Goal: Information Seeking & Learning: Compare options

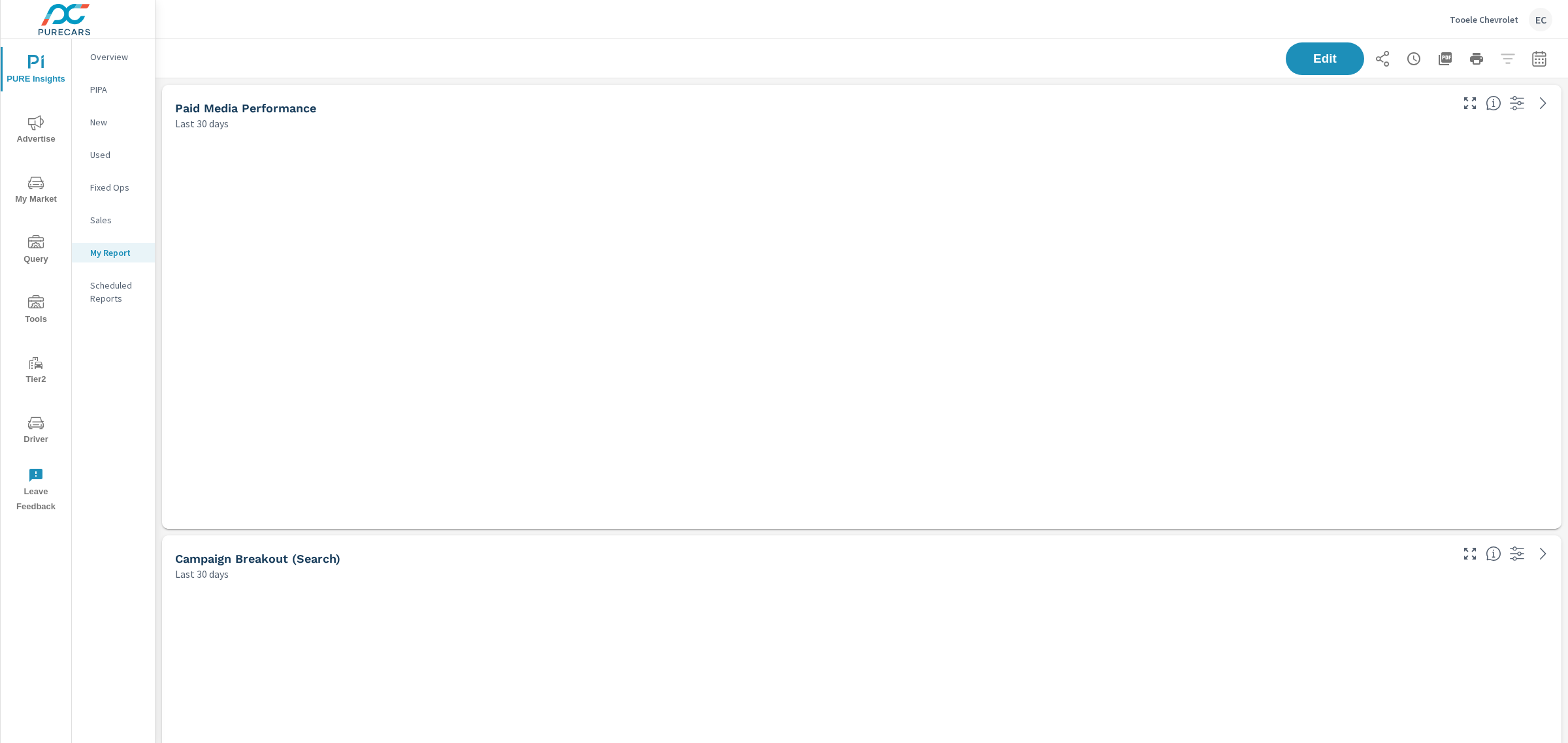
scroll to position [3036, 1425]
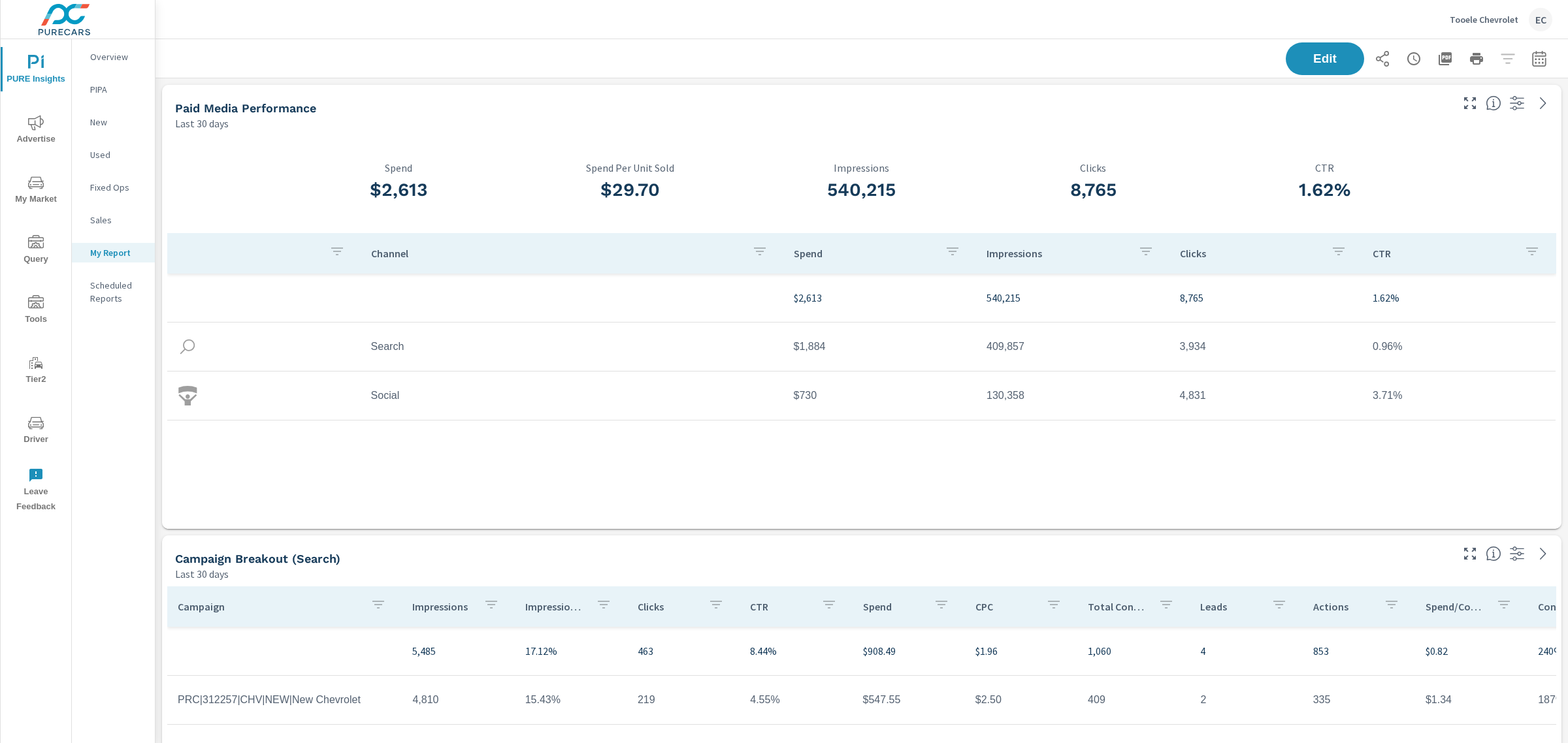
click at [131, 299] on p "Scheduled Reports" at bounding box center [117, 292] width 54 height 26
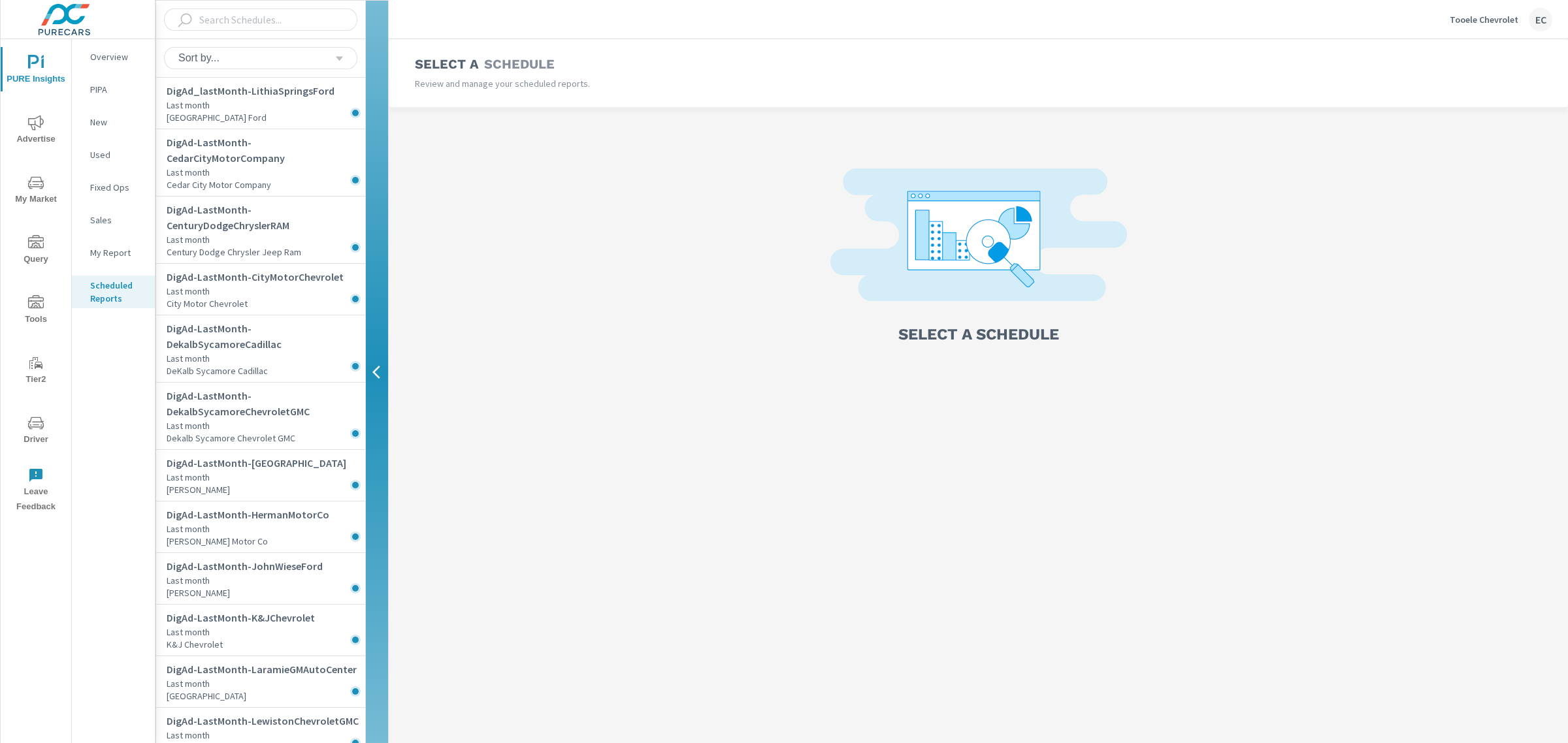
click at [123, 260] on div "My Report" at bounding box center [112, 252] width 83 height 20
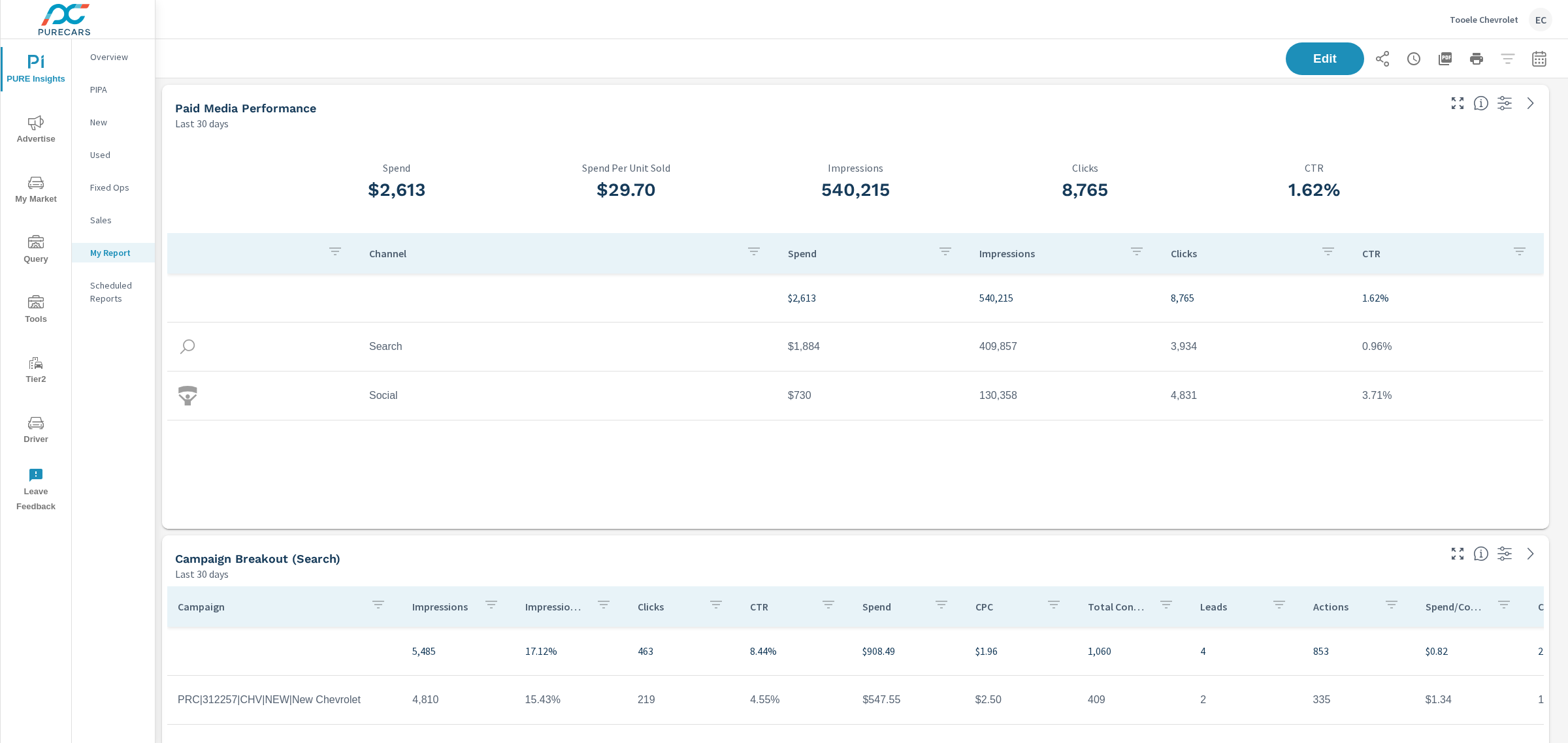
scroll to position [3036, 1425]
click at [1532, 60] on icon "button" at bounding box center [1539, 59] width 15 height 15
select select "Last 30 days"
click at [1447, 123] on select "Custom Yesterday Last week Last 7 days Last 14 days Last 30 days Last 45 days L…" at bounding box center [1422, 112] width 130 height 26
click at [1514, 83] on div "Date Range Custom Yesterday Last week Last 7 days Last 14 days Last 30 days Las…" at bounding box center [1432, 142] width 183 height 122
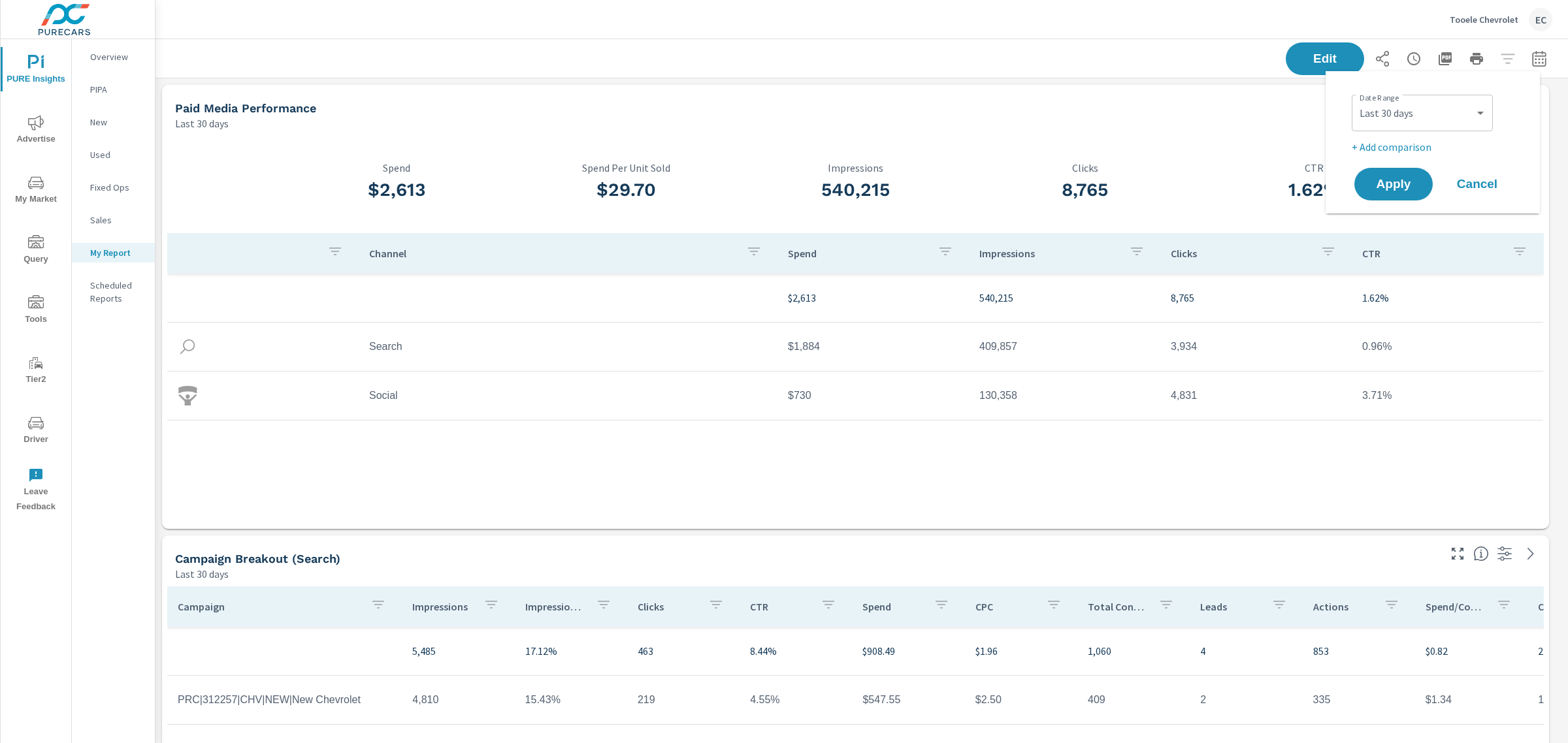
click at [1245, 44] on div "Edit" at bounding box center [861, 58] width 1381 height 38
click at [1317, 44] on button "Edit" at bounding box center [1325, 59] width 81 height 34
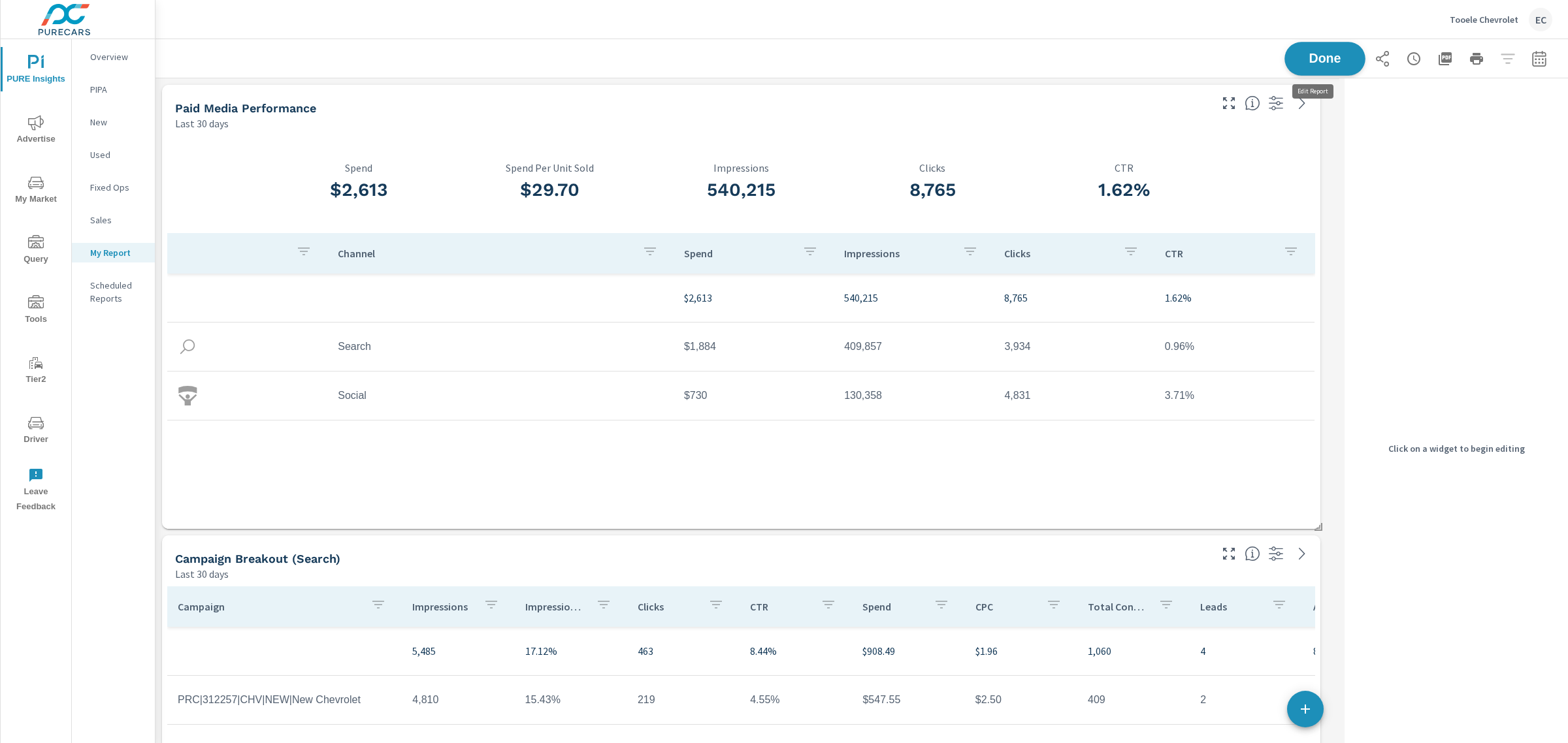
scroll to position [3036, 1197]
click at [1318, 44] on button "Done" at bounding box center [1325, 59] width 81 height 34
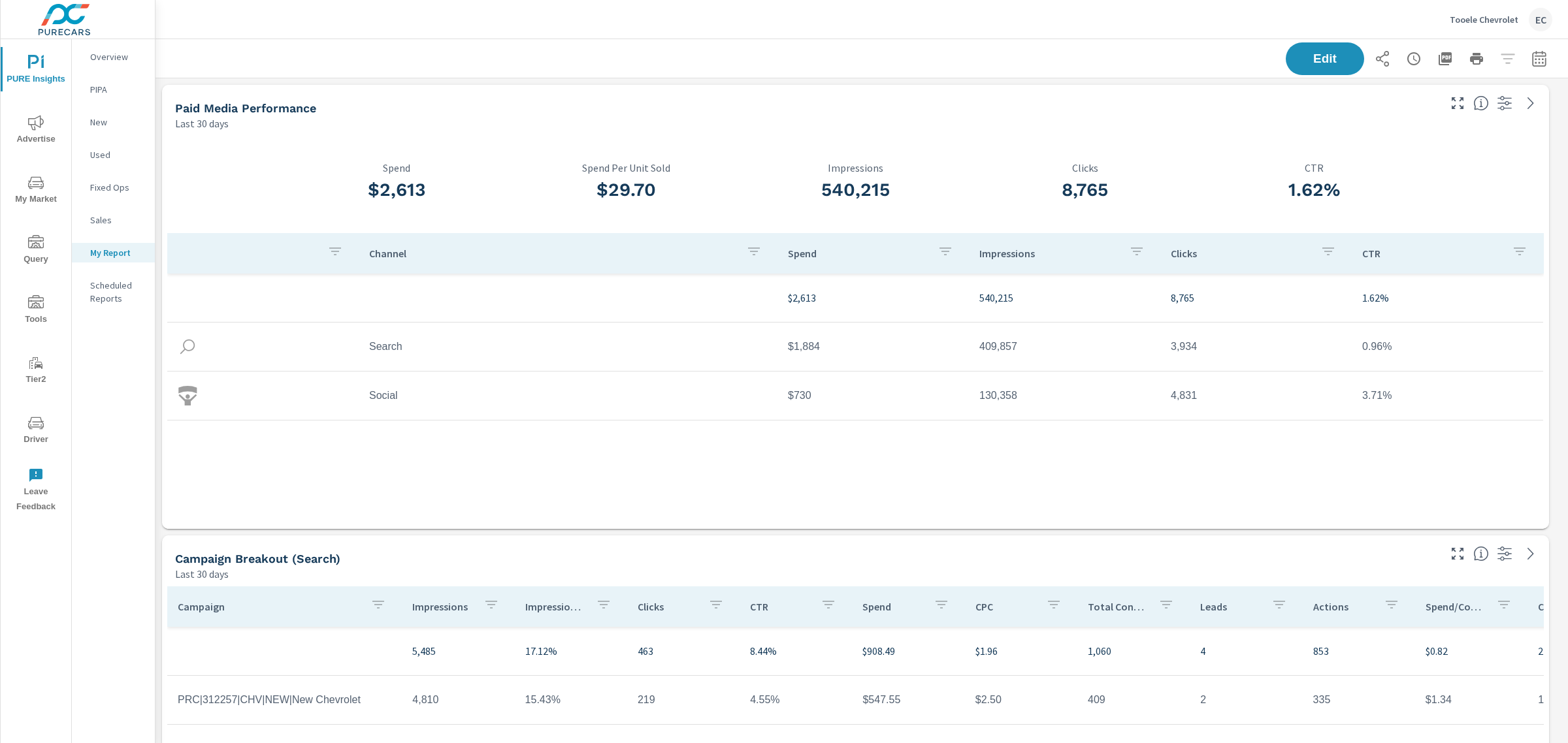
click at [1494, 57] on div "Edit" at bounding box center [1418, 59] width 266 height 32
click at [1376, 60] on icon "button" at bounding box center [1382, 59] width 13 height 15
click at [1530, 46] on button "button" at bounding box center [1539, 59] width 26 height 26
select select "Last 30 days"
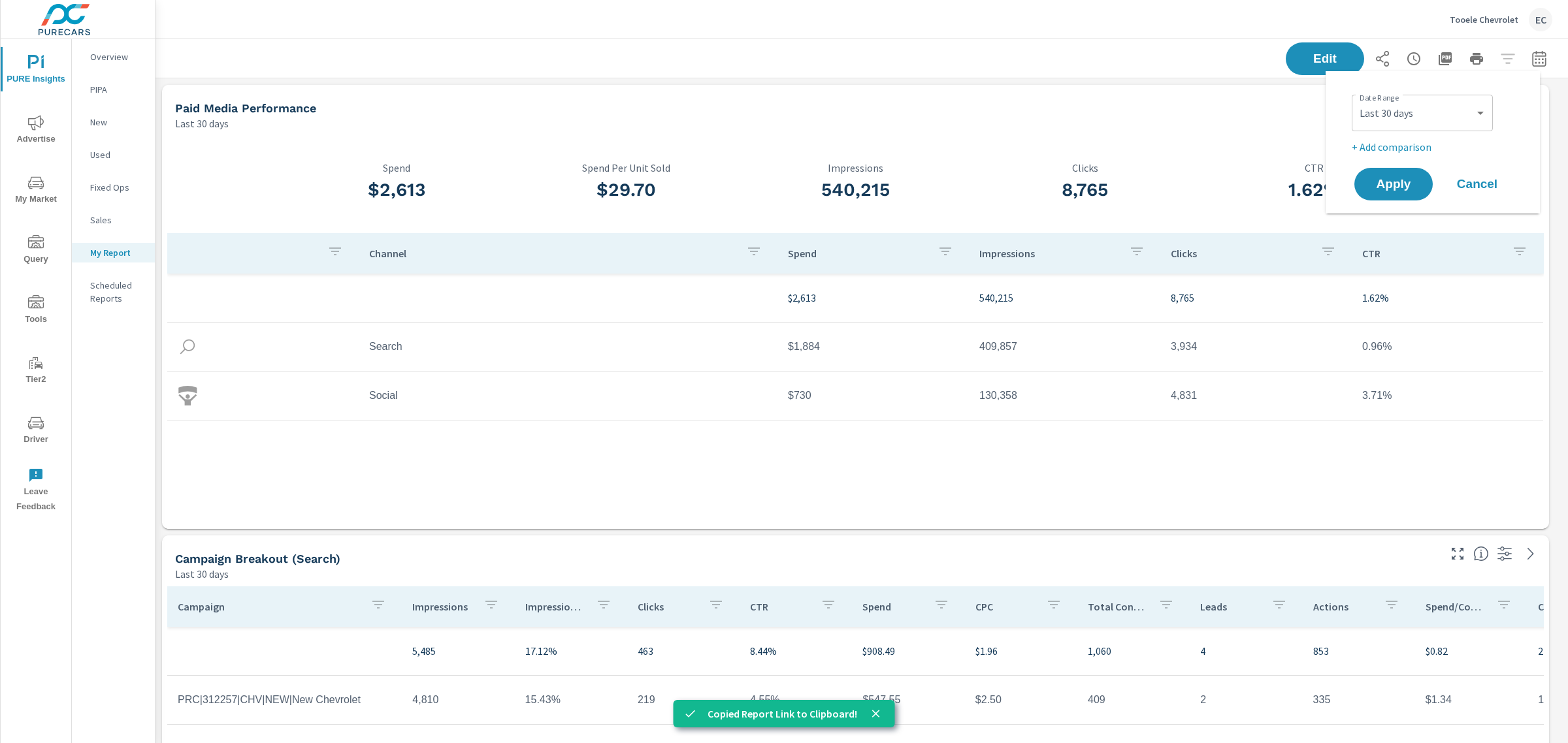
click at [1421, 146] on p "+ Add comparison" at bounding box center [1435, 146] width 167 height 15
click at [1425, 162] on select "Custom Previous period Previous month Previous year" at bounding box center [1422, 170] width 130 height 26
click at [1357, 157] on select "Custom Previous period Previous month Previous year" at bounding box center [1422, 170] width 130 height 26
select select "Previous month"
click at [1445, 110] on select "Custom Yesterday Last week Last 7 days Last 14 days Last 30 days Last 45 days L…" at bounding box center [1422, 112] width 130 height 26
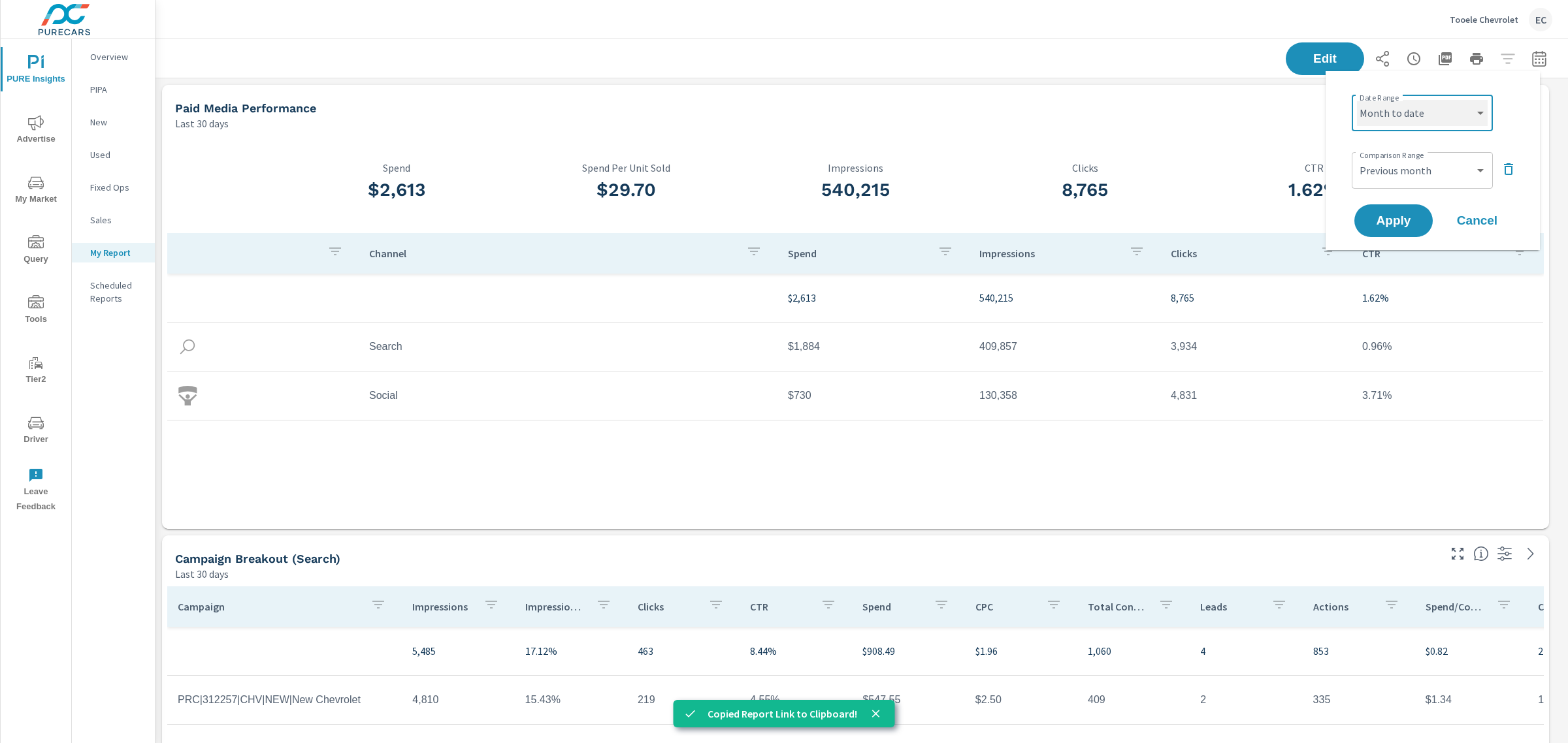
click at [1357, 100] on select "Custom Yesterday Last week Last 7 days Last 14 days Last 30 days Last 45 days L…" at bounding box center [1422, 112] width 130 height 26
click at [1459, 119] on select "Custom Yesterday Last week Last 7 days Last 14 days Last 30 days Last 45 days L…" at bounding box center [1422, 112] width 130 height 26
click at [1357, 100] on select "Custom Yesterday Last week Last 7 days Last 14 days Last 30 days Last 45 days L…" at bounding box center [1422, 112] width 130 height 26
select select "Last 30 days"
click at [1392, 208] on button "Apply" at bounding box center [1393, 220] width 81 height 34
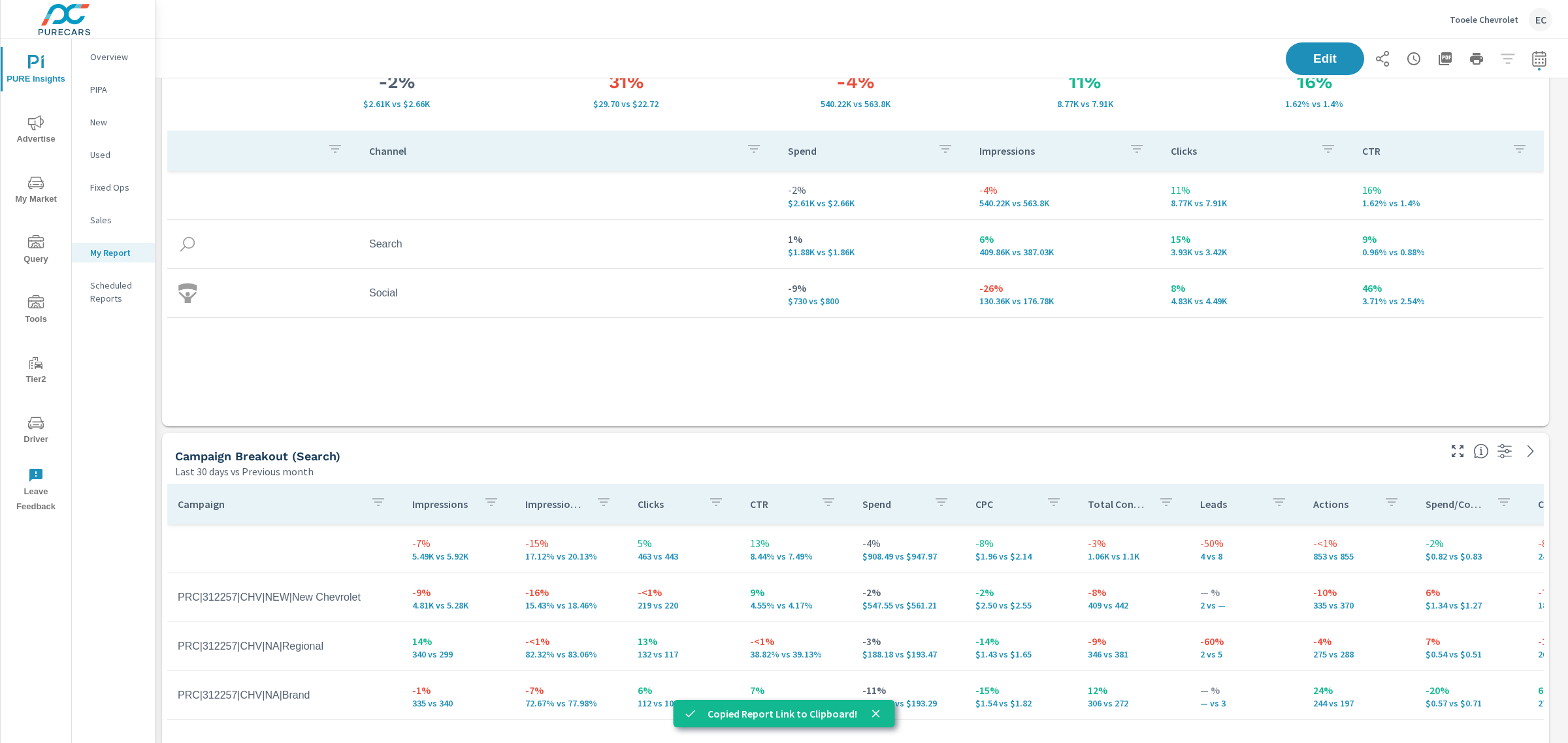
scroll to position [245, 0]
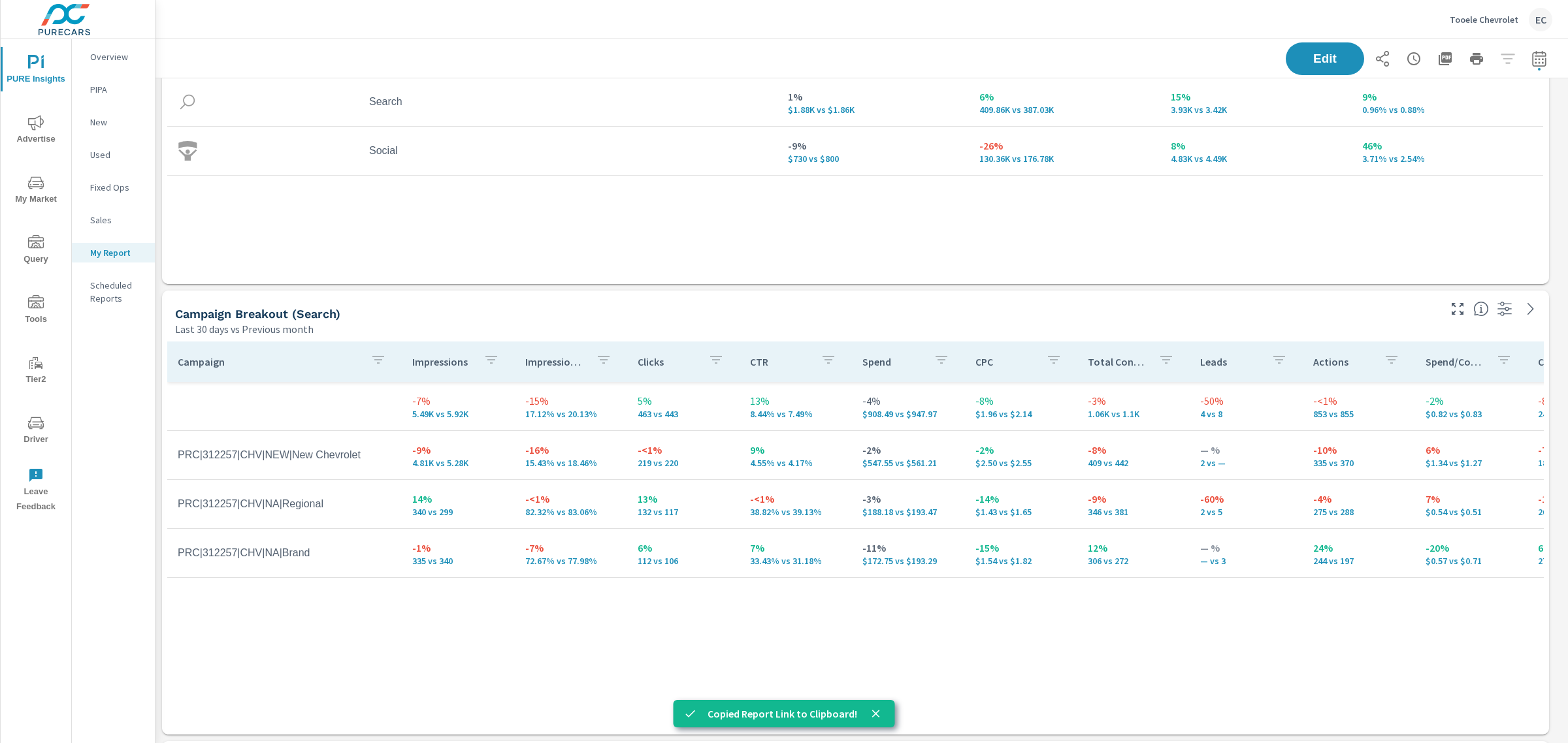
click at [40, 178] on icon "nav menu" at bounding box center [36, 183] width 15 height 15
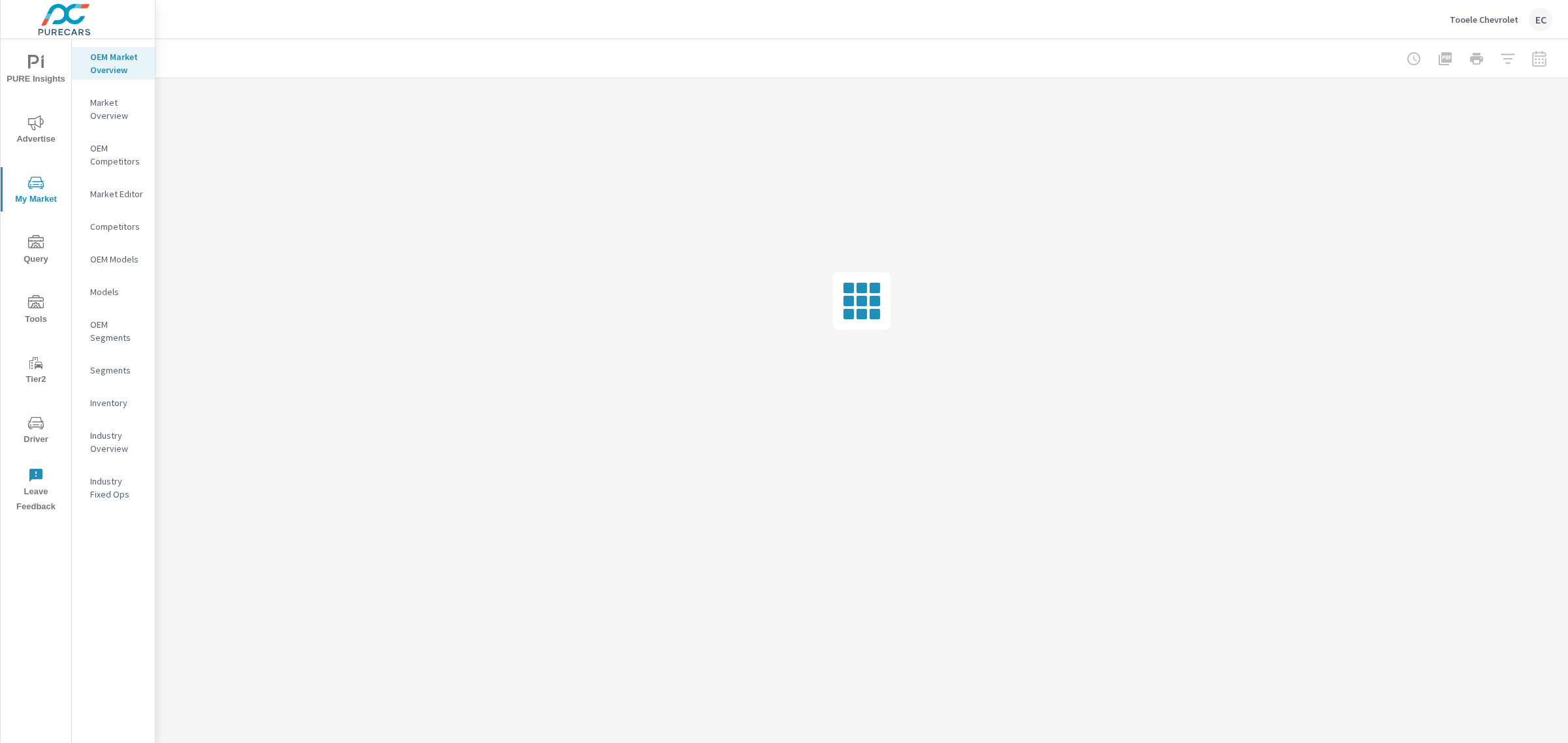
click at [118, 111] on p "Market Overview" at bounding box center [117, 109] width 54 height 26
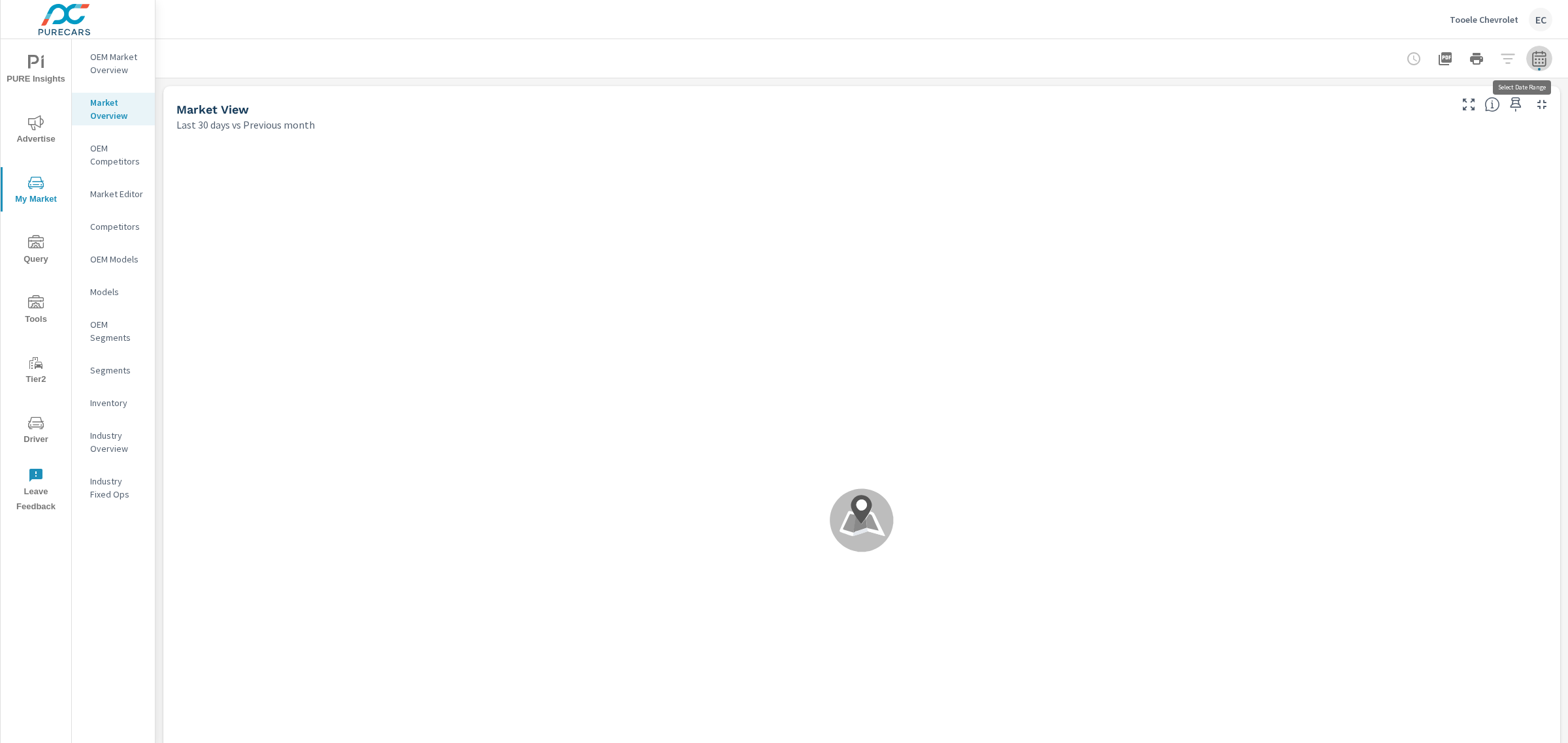
click at [1531, 55] on icon "button" at bounding box center [1539, 59] width 15 height 15
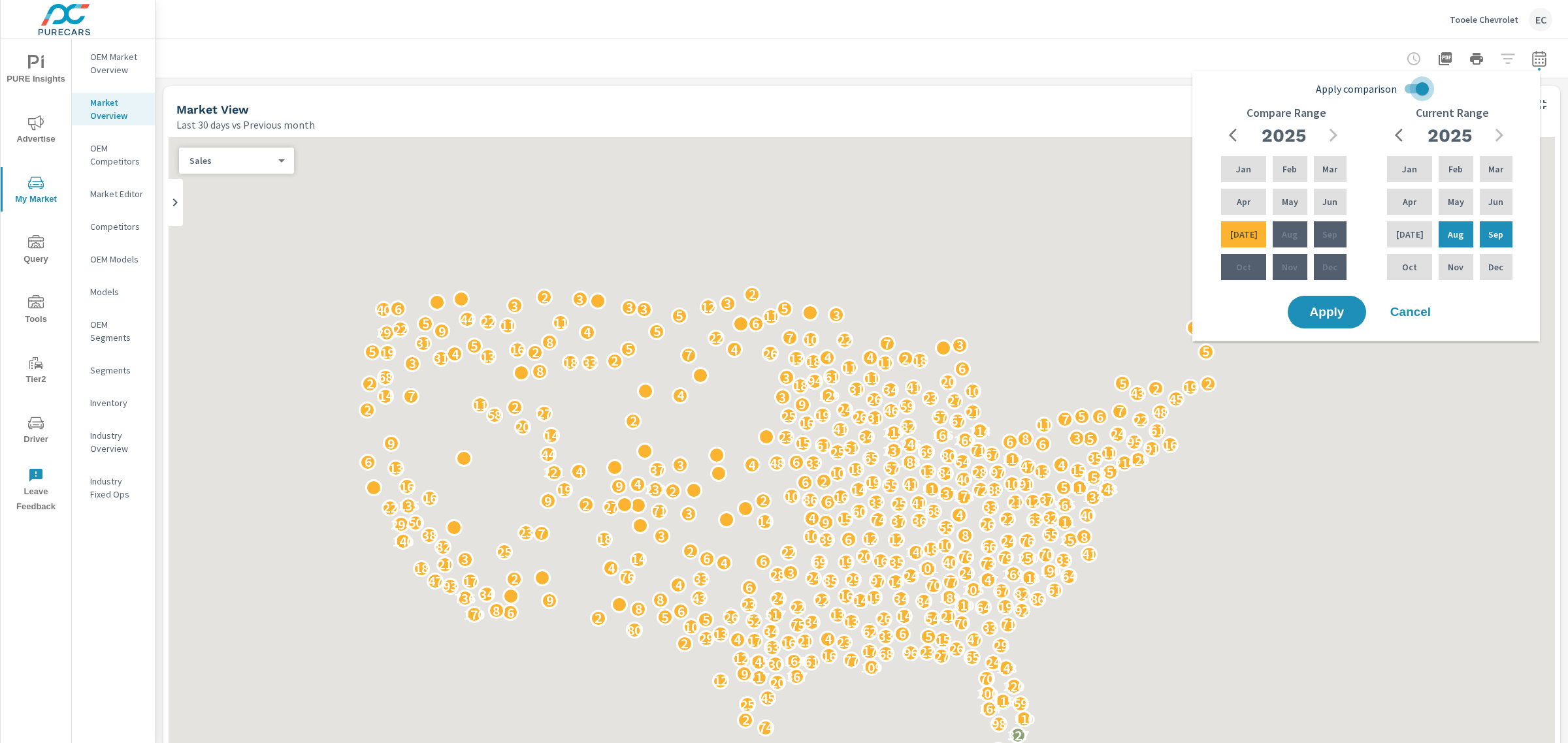
click at [1411, 83] on input "Apply comparison" at bounding box center [1422, 89] width 74 height 25
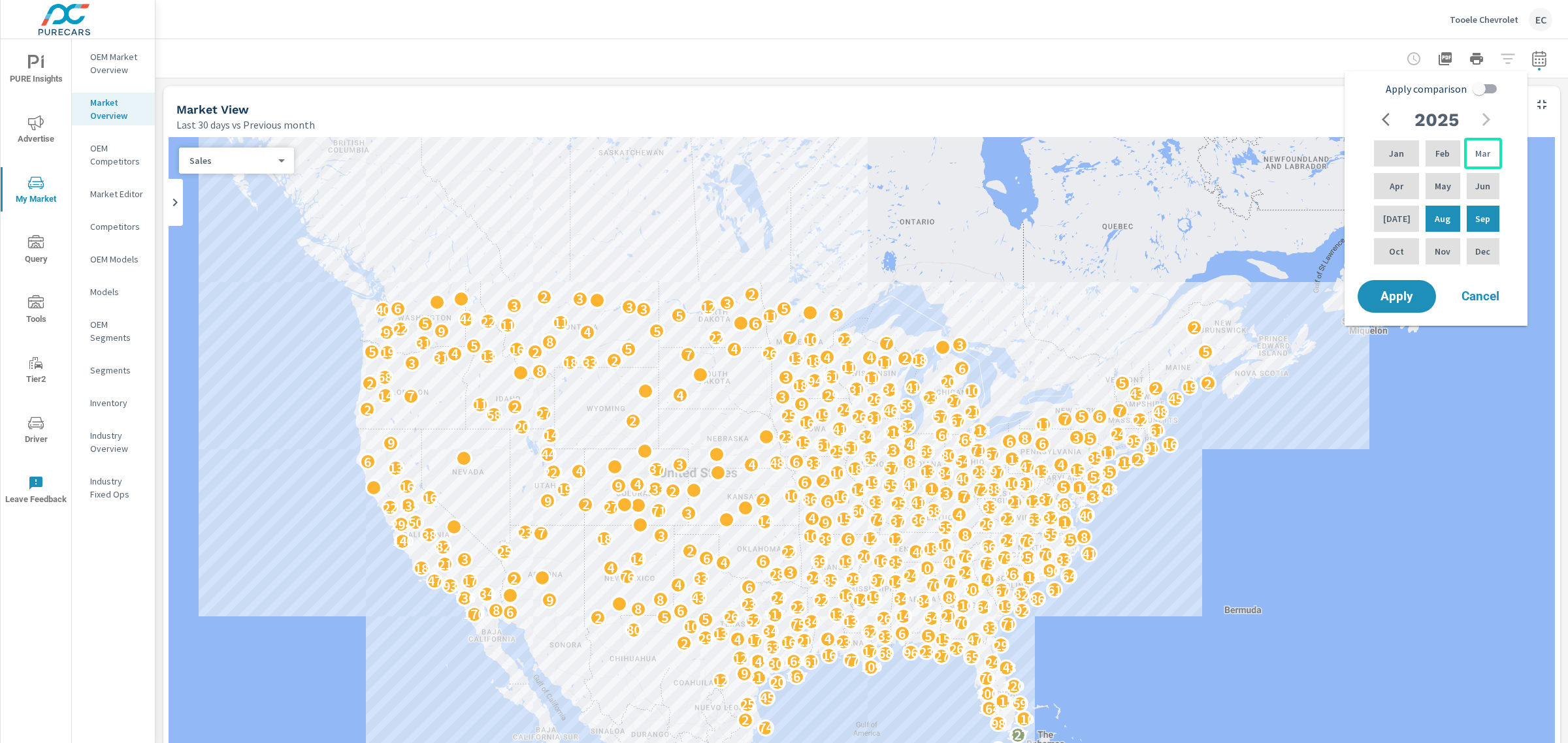
click at [1483, 157] on p "Mar" at bounding box center [1483, 153] width 15 height 13
click at [1479, 224] on p "Sep" at bounding box center [1483, 218] width 15 height 13
click at [1483, 87] on input "Apply comparison" at bounding box center [1479, 89] width 74 height 25
checkbox input "true"
click at [1477, 89] on div "Apply comparison 2025 Jan Feb Mar Apr May Jun Jul Aug Sep Oct Nov Dec" at bounding box center [1438, 177] width 166 height 201
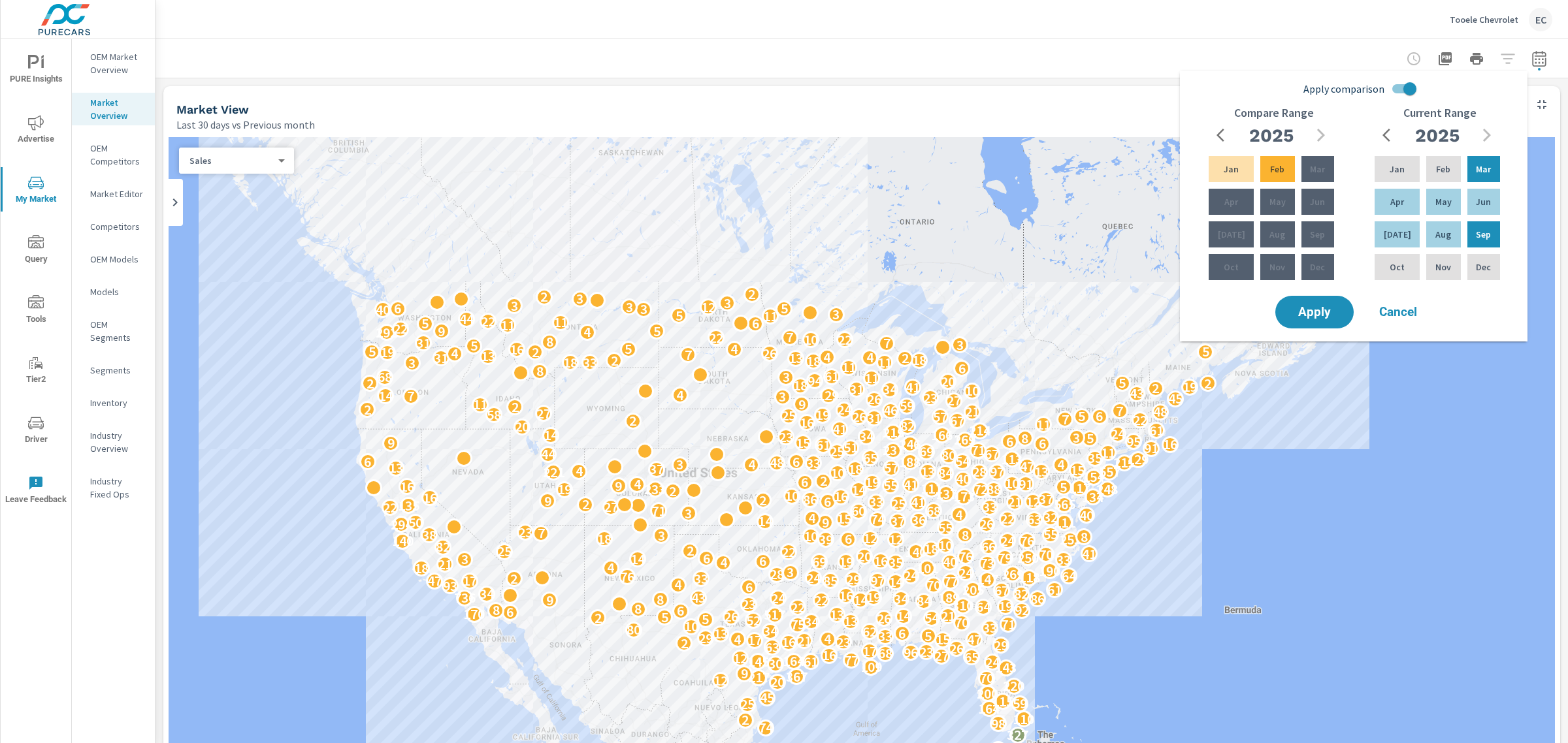
click at [1217, 131] on icon "button" at bounding box center [1224, 135] width 15 height 15
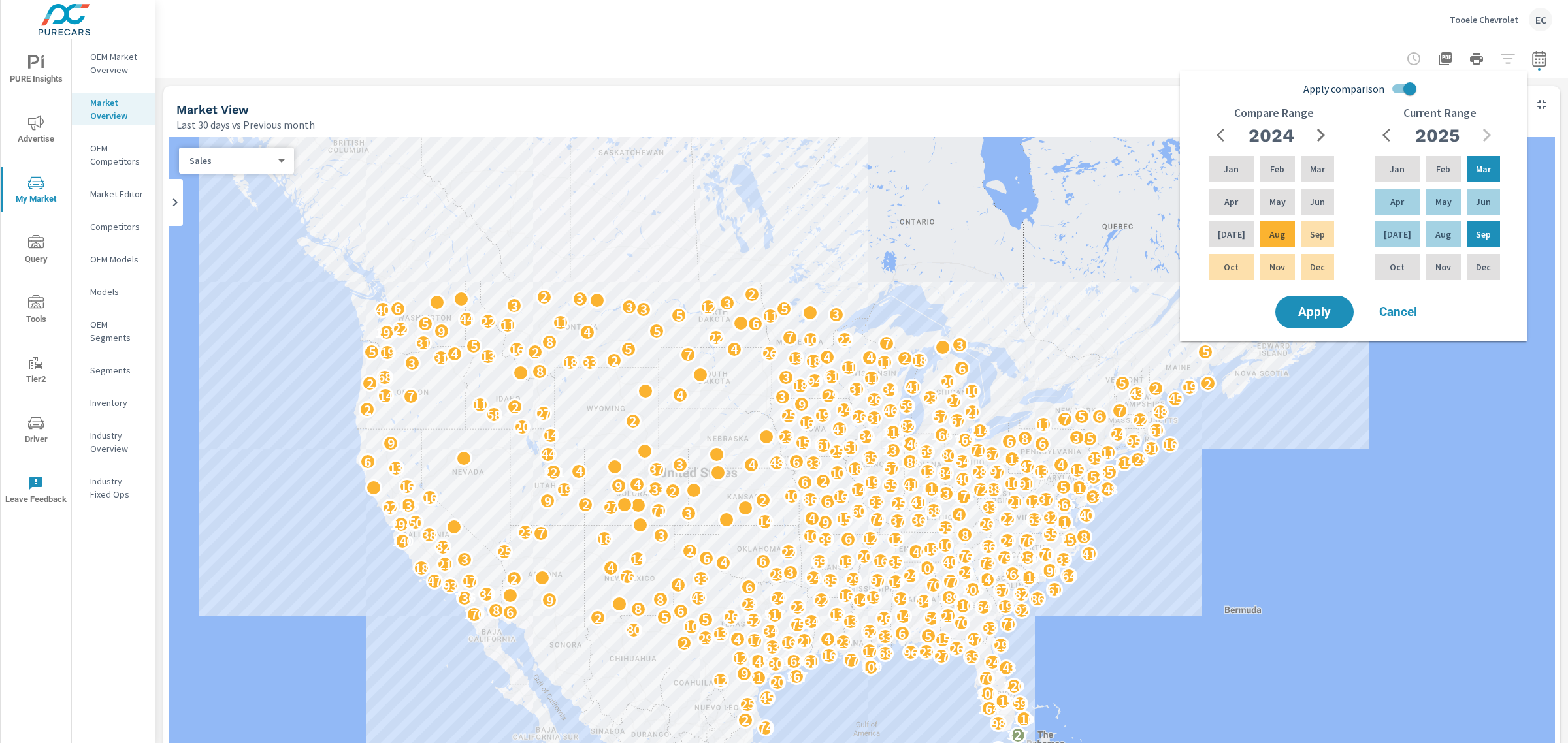
click at [1320, 141] on icon "button" at bounding box center [1320, 135] width 15 height 15
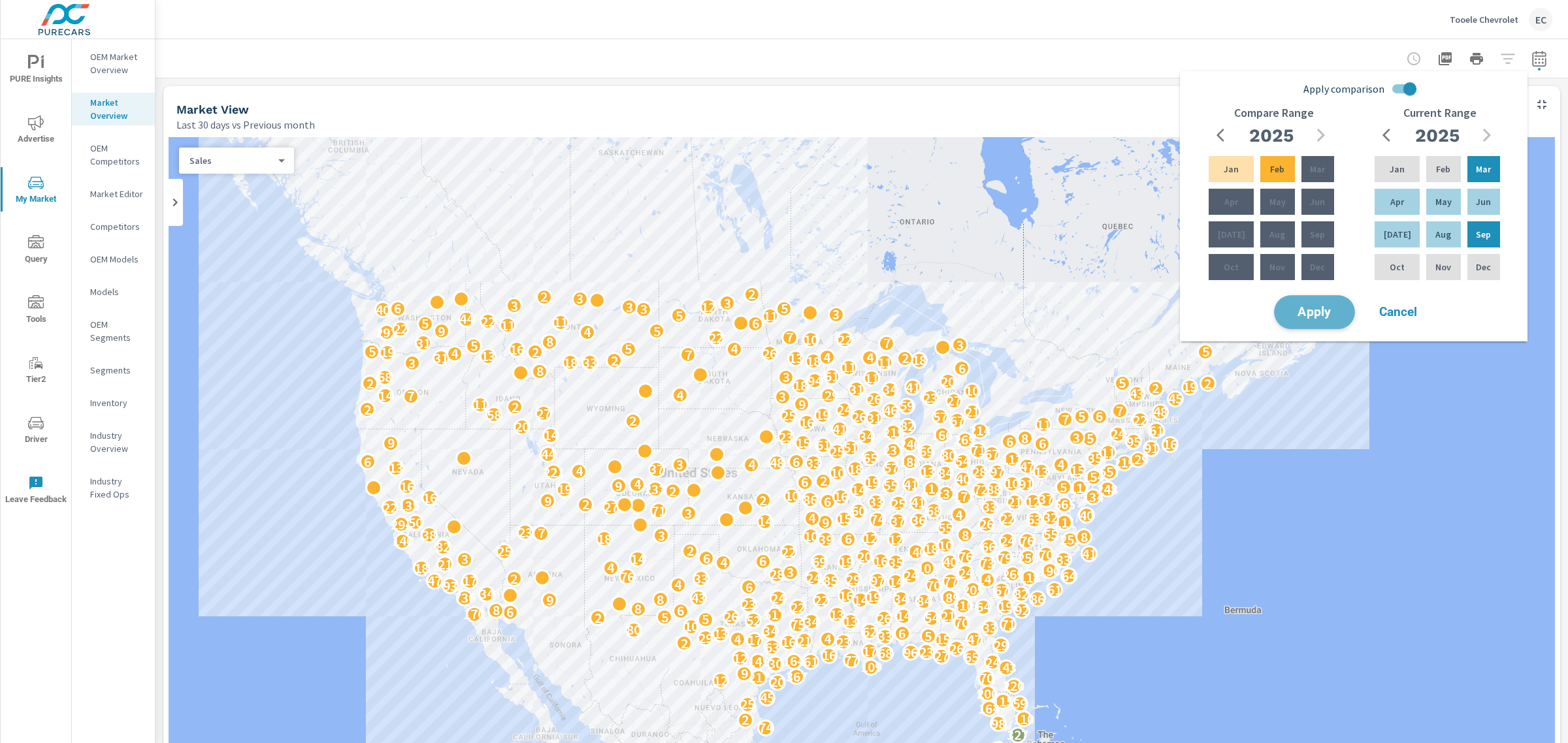
click at [1337, 314] on span "Apply" at bounding box center [1314, 312] width 54 height 13
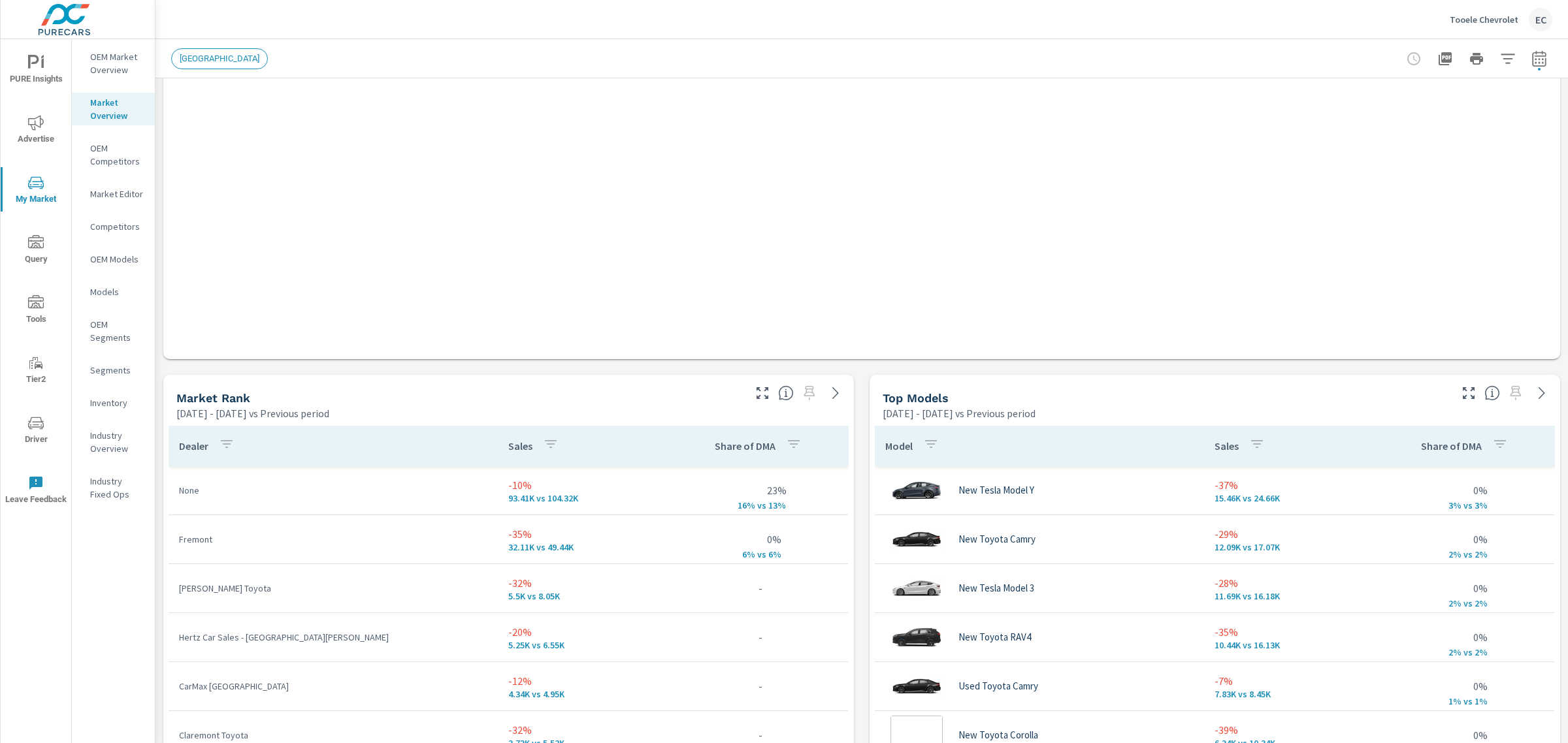
scroll to position [571, 0]
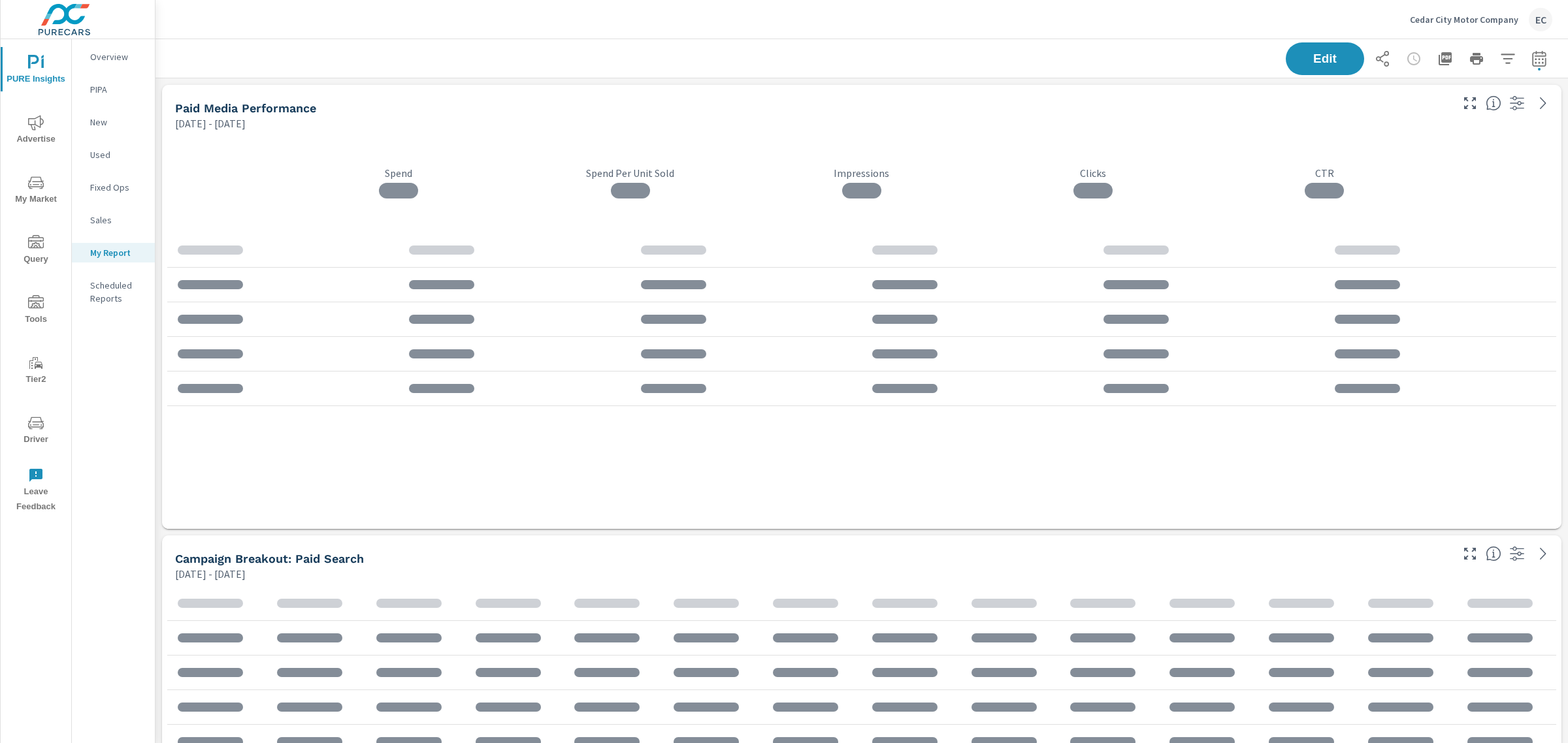
scroll to position [2885, 1425]
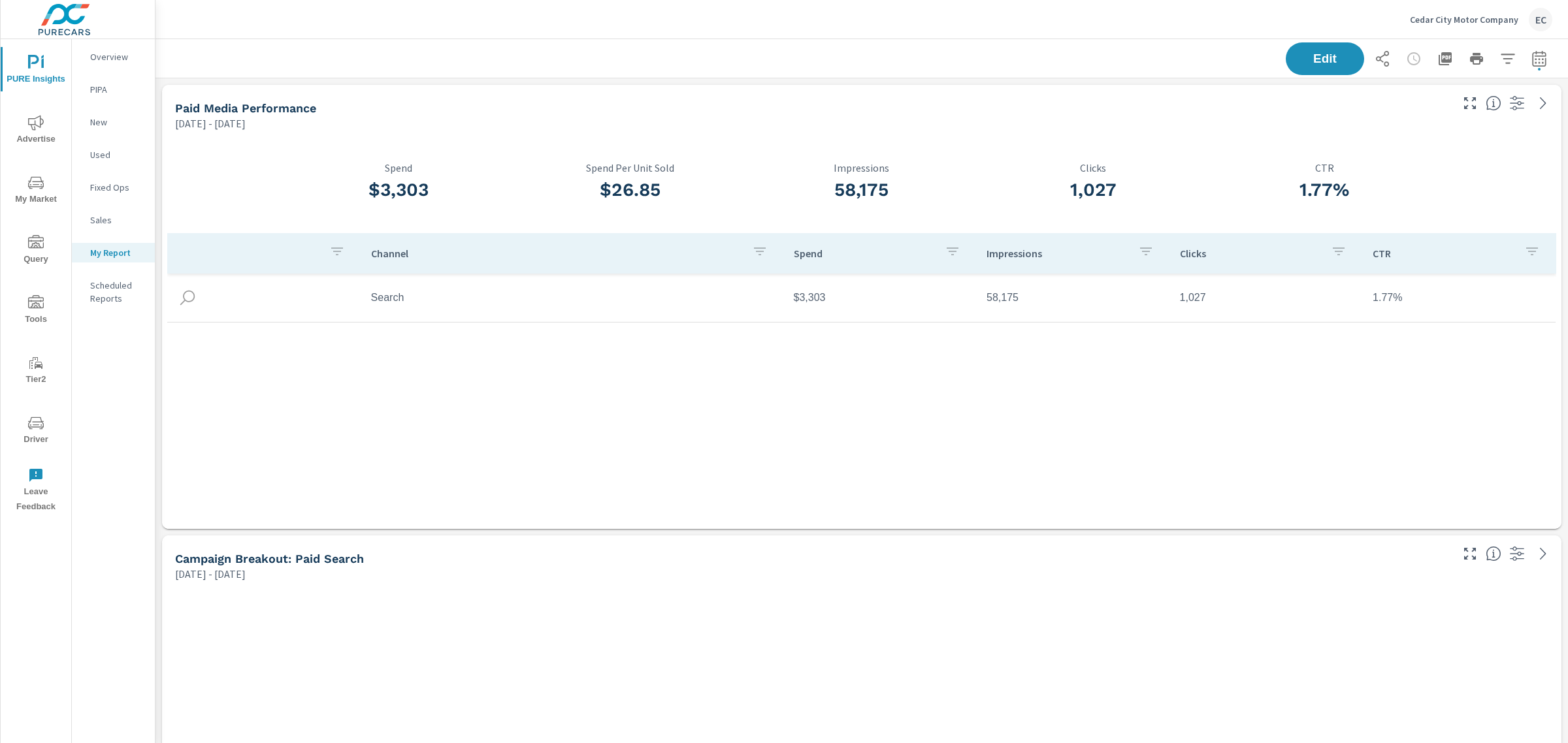
click at [47, 184] on span "My Market" at bounding box center [36, 191] width 63 height 32
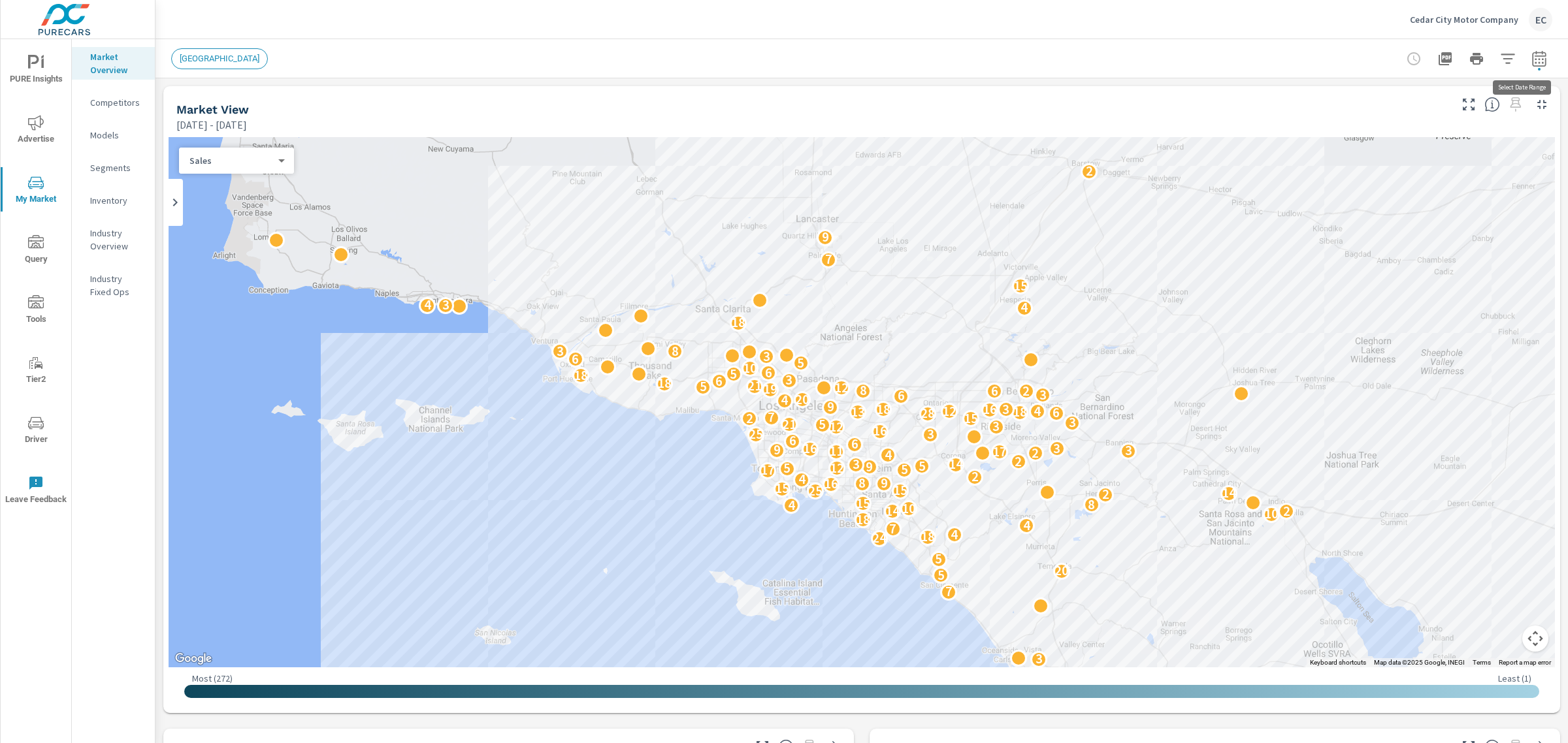
click at [1532, 66] on icon "button" at bounding box center [1539, 58] width 14 height 15
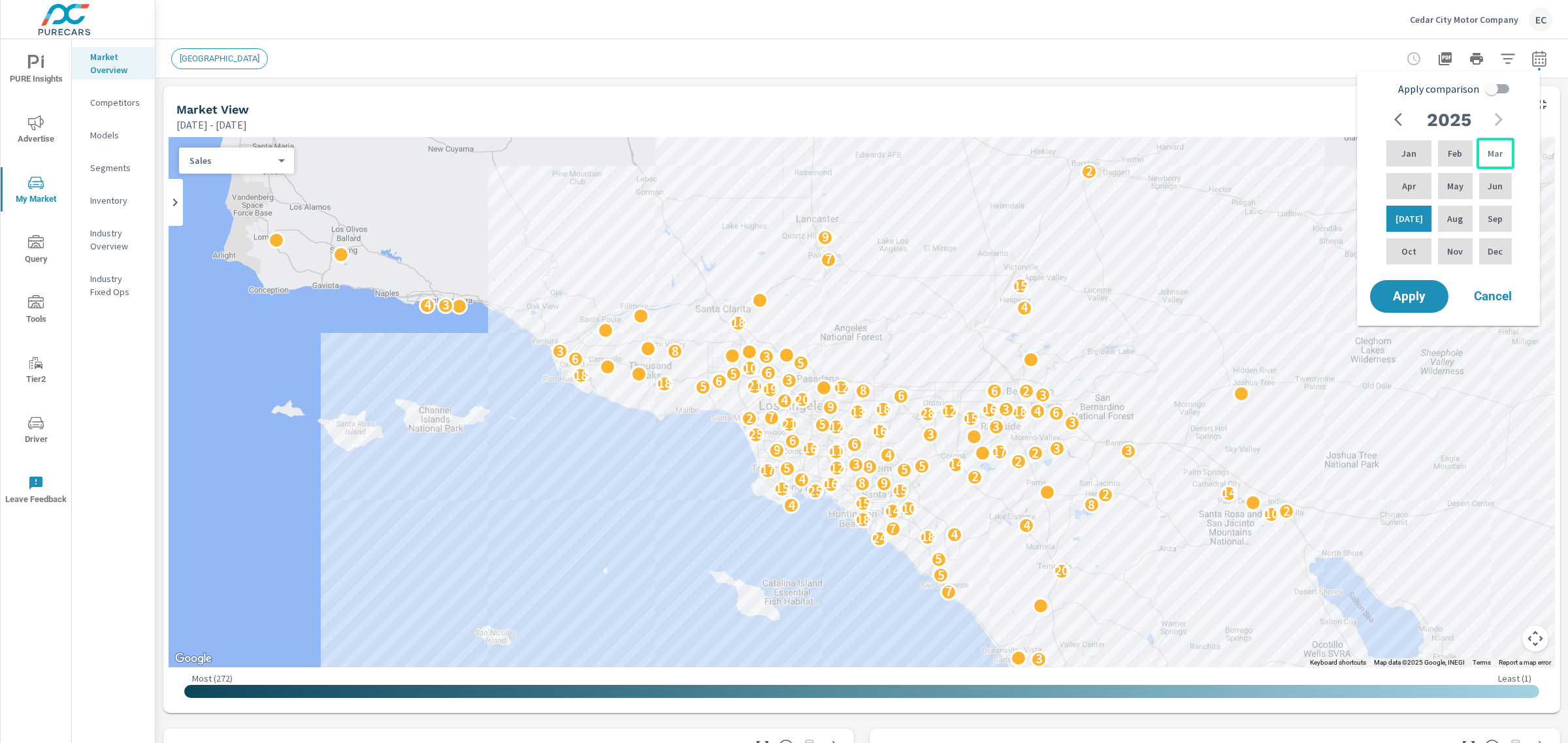
click at [1494, 158] on p "Mar" at bounding box center [1495, 153] width 15 height 13
click at [1488, 212] on p "Sep" at bounding box center [1495, 218] width 15 height 13
click at [1500, 94] on input "Apply comparison" at bounding box center [1491, 89] width 74 height 25
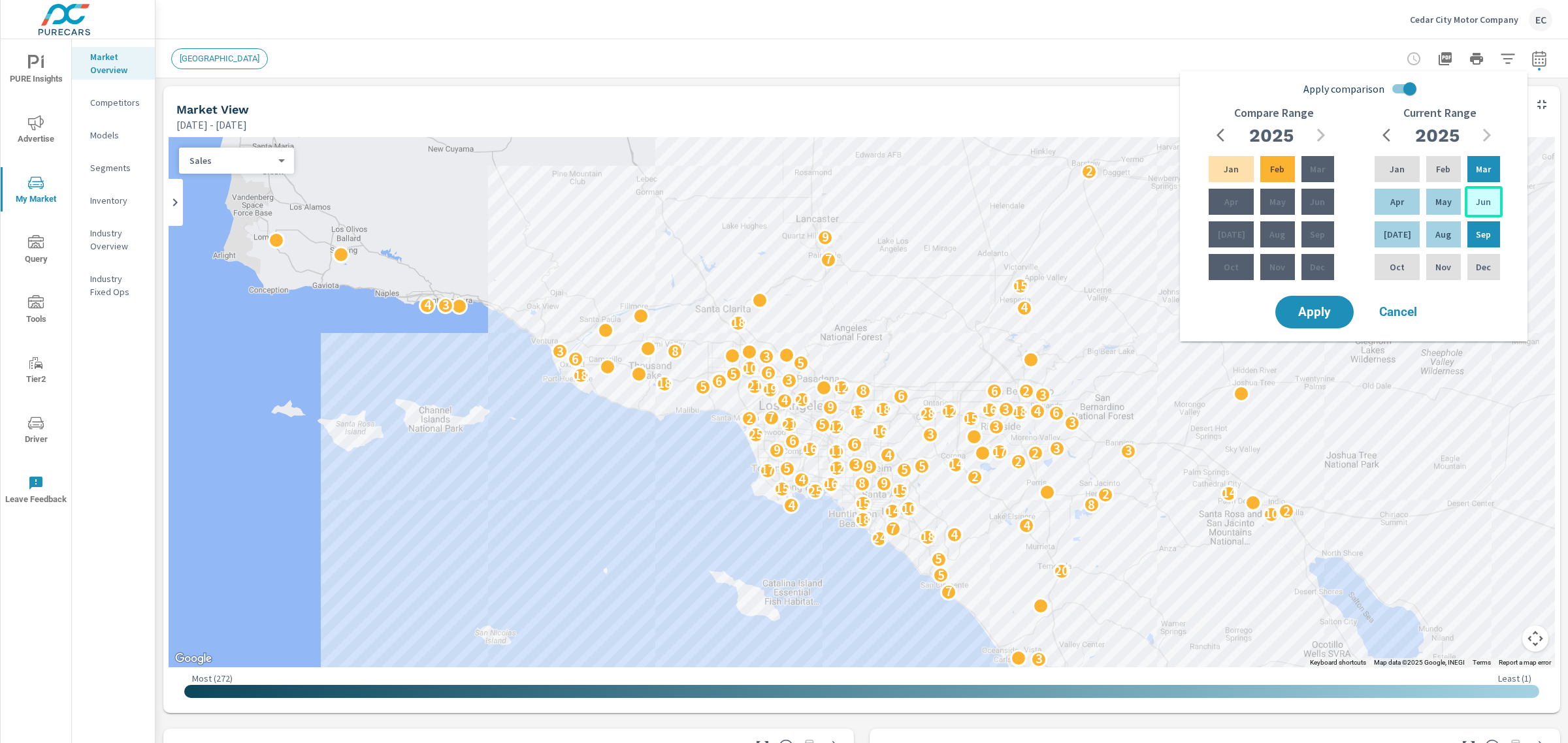
click at [1484, 197] on p "Jun" at bounding box center [1484, 201] width 15 height 13
click at [1405, 89] on input "Apply comparison" at bounding box center [1409, 89] width 74 height 25
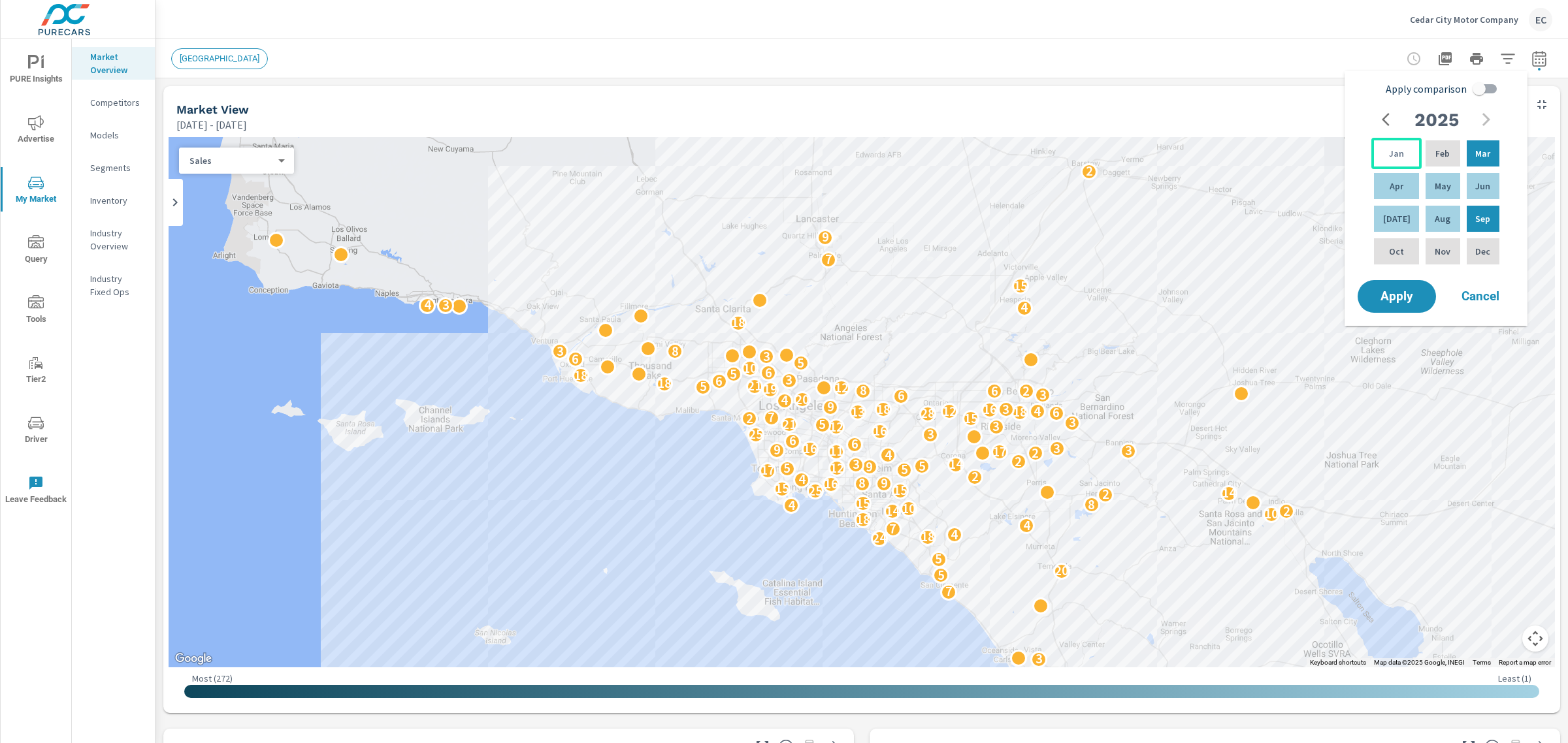
click at [1410, 153] on div "Jan" at bounding box center [1396, 153] width 50 height 31
click at [1468, 187] on div "Jun" at bounding box center [1483, 186] width 38 height 31
click at [1488, 86] on input "Apply comparison" at bounding box center [1479, 89] width 74 height 25
checkbox input "true"
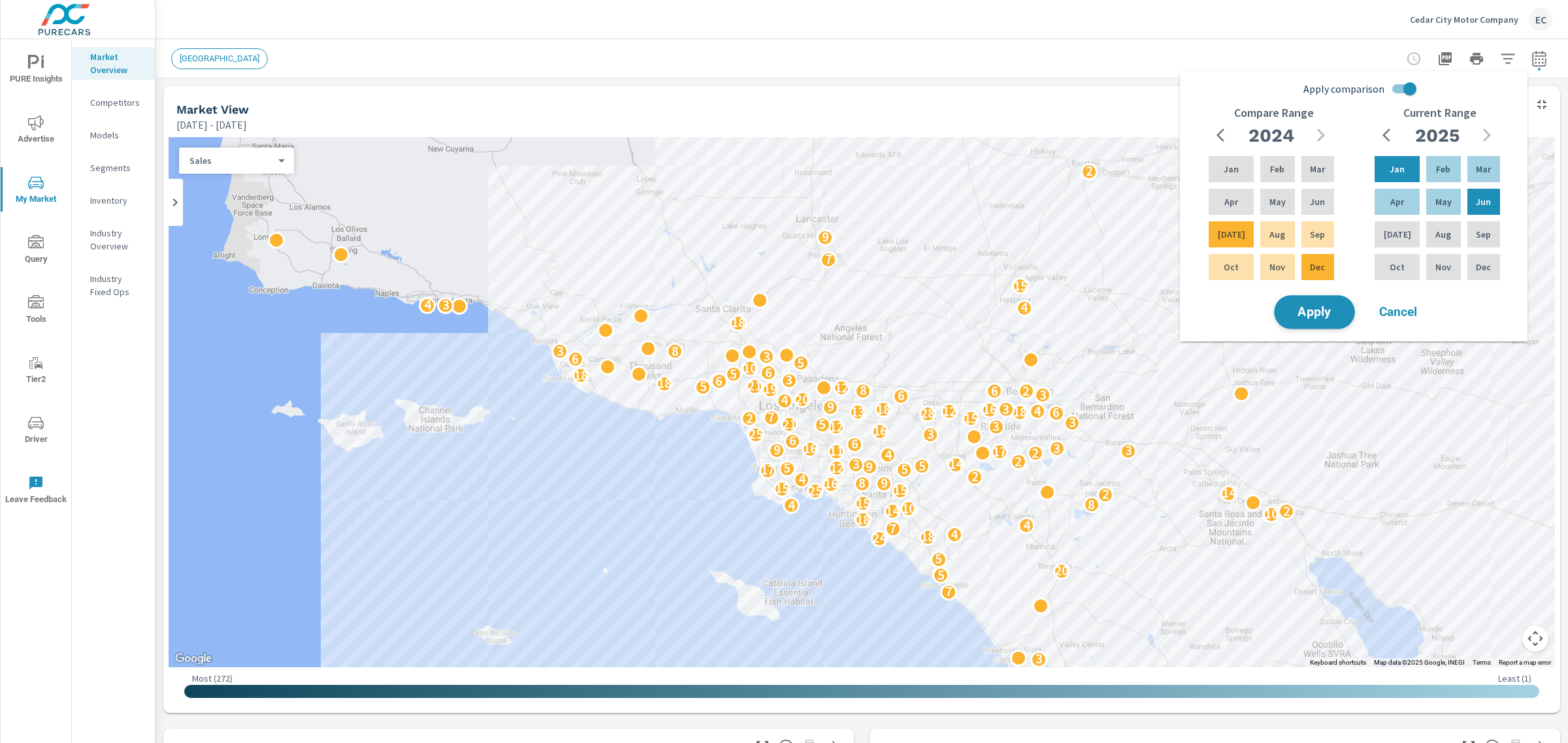
click at [1300, 307] on span "Apply" at bounding box center [1314, 312] width 54 height 13
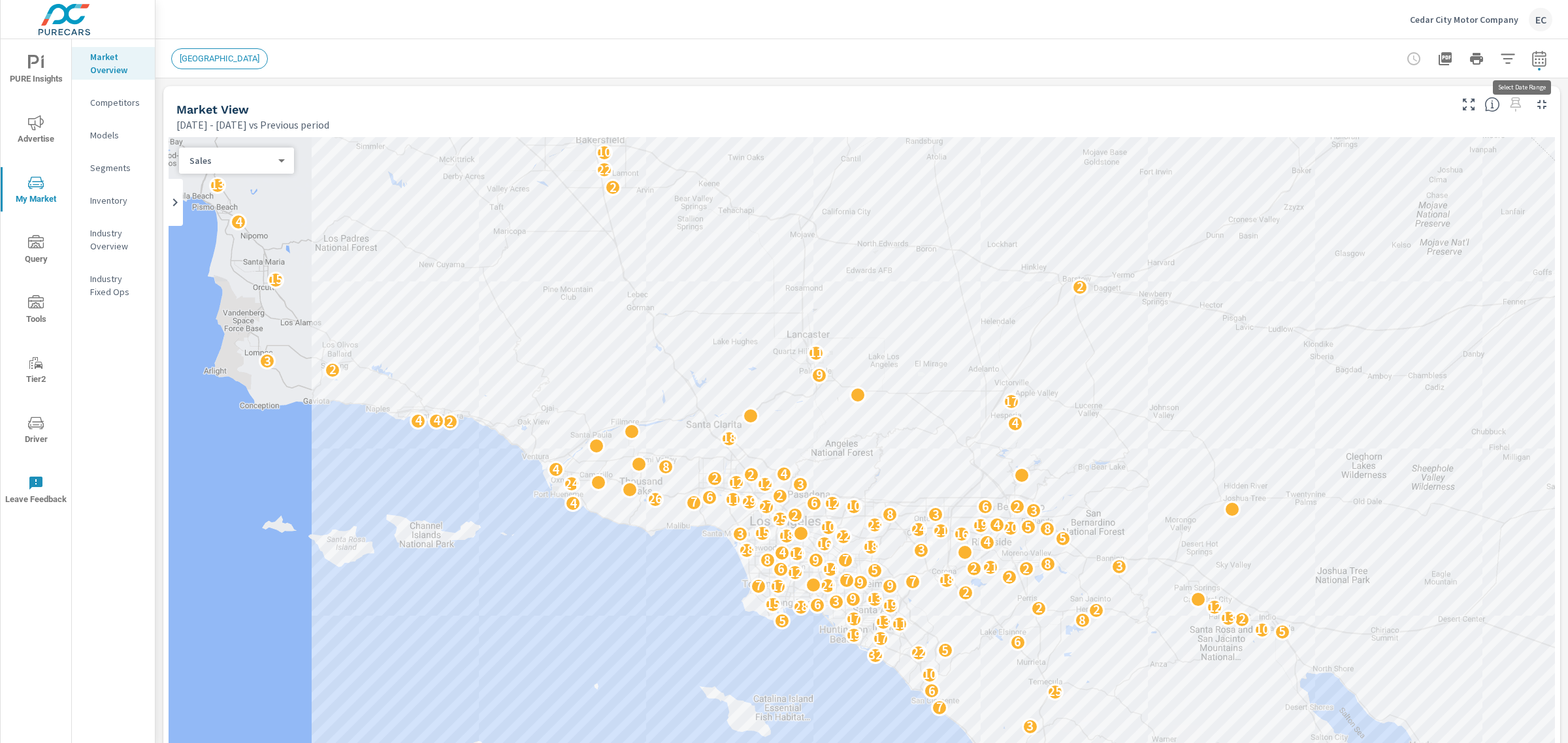
click at [1526, 63] on button "button" at bounding box center [1539, 59] width 26 height 26
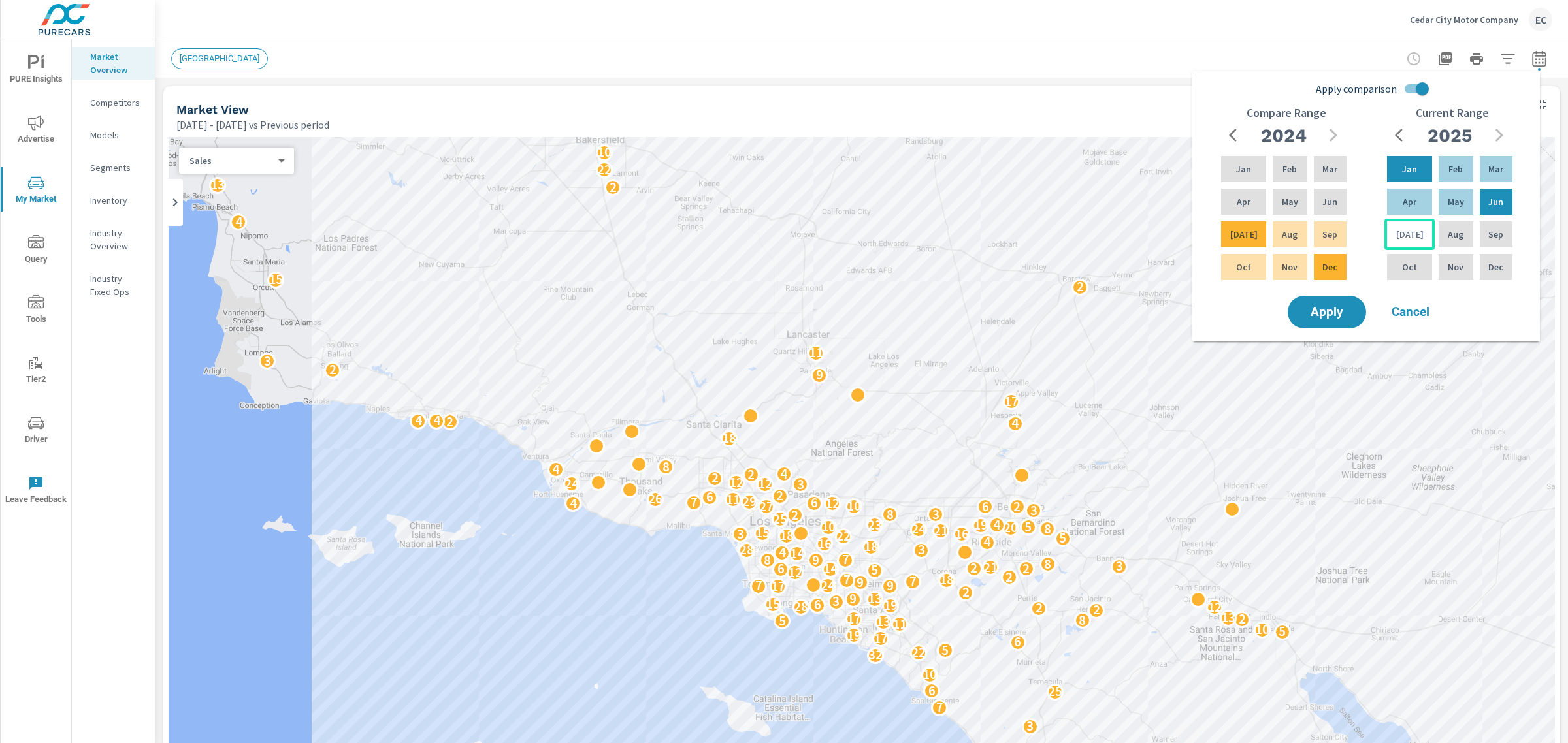
click at [1394, 238] on div "[DATE]" at bounding box center [1409, 234] width 50 height 31
click at [1451, 171] on p "Feb" at bounding box center [1455, 169] width 14 height 13
click at [1399, 83] on input "Apply comparison" at bounding box center [1422, 89] width 74 height 25
checkbox input "false"
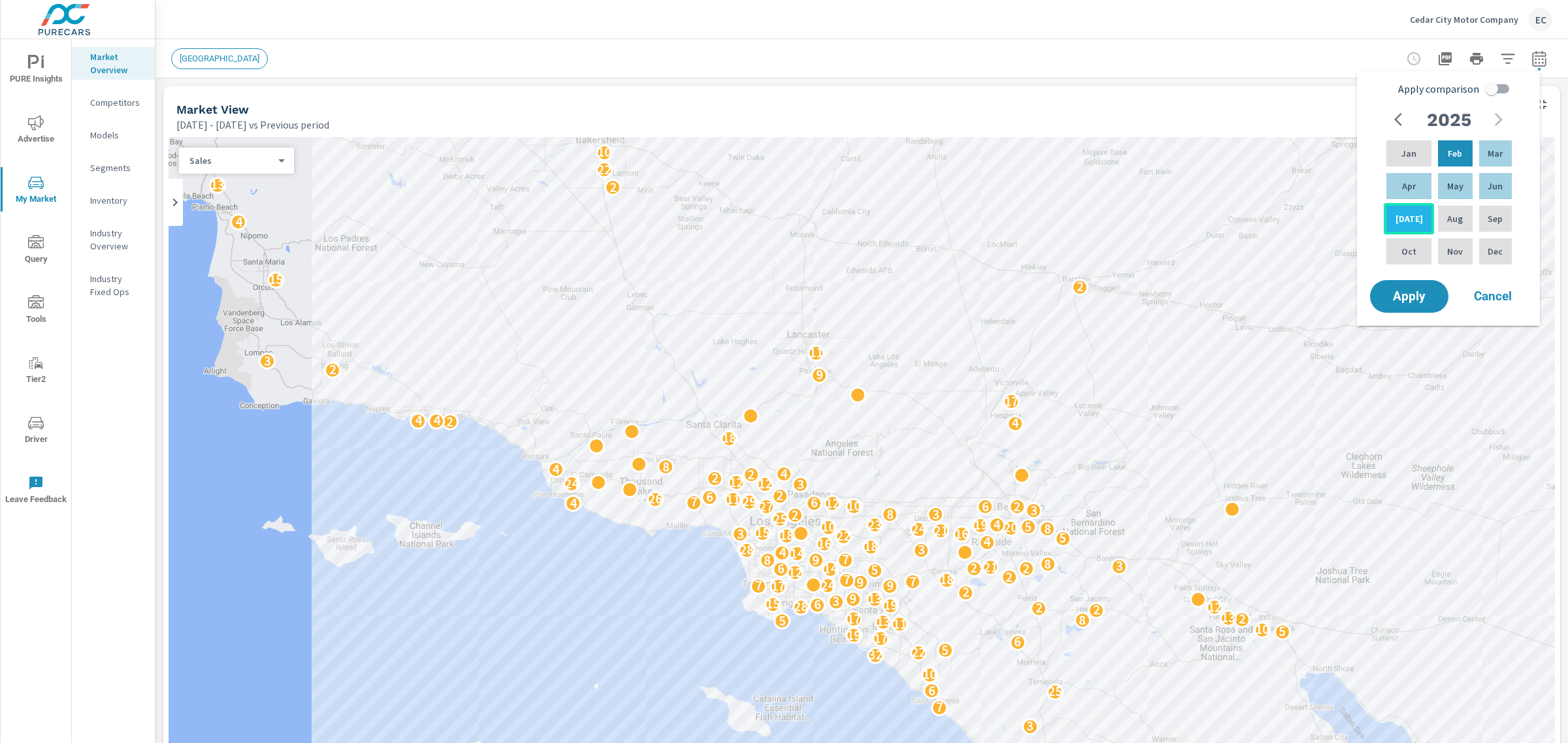
click at [1409, 223] on p "[DATE]" at bounding box center [1409, 218] width 27 height 13
click at [1429, 308] on button "Apply" at bounding box center [1409, 296] width 81 height 34
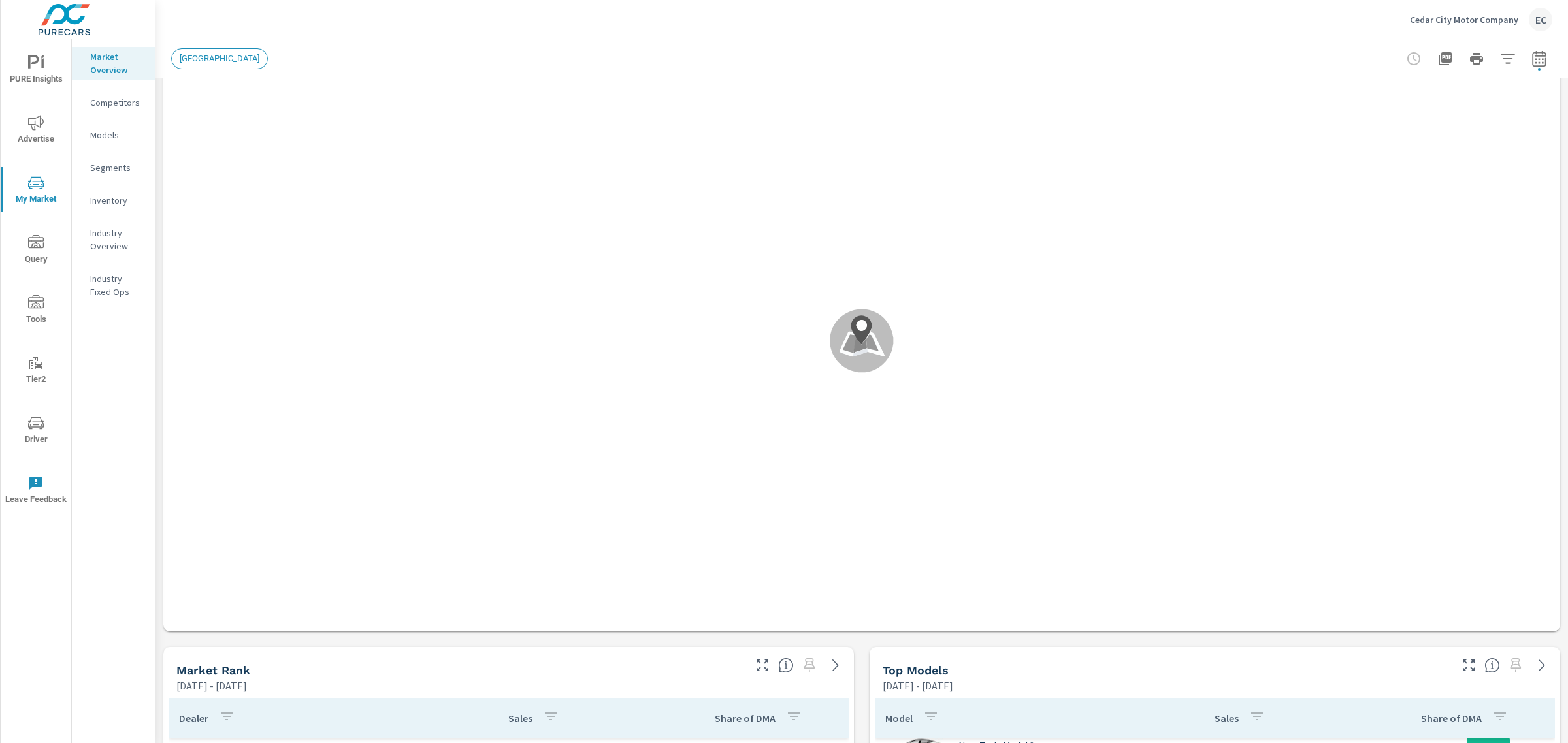
scroll to position [163, 0]
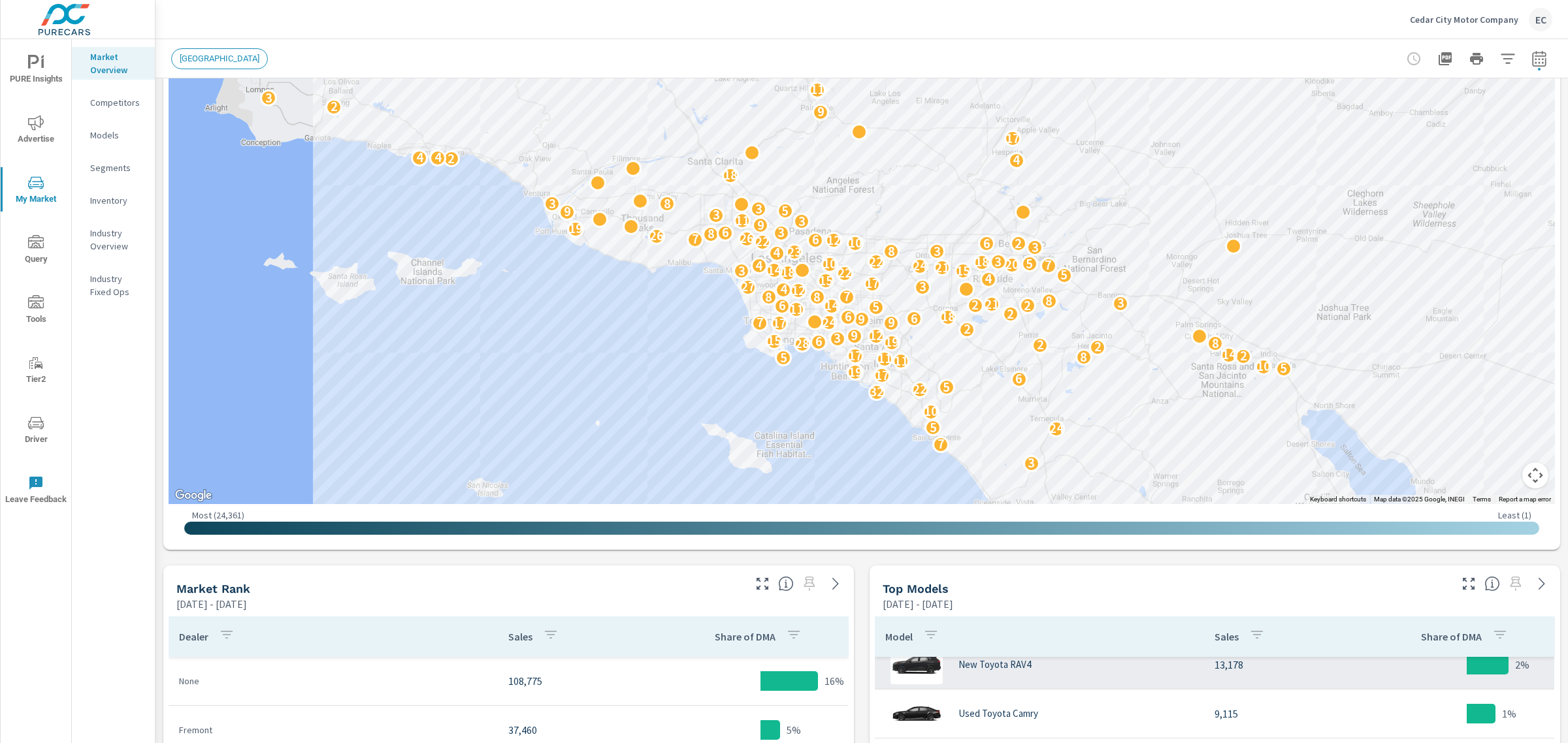
scroll to position [327, 0]
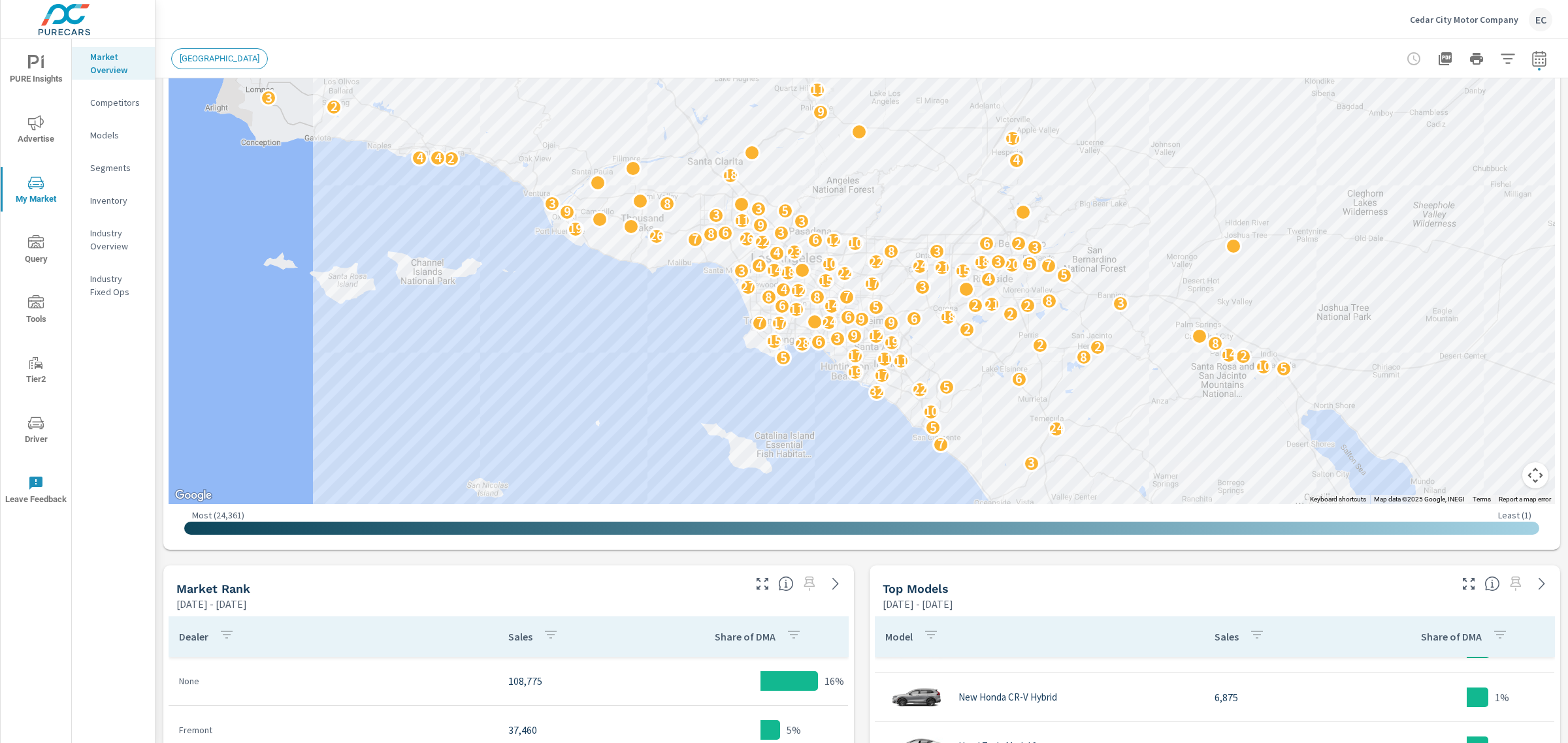
scroll to position [409, 0]
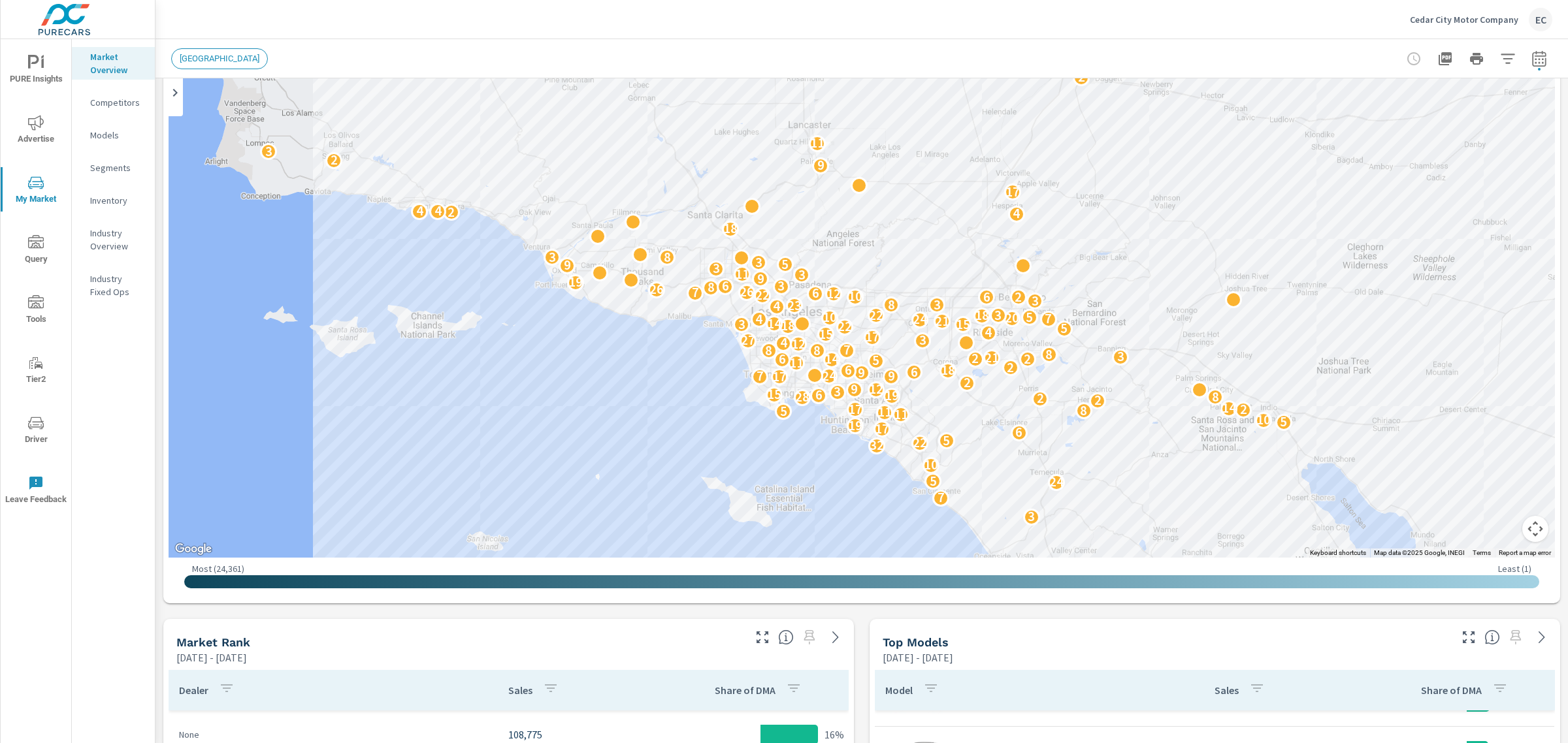
scroll to position [82, 0]
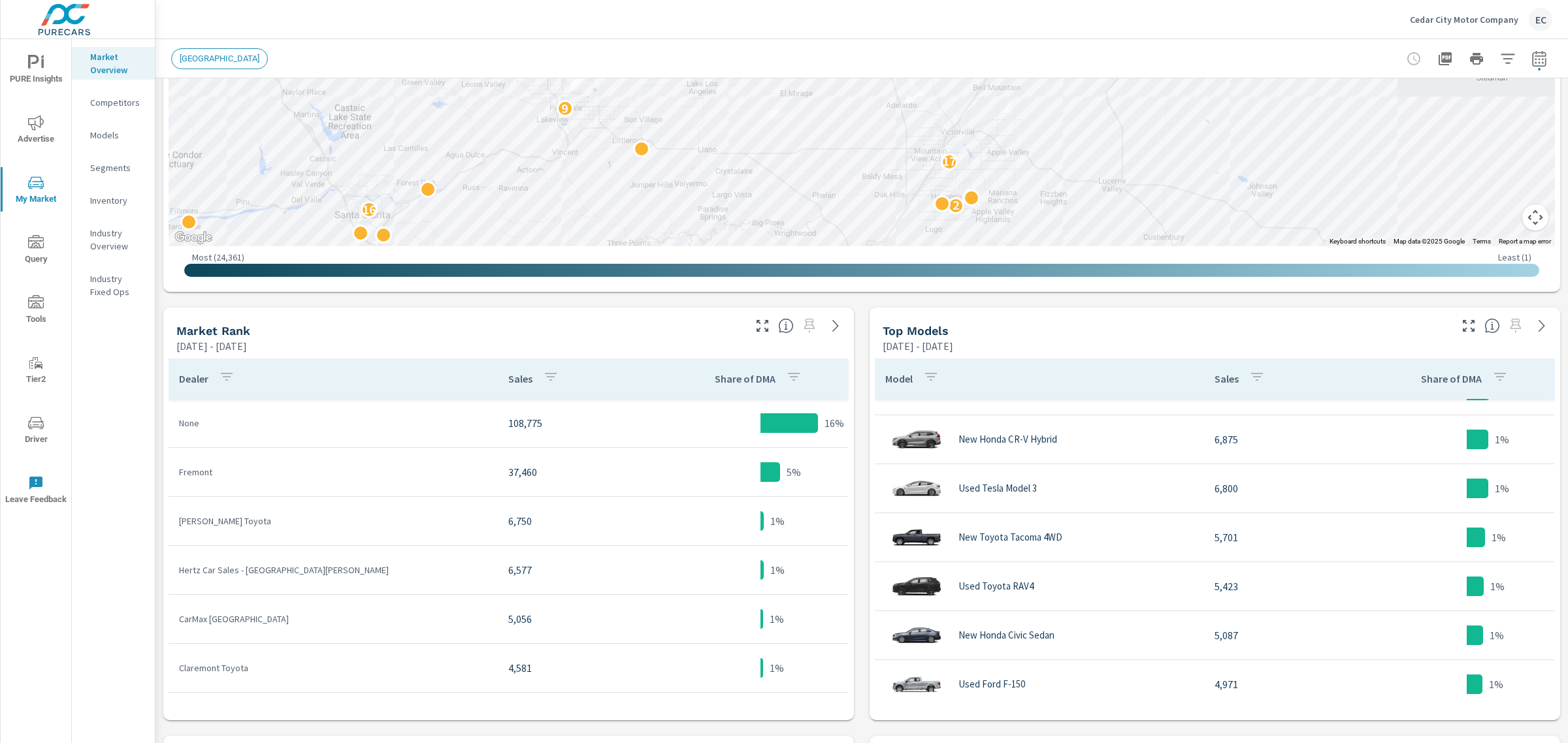
scroll to position [409, 0]
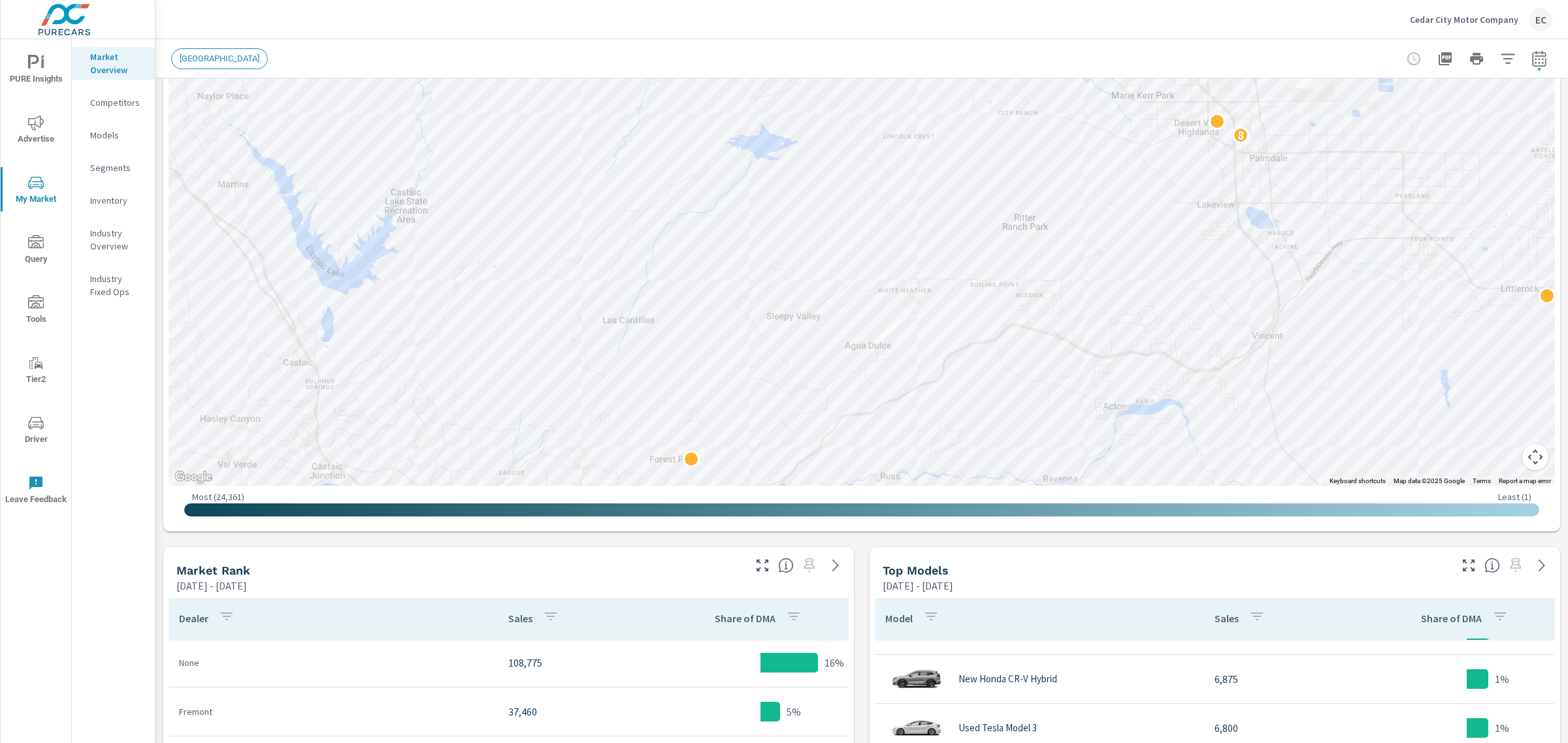
scroll to position [327, 0]
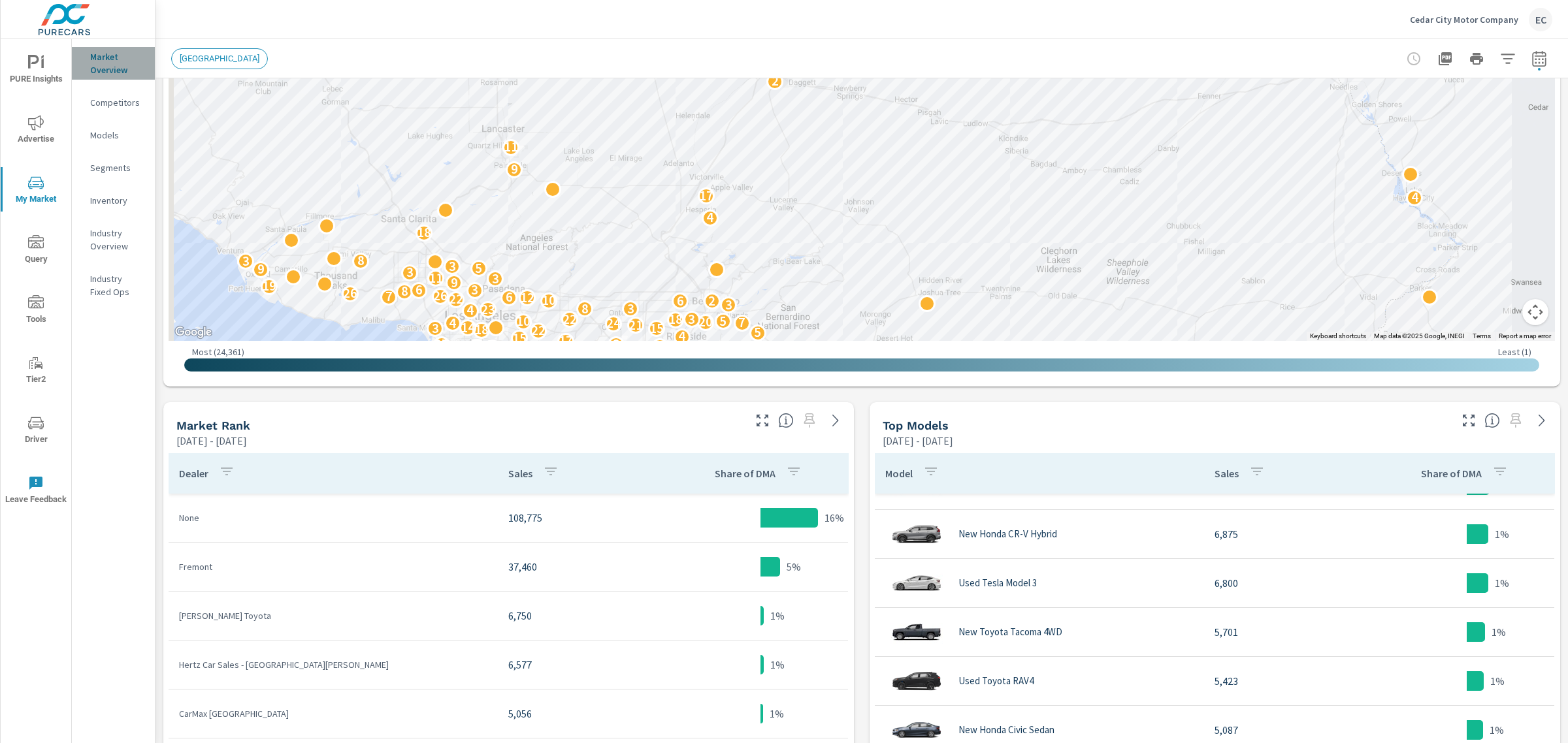
click at [124, 67] on p "Market Overview" at bounding box center [117, 63] width 54 height 26
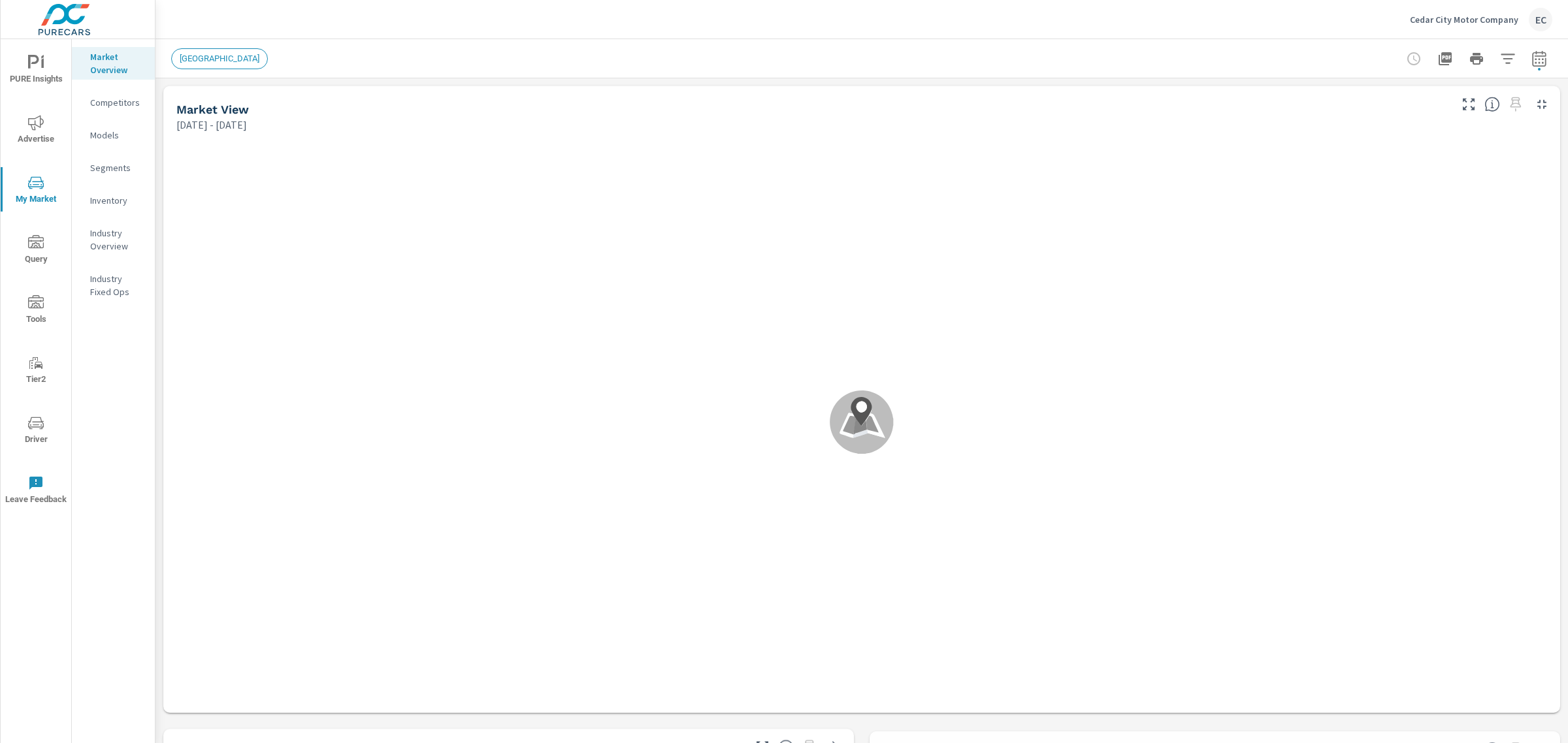
scroll to position [294, 0]
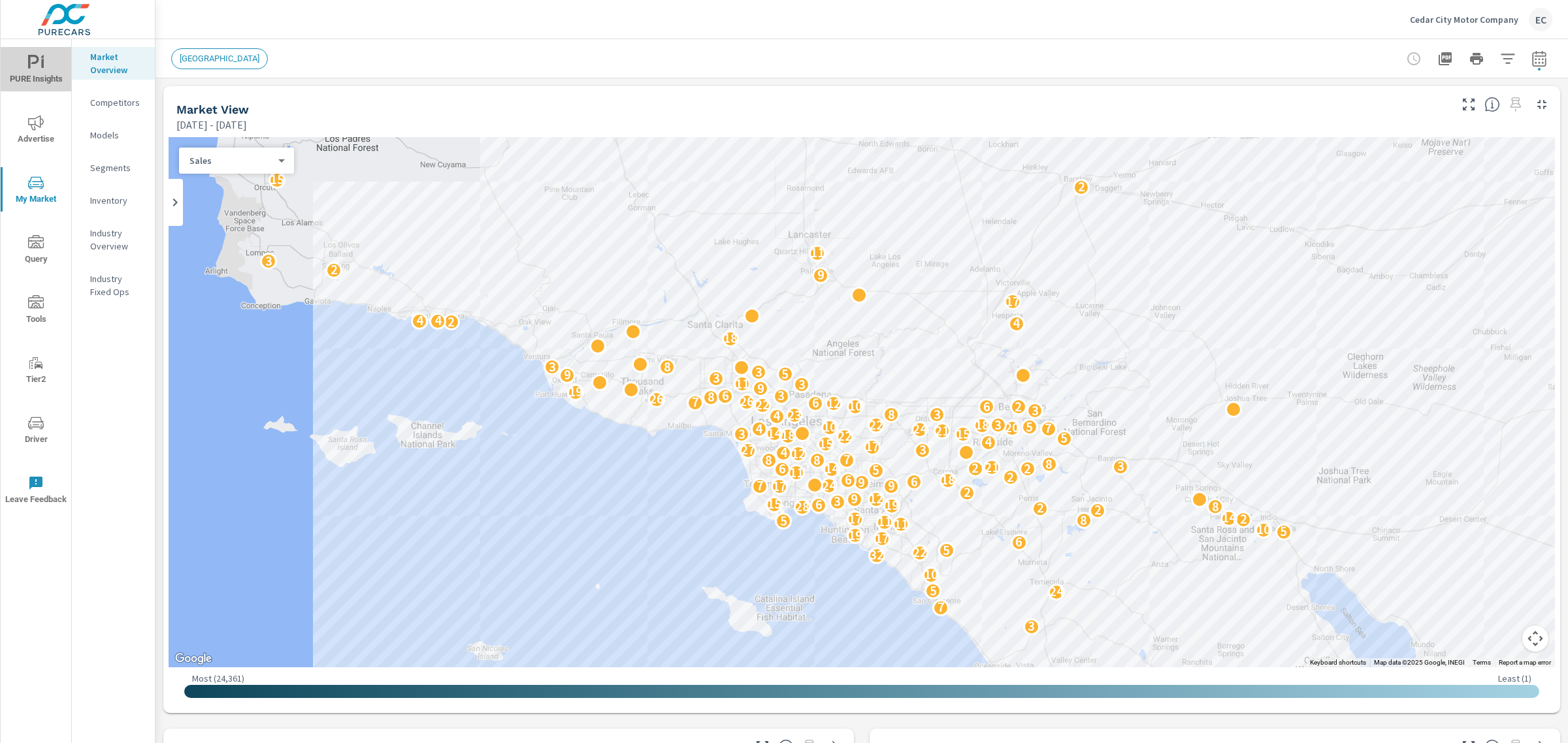
click at [56, 66] on span "PURE Insights" at bounding box center [36, 71] width 63 height 32
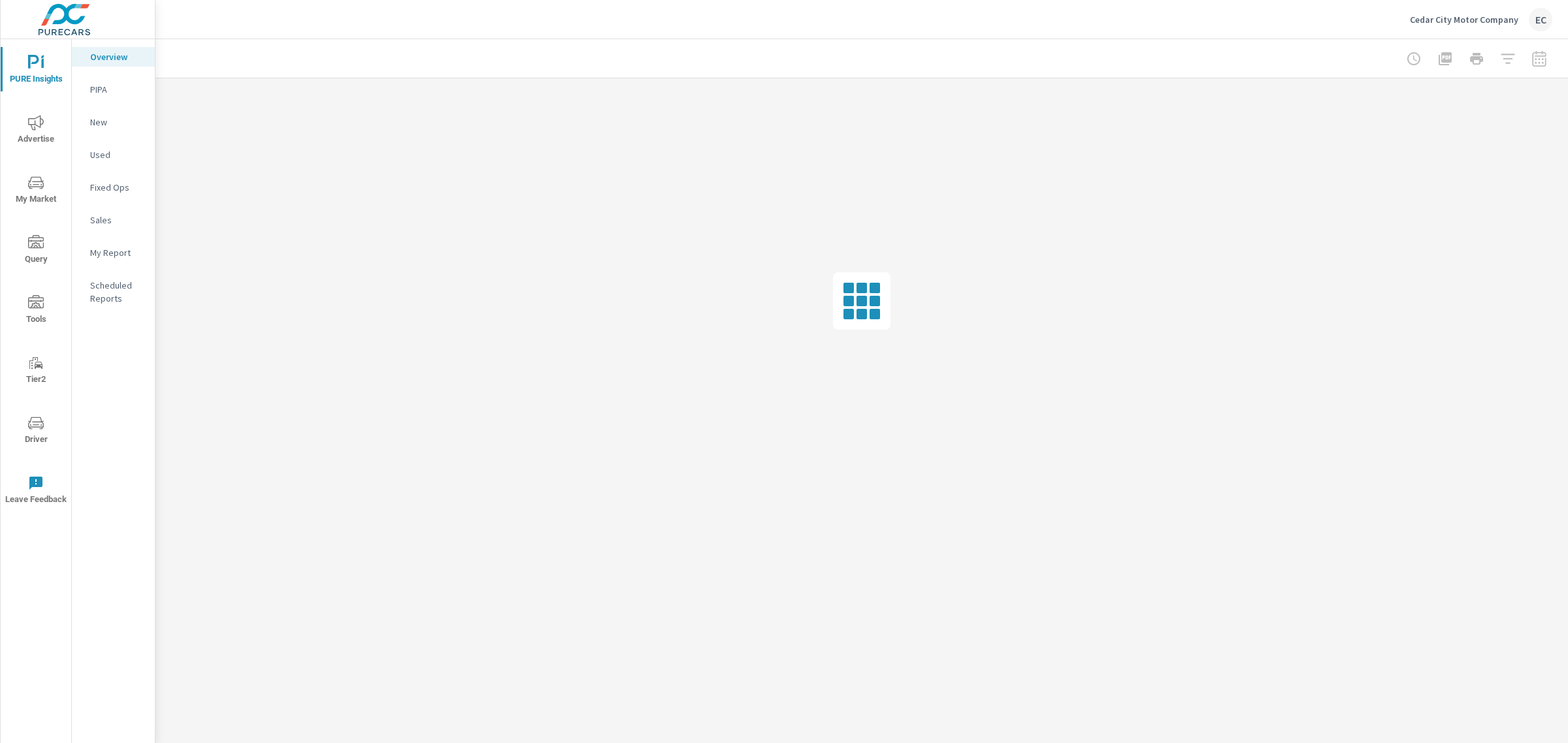
click at [46, 187] on span "My Market" at bounding box center [36, 191] width 63 height 32
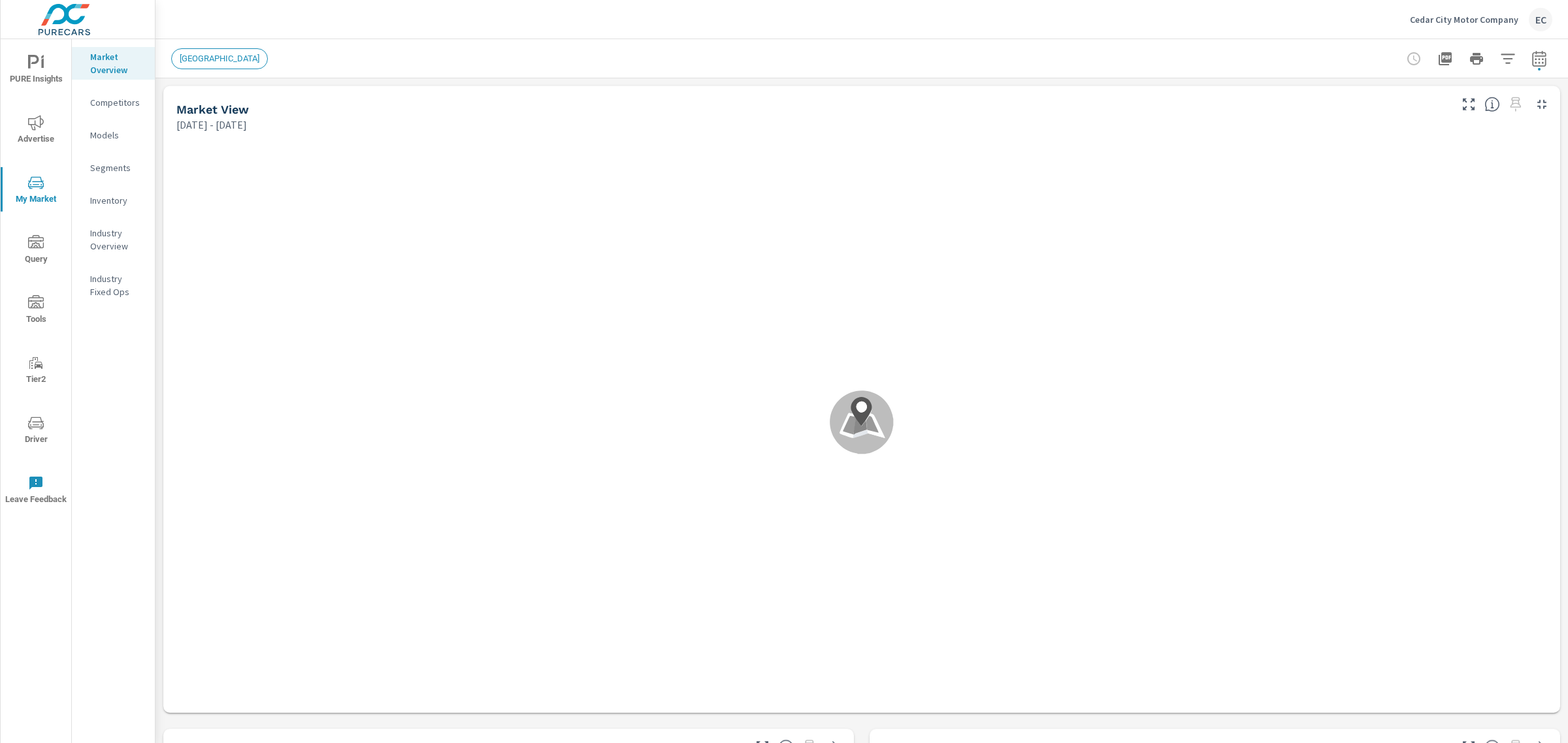
scroll to position [294, 0]
click at [43, 188] on span "My Market" at bounding box center [36, 191] width 63 height 32
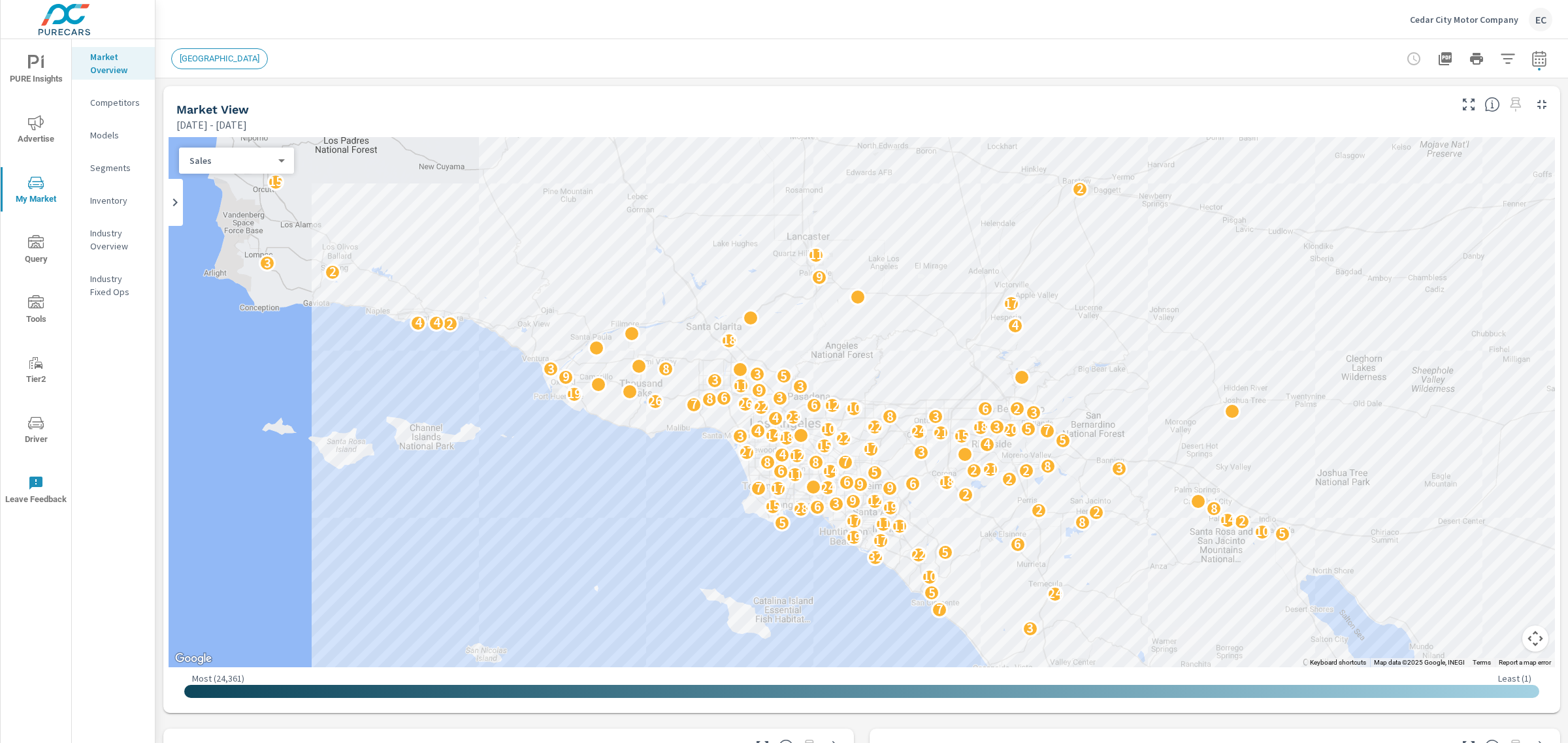
scroll to position [294, 0]
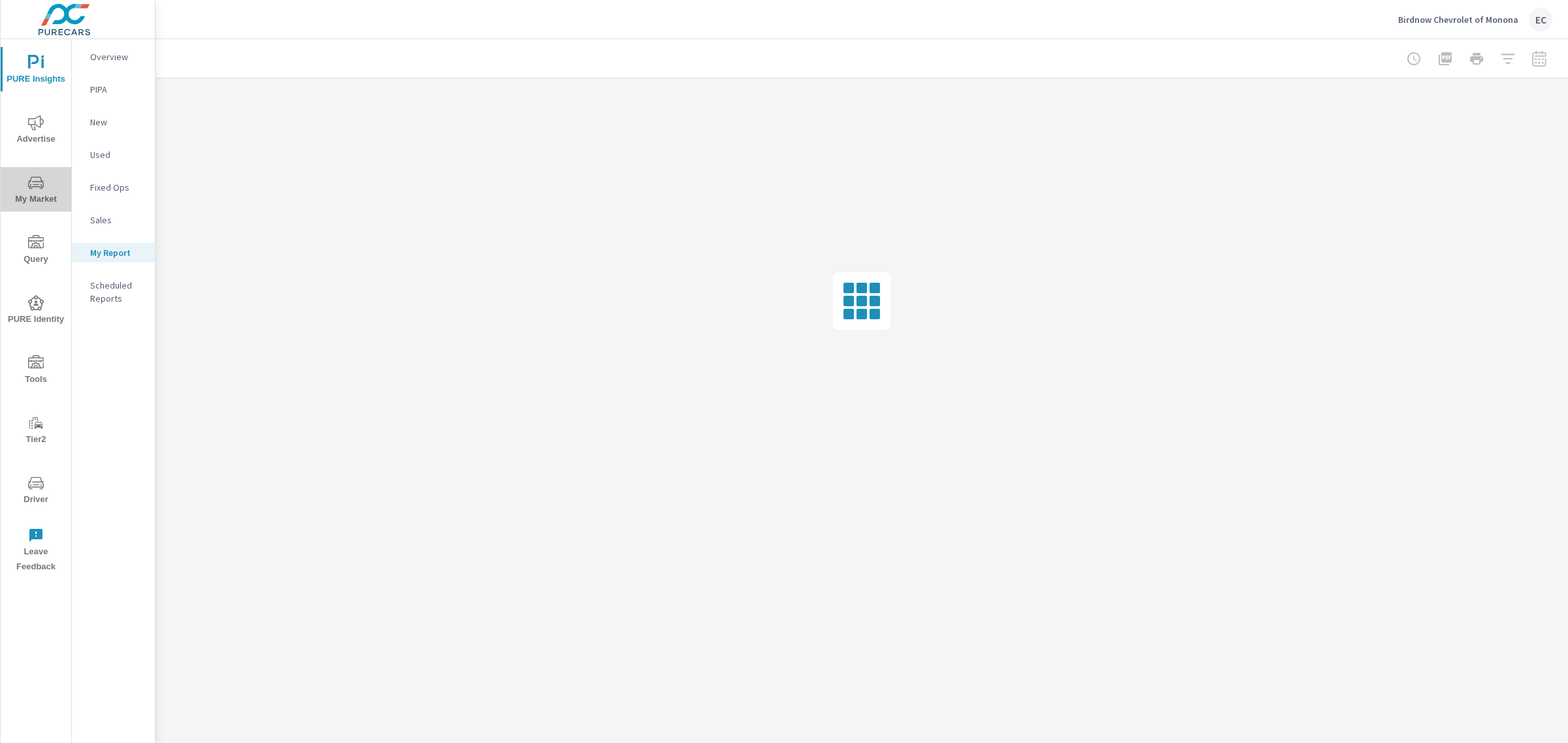
click at [36, 186] on icon "nav menu" at bounding box center [36, 182] width 15 height 13
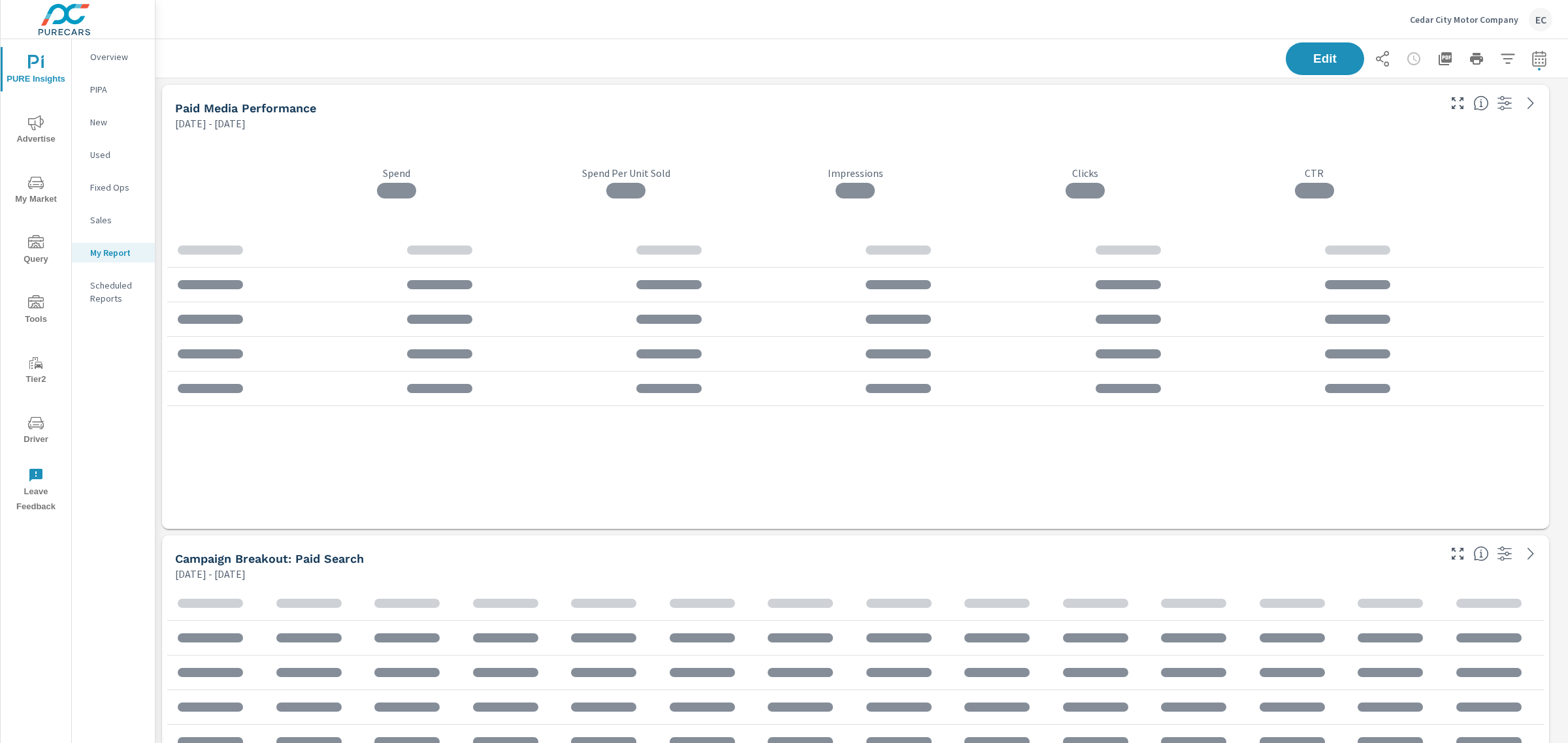
scroll to position [2885, 1425]
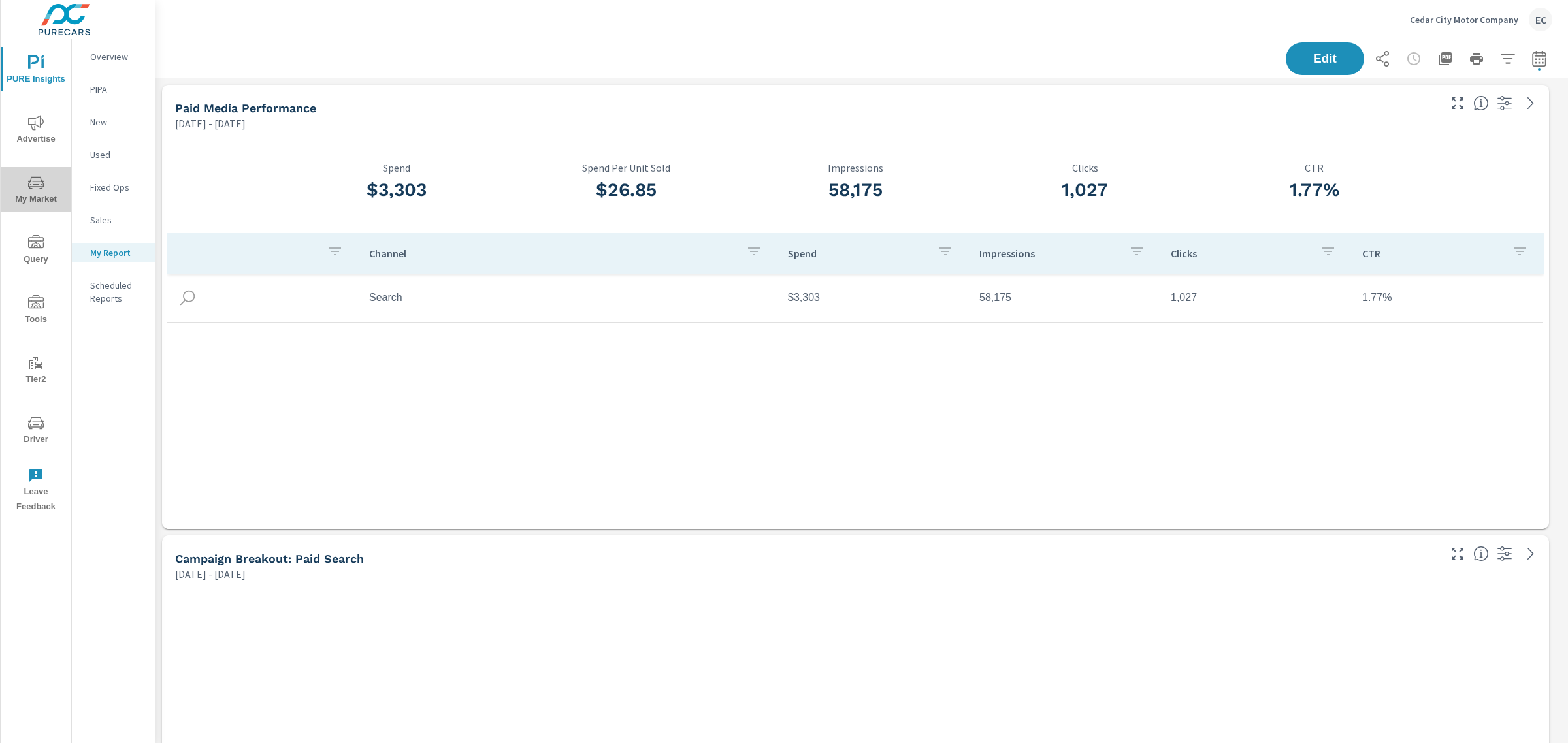
click at [36, 178] on icon "nav menu" at bounding box center [36, 183] width 15 height 15
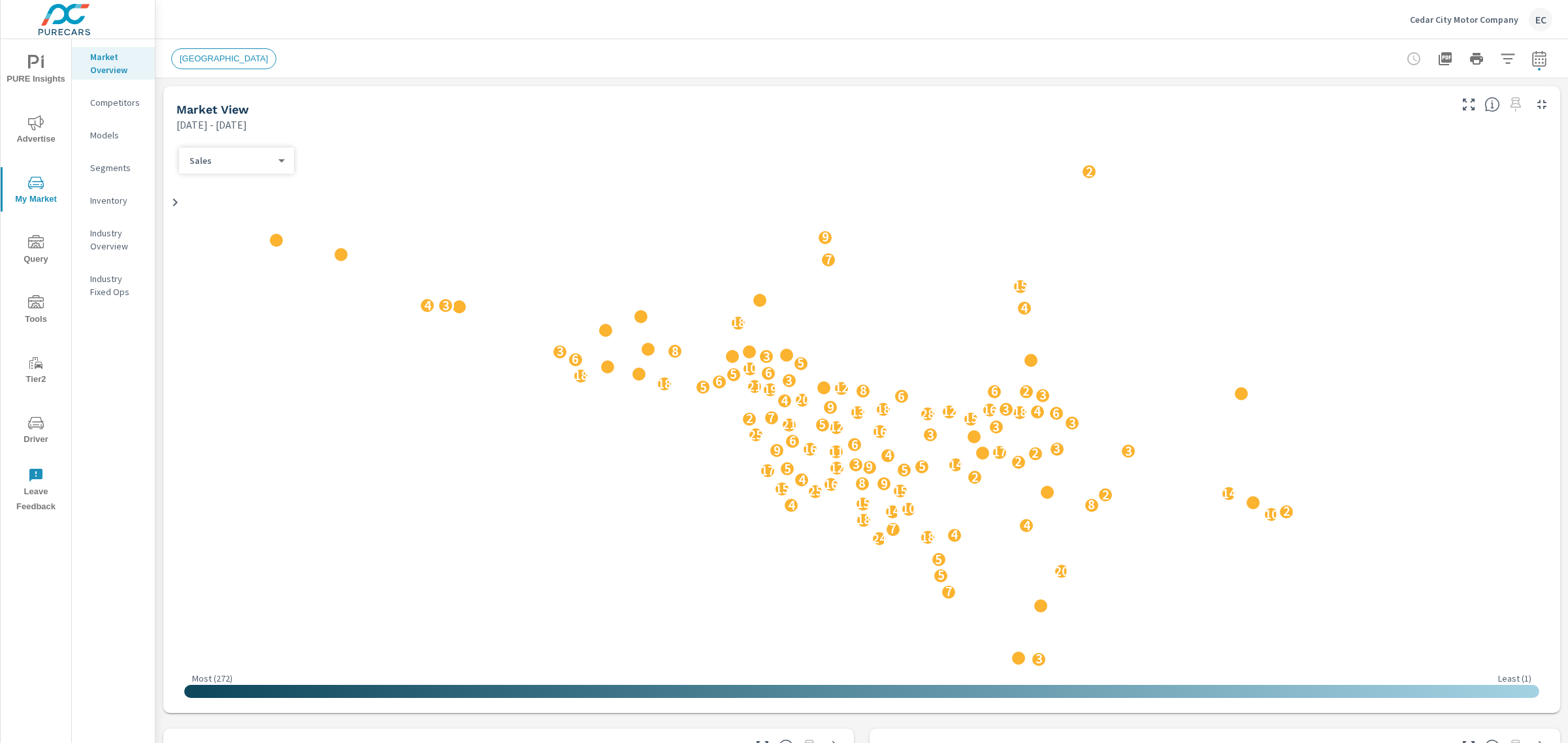
scroll to position [294, 0]
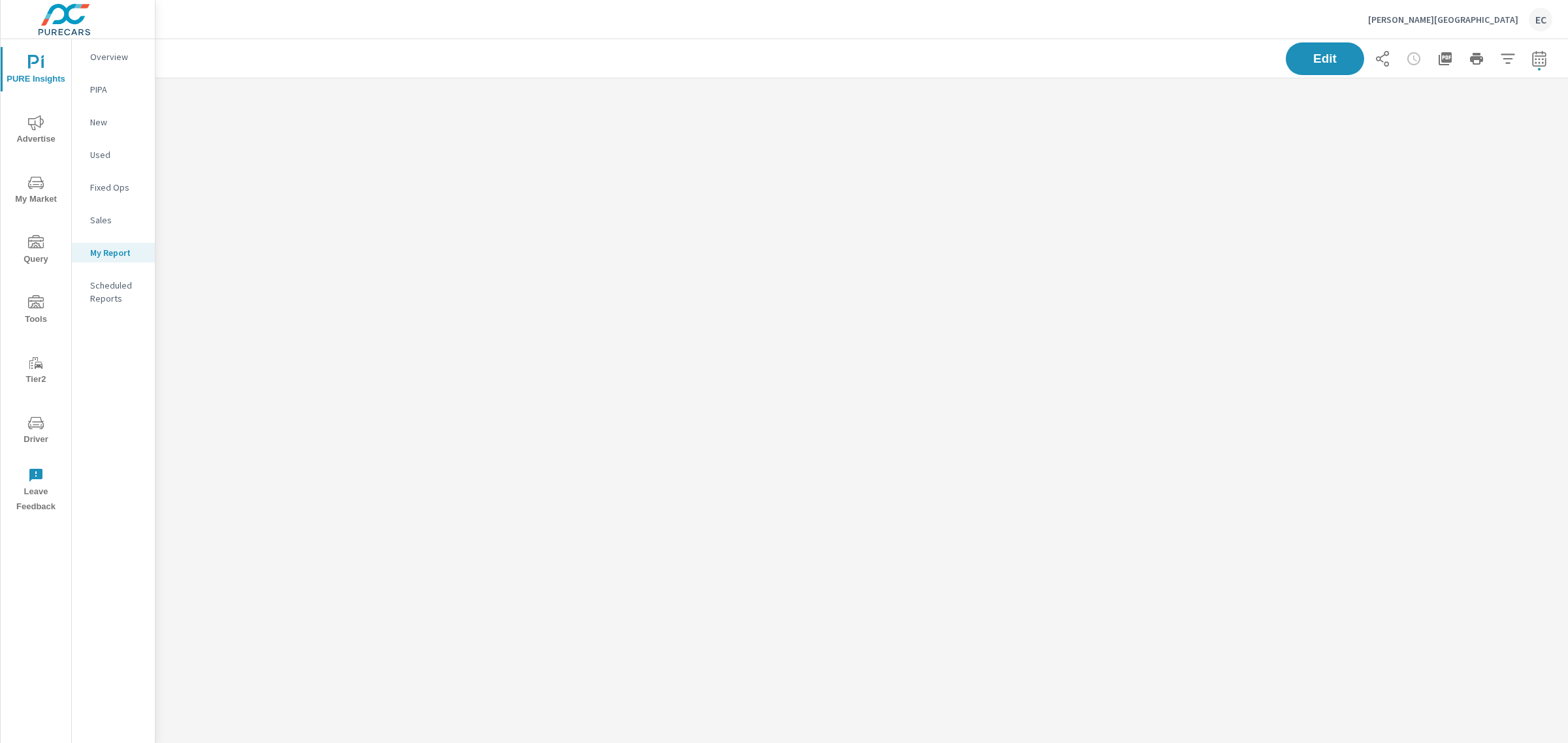
scroll to position [766, 1425]
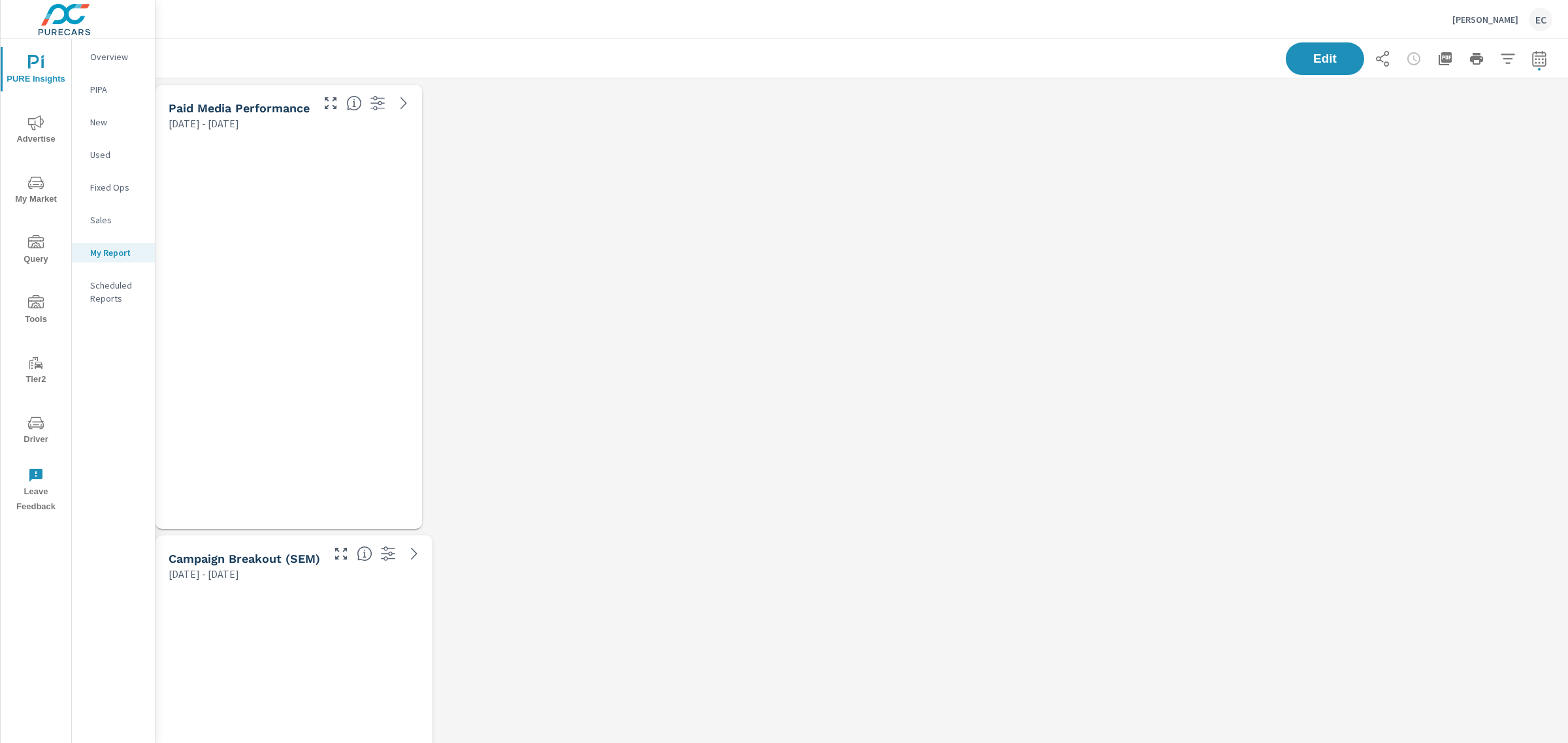
scroll to position [2885, 1425]
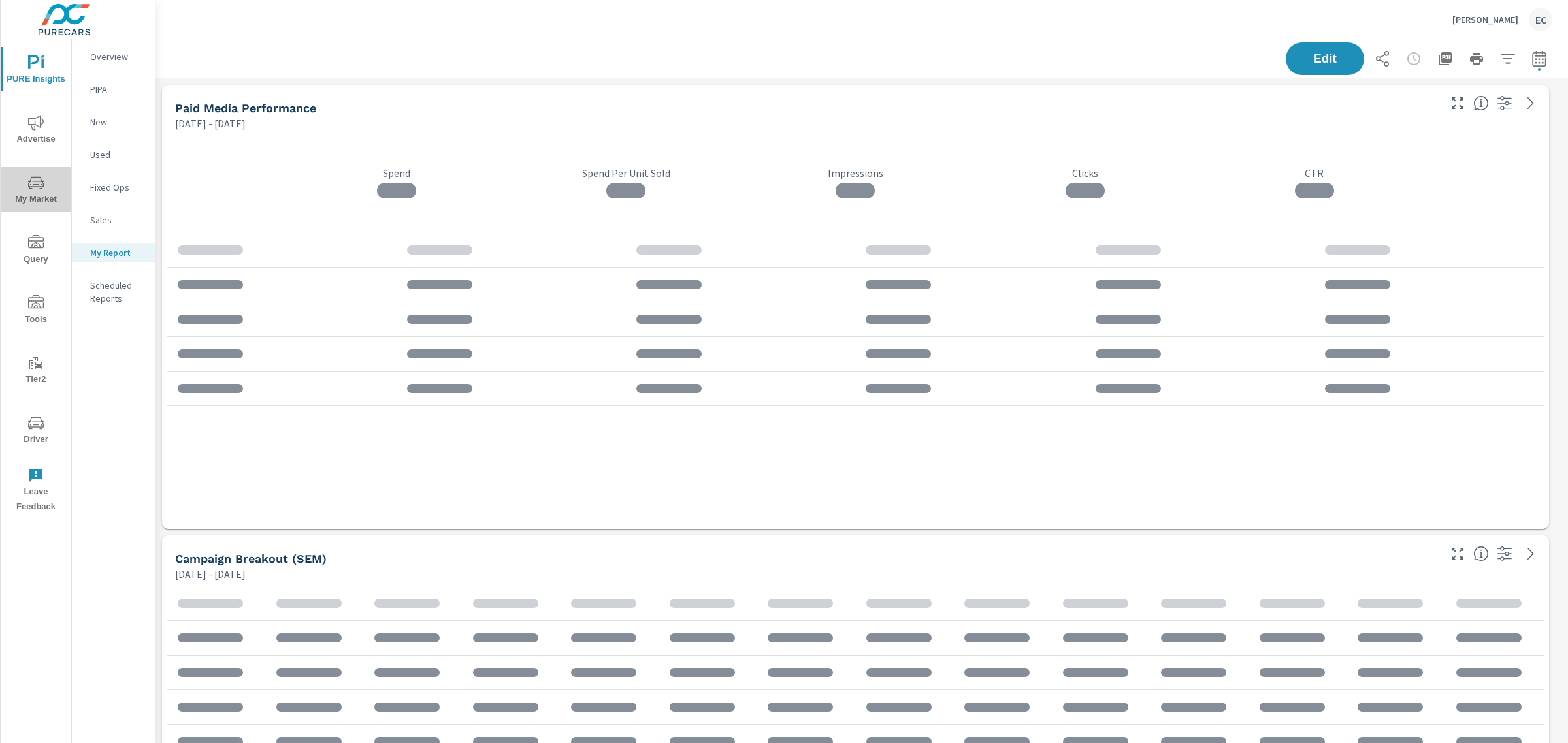
click at [37, 178] on icon "nav menu" at bounding box center [36, 183] width 15 height 15
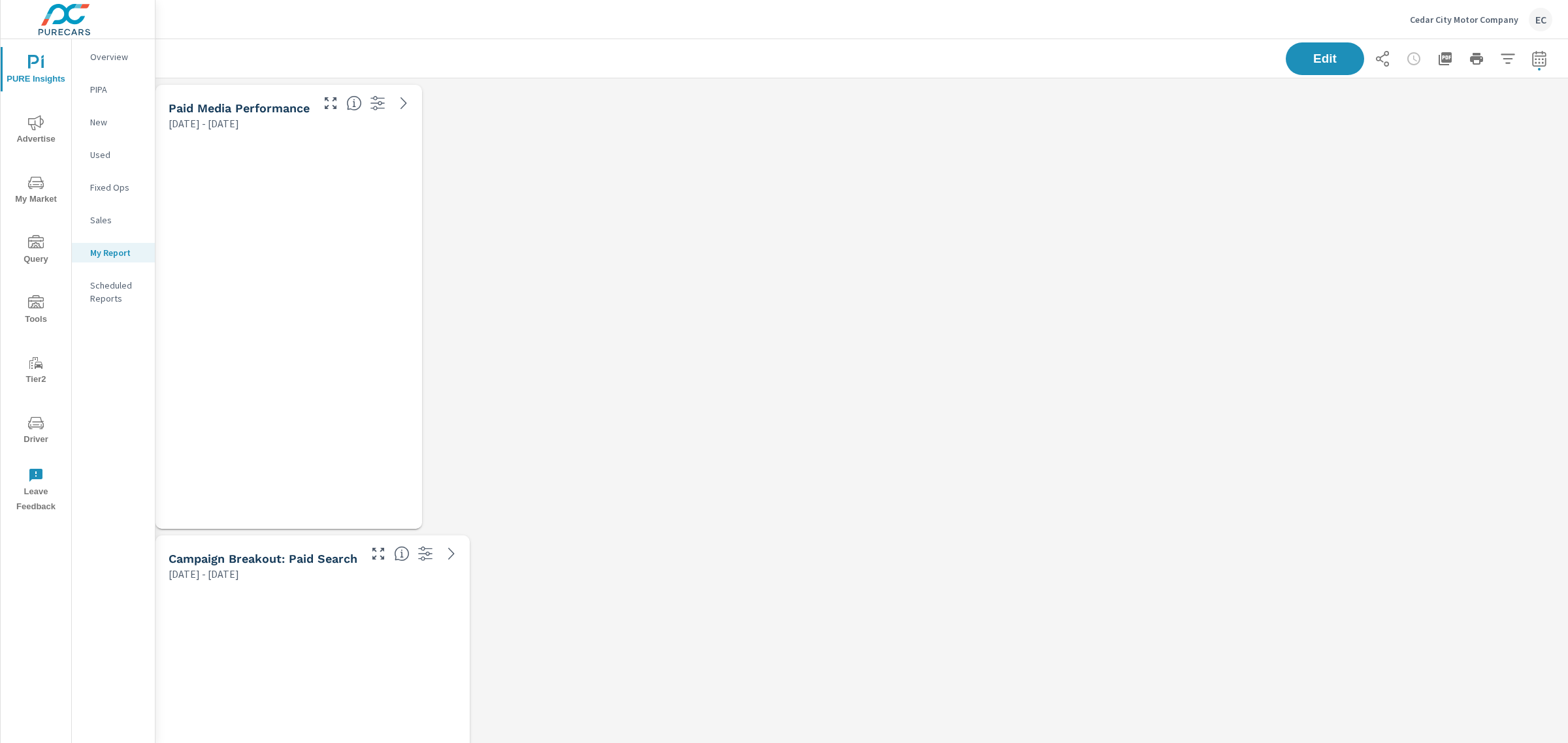
scroll to position [2885, 1425]
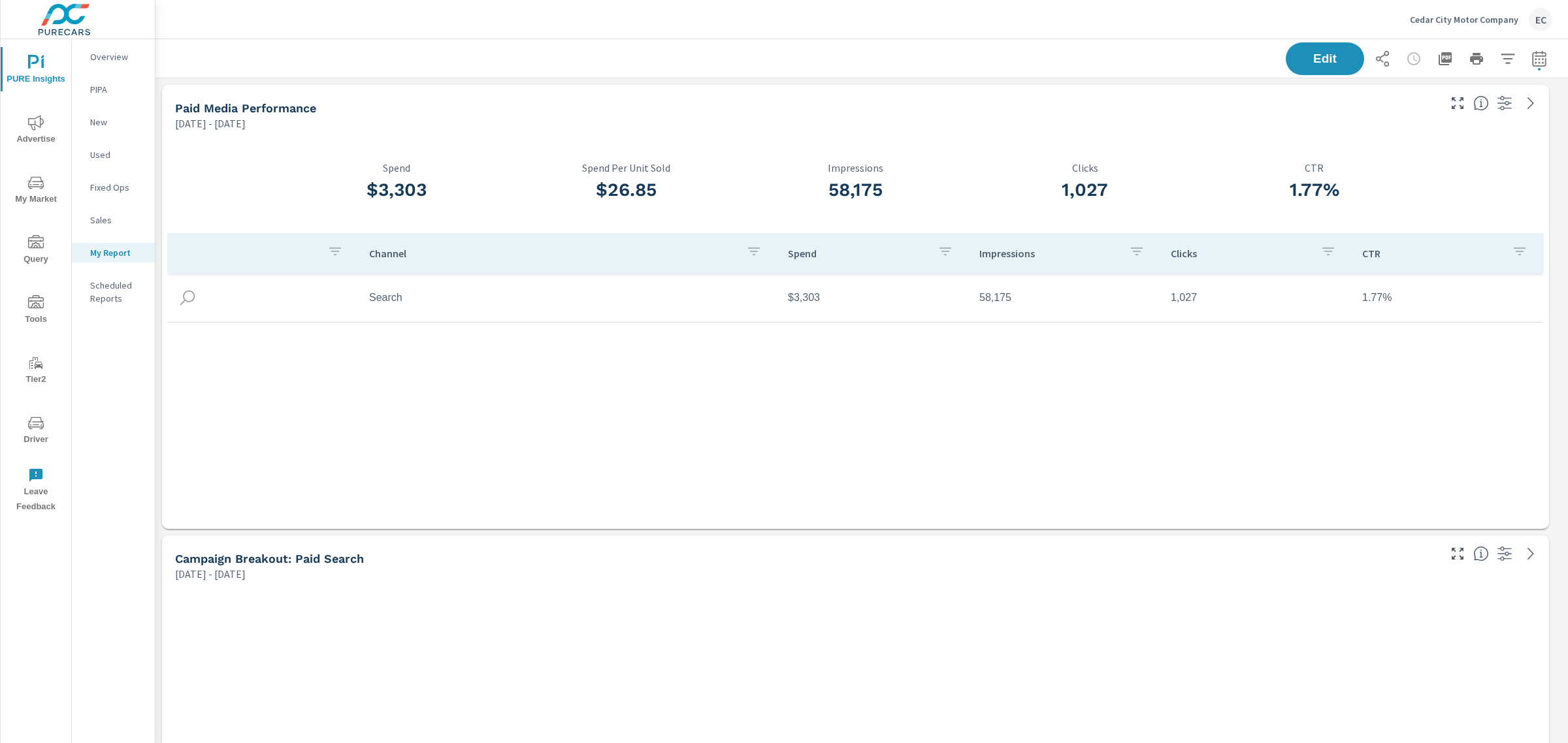
click at [31, 194] on span "My Market" at bounding box center [36, 191] width 63 height 32
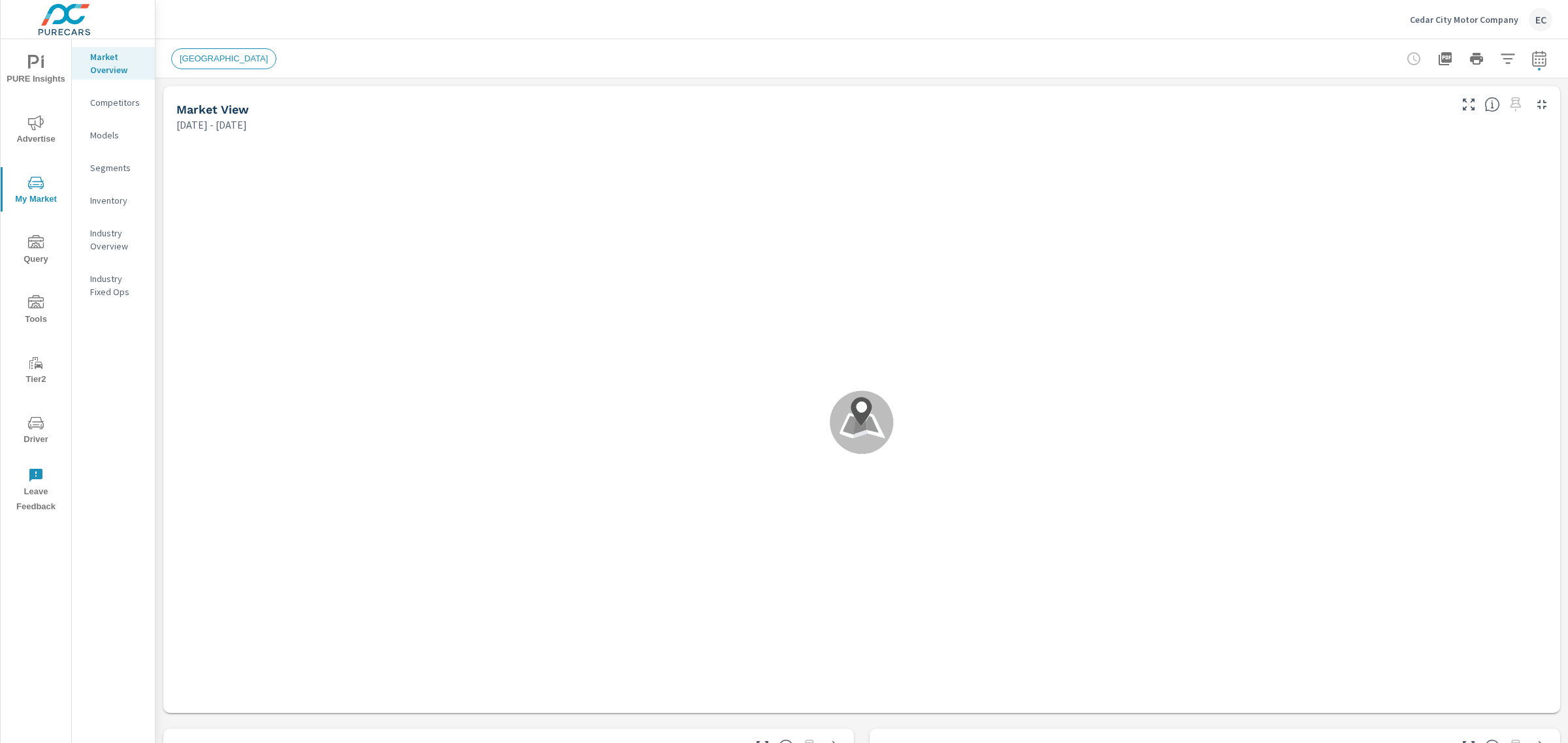
scroll to position [294, 0]
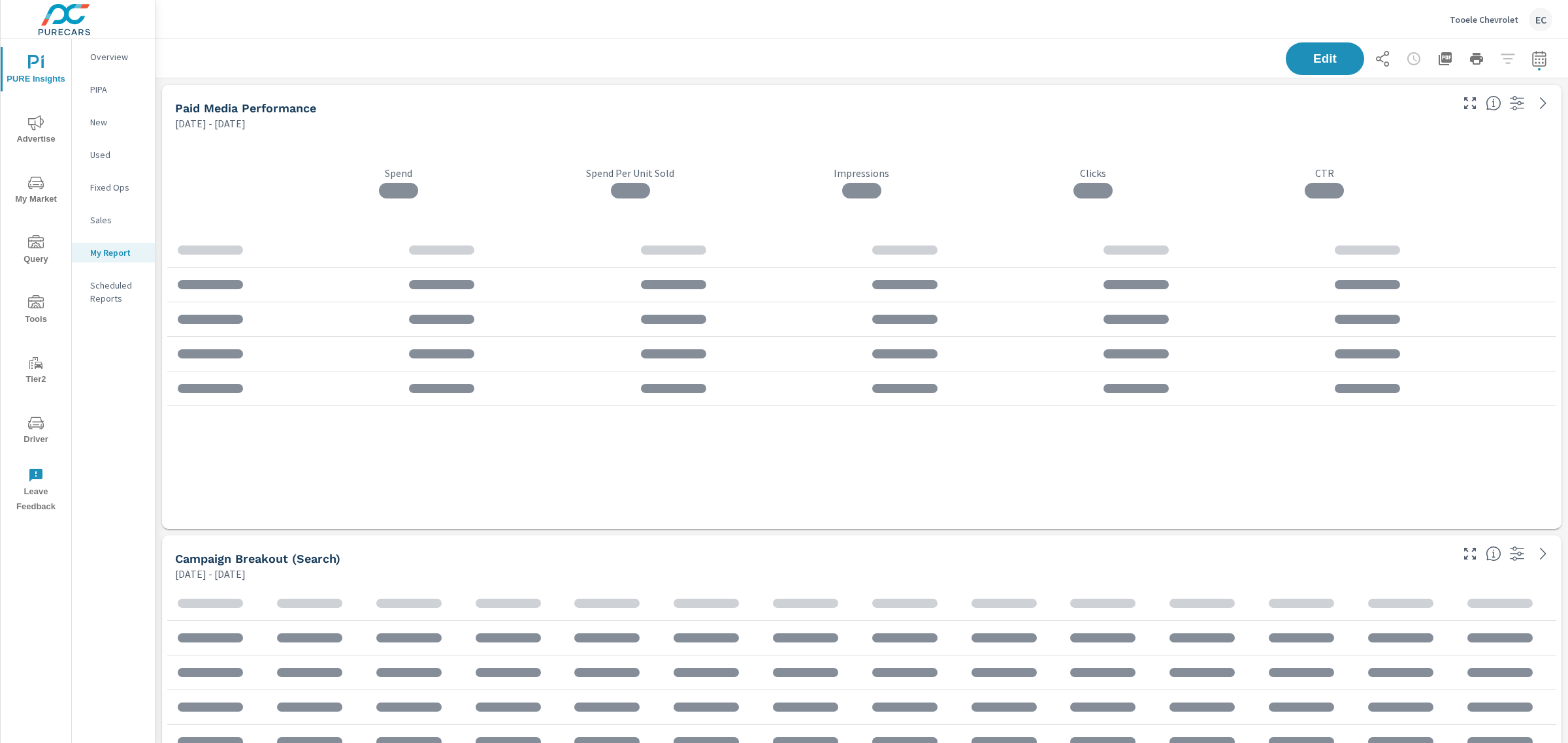
scroll to position [3036, 1425]
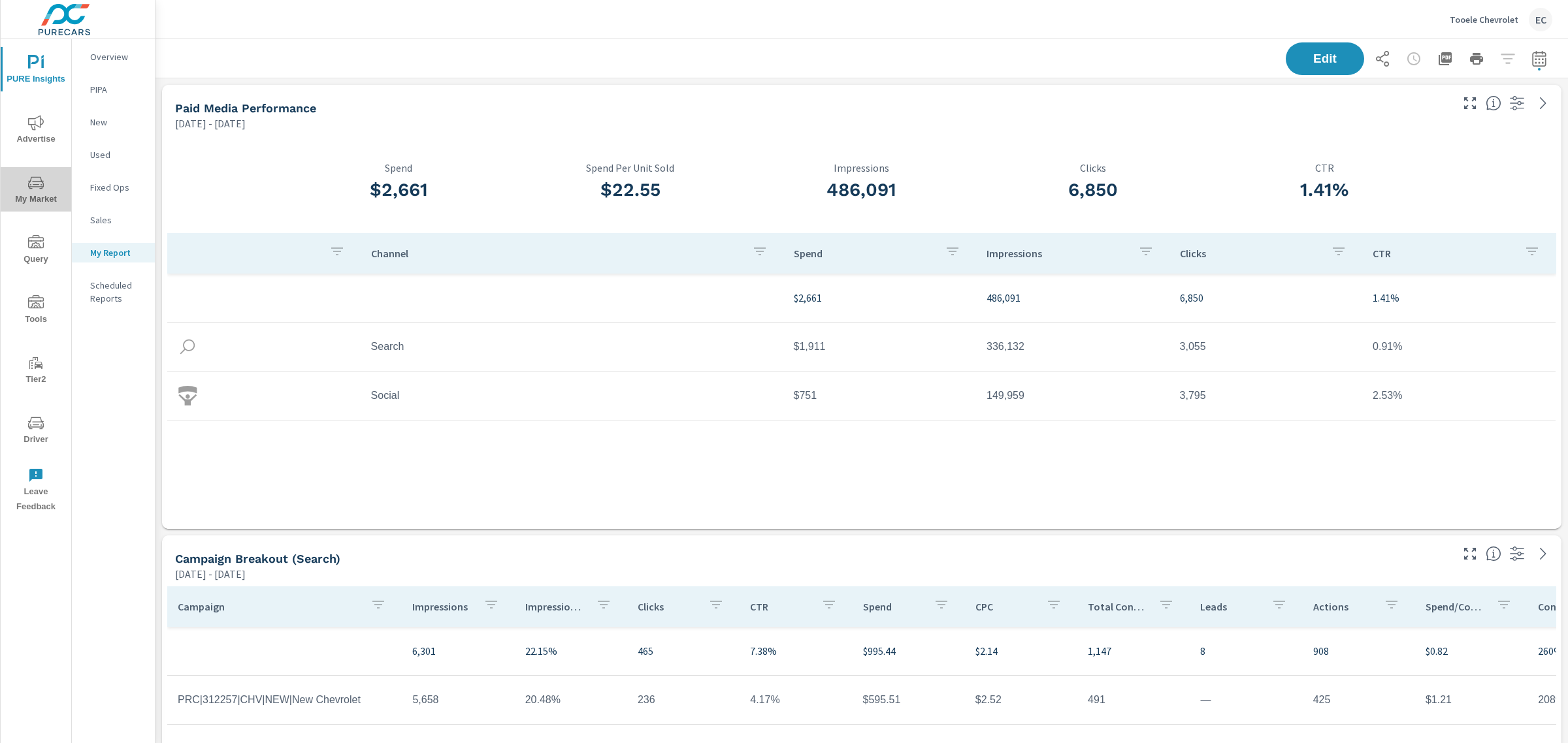
click at [44, 193] on span "My Market" at bounding box center [36, 191] width 63 height 32
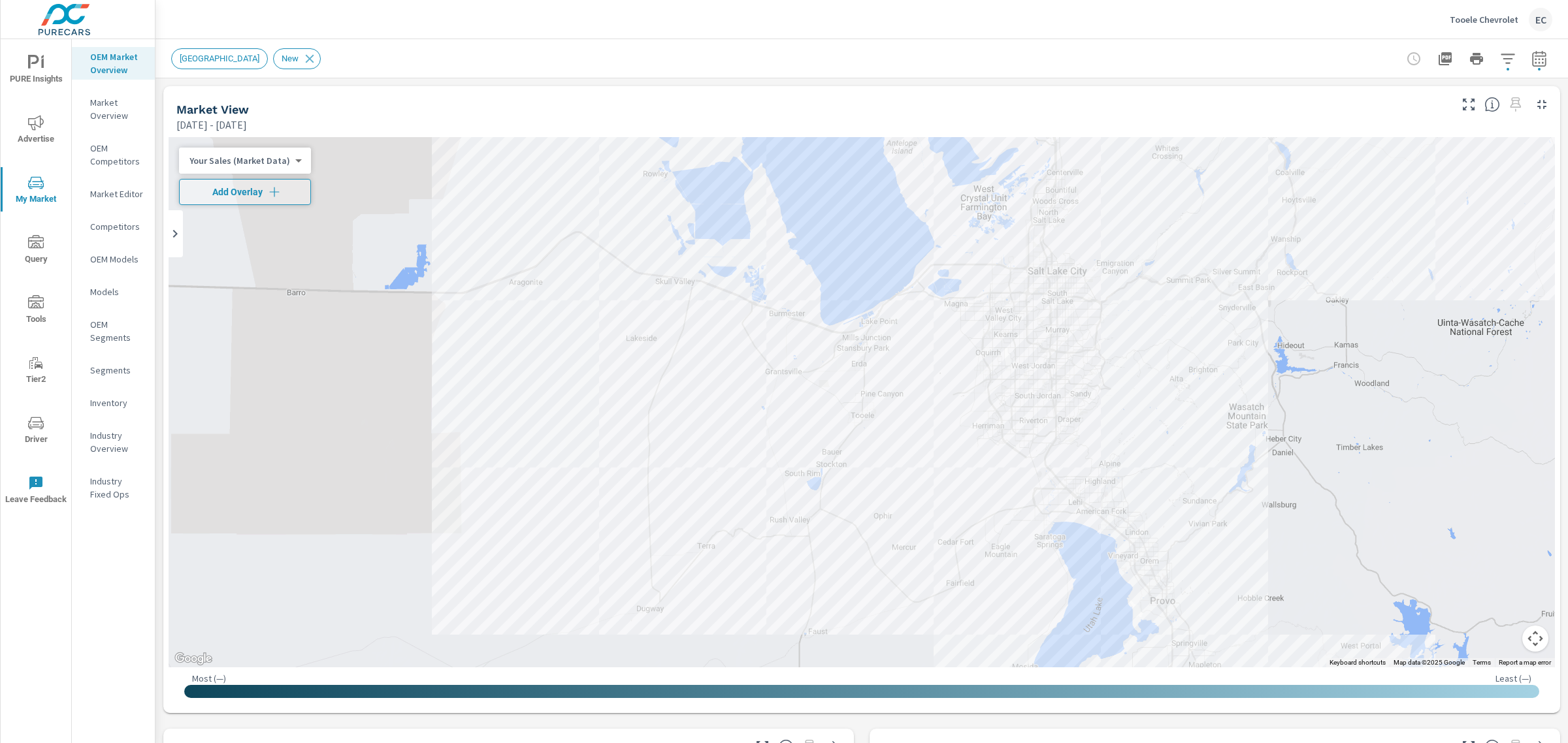
click at [1536, 60] on button "button" at bounding box center [1539, 59] width 26 height 26
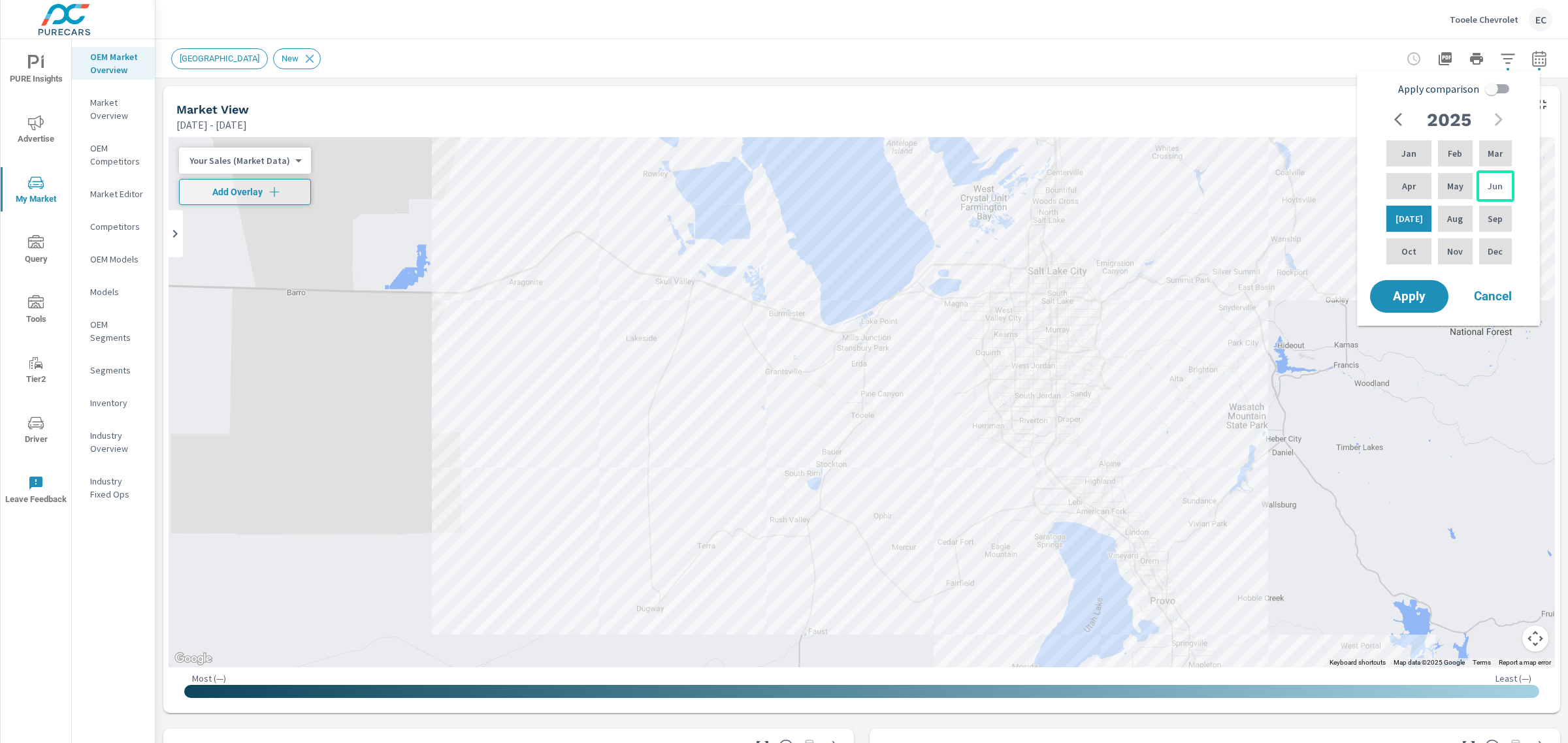
click at [1487, 183] on p "Jun" at bounding box center [1495, 186] width 15 height 13
click at [1418, 164] on div "Jan" at bounding box center [1408, 153] width 50 height 31
click at [1504, 85] on input "Apply comparison" at bounding box center [1491, 89] width 74 height 25
checkbox input "true"
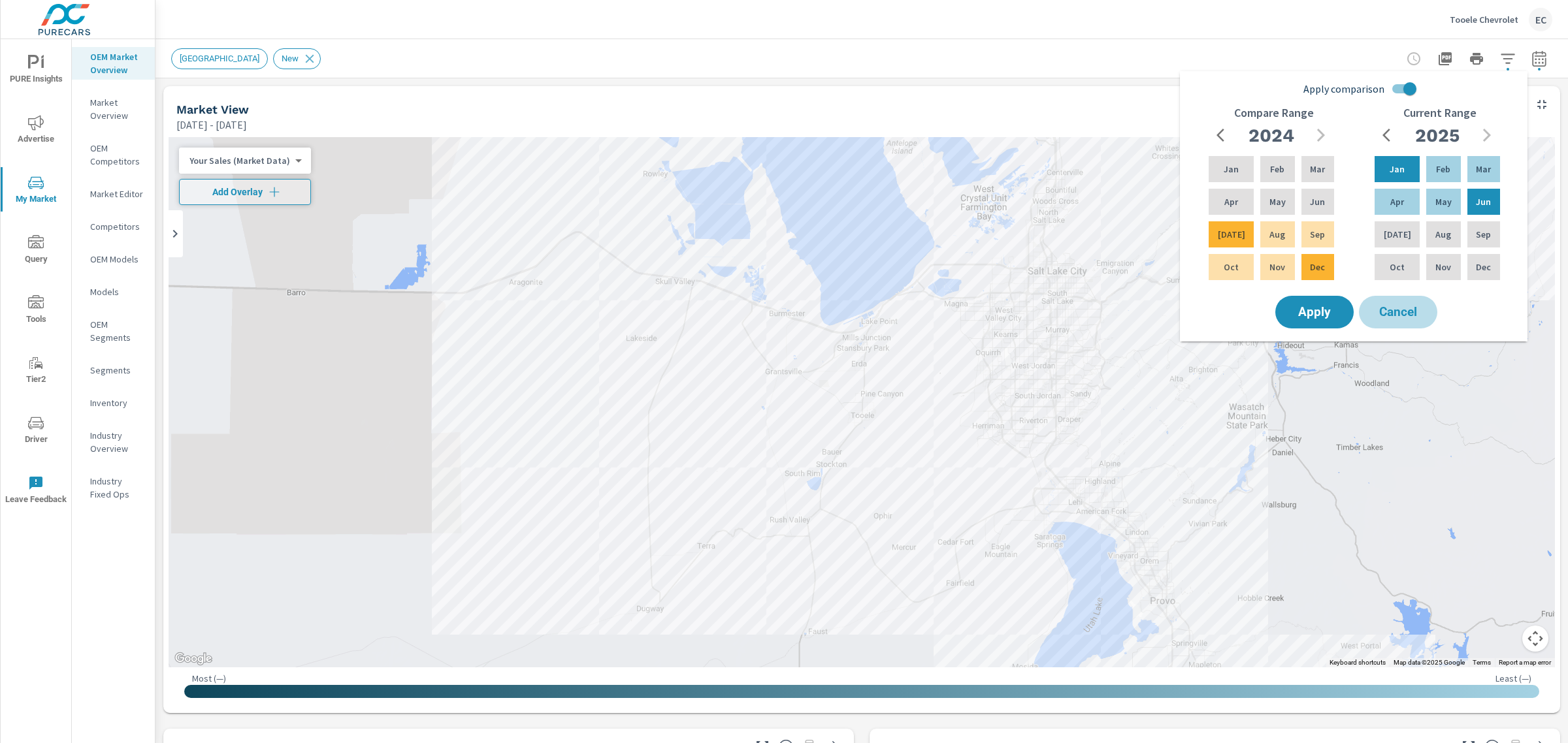
click at [1396, 325] on button "Cancel" at bounding box center [1398, 312] width 78 height 32
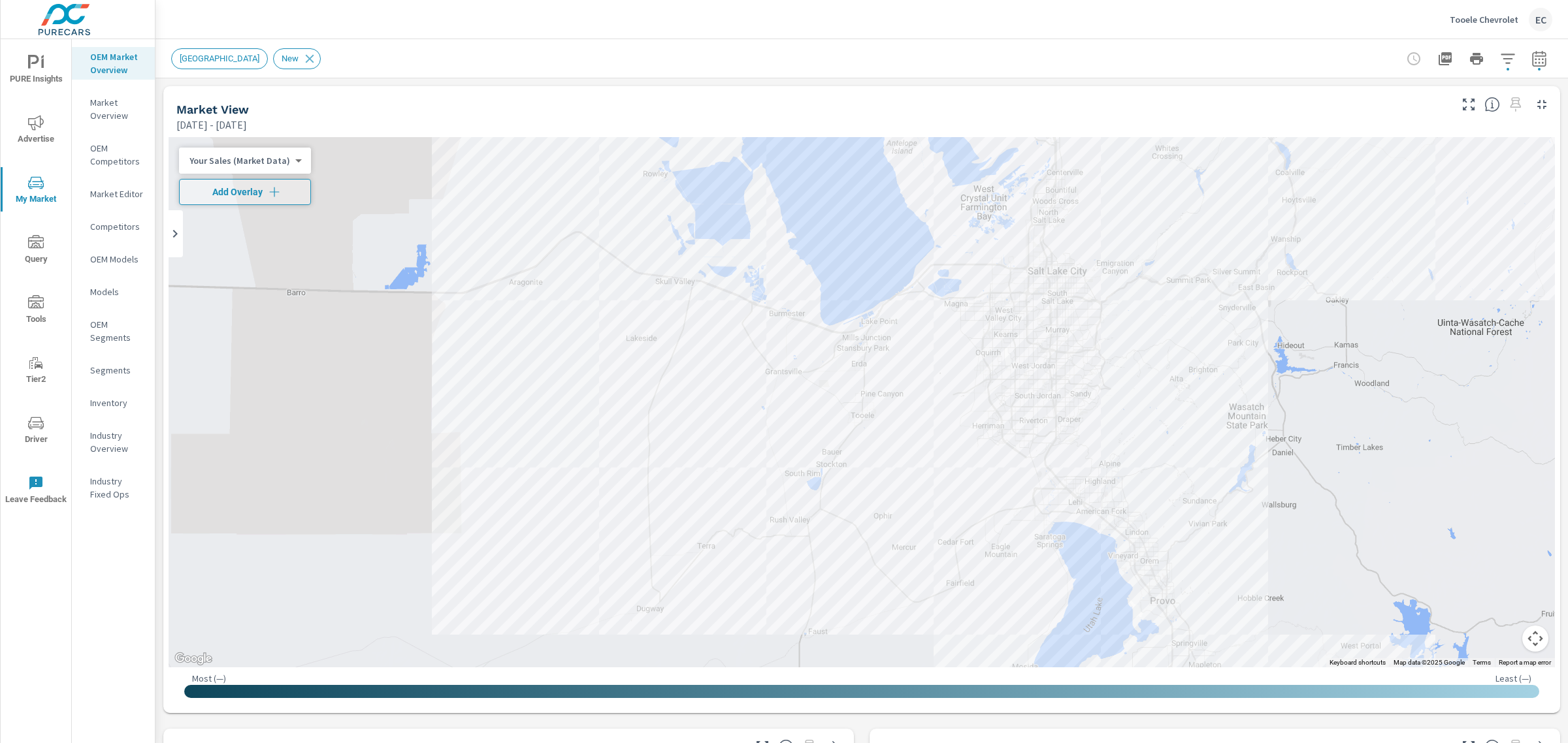
click at [1535, 60] on icon "button" at bounding box center [1539, 60] width 9 height 5
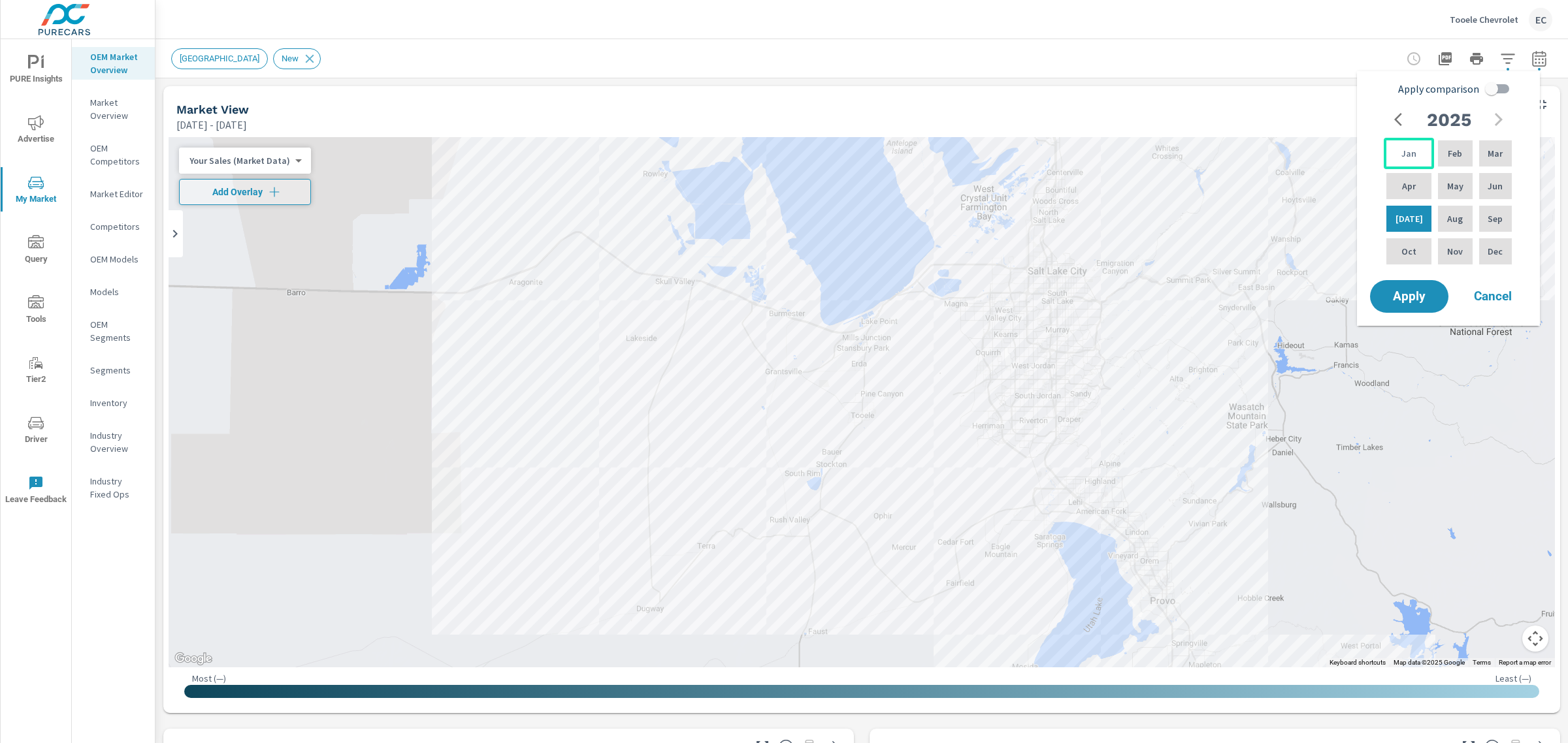
click at [1413, 154] on div "Jan" at bounding box center [1408, 153] width 50 height 31
click at [1485, 186] on div "Jun" at bounding box center [1495, 186] width 38 height 31
click at [1494, 83] on input "Apply comparison" at bounding box center [1491, 89] width 74 height 25
checkbox input "true"
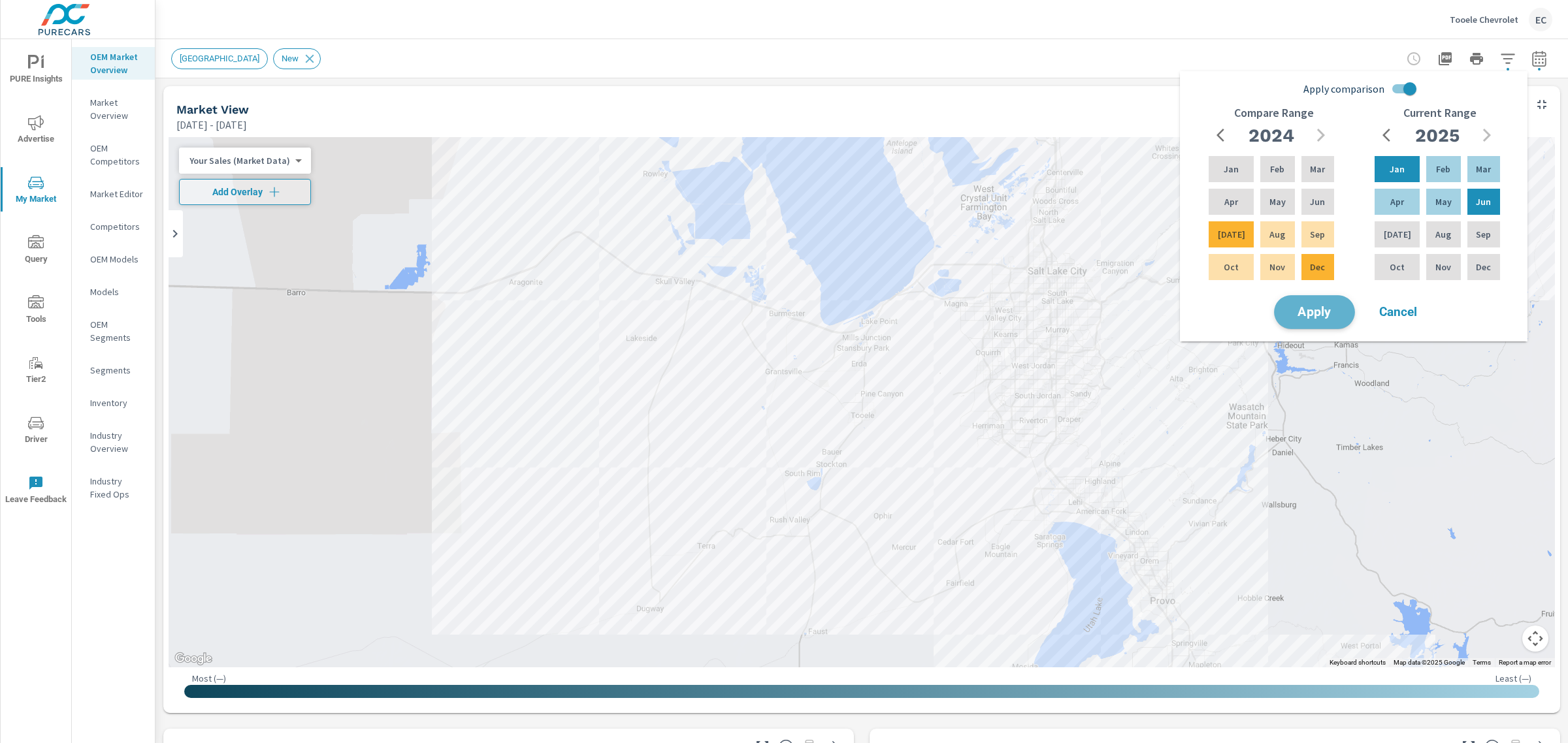
click at [1312, 307] on span "Apply" at bounding box center [1314, 312] width 54 height 13
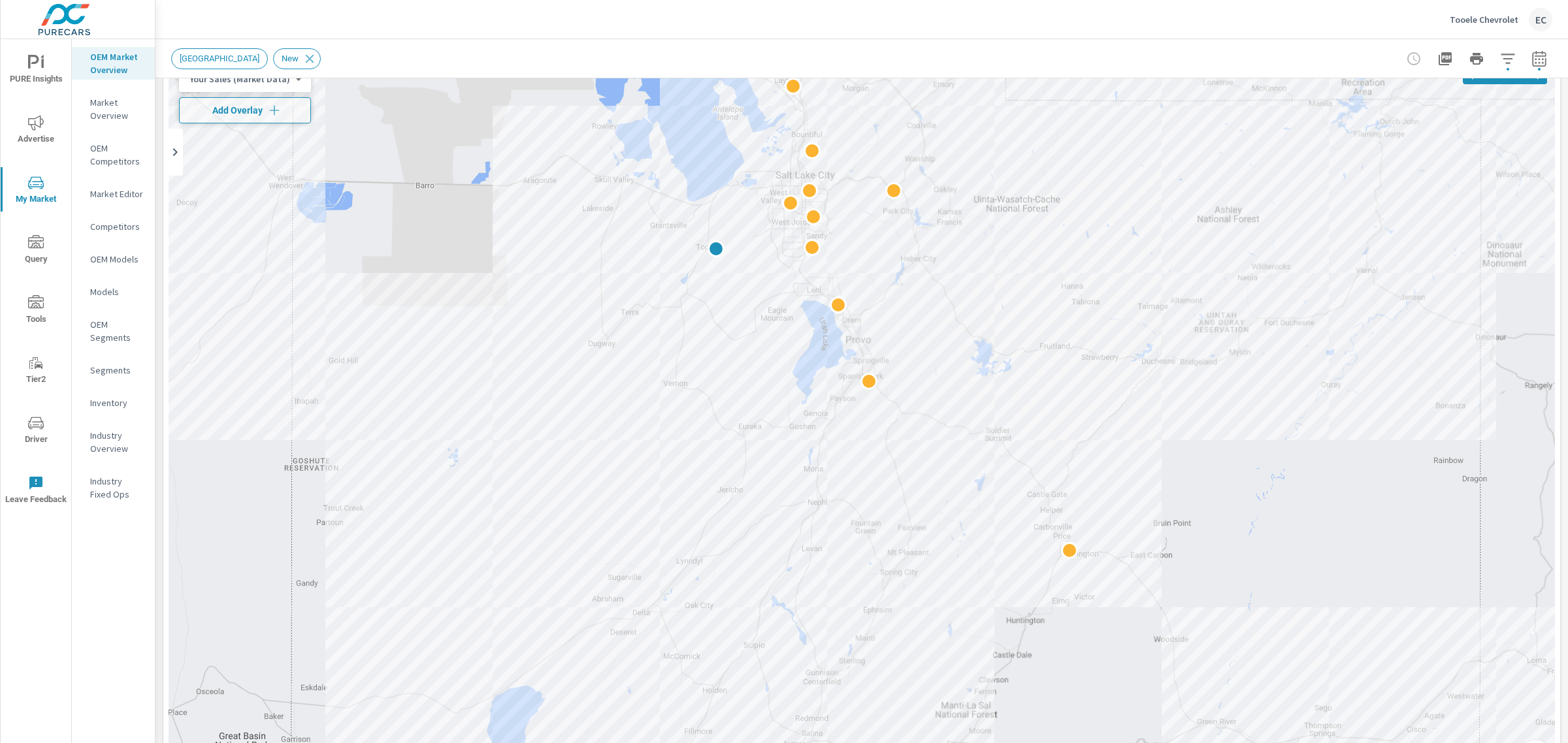
scroll to position [327, 0]
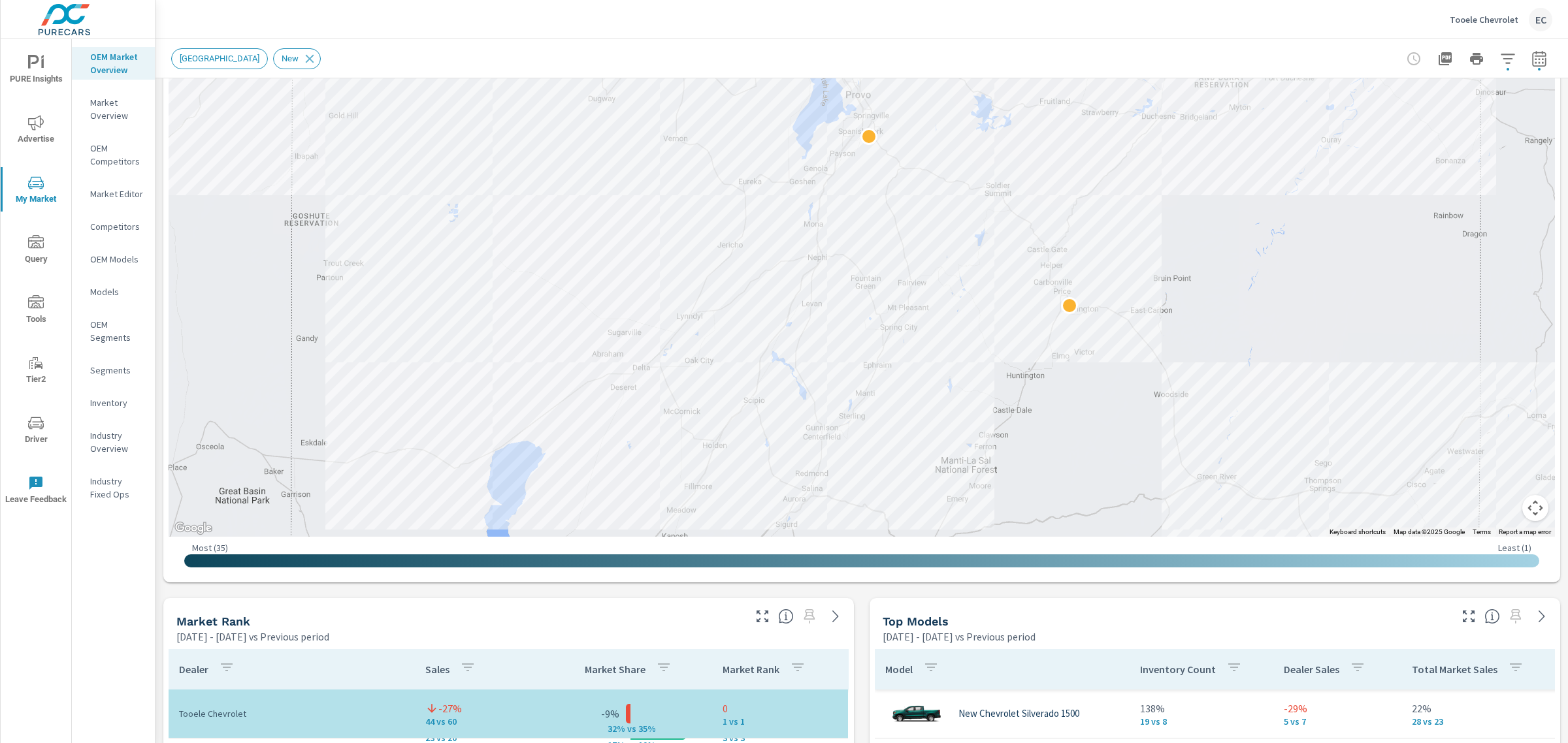
scroll to position [51, 0]
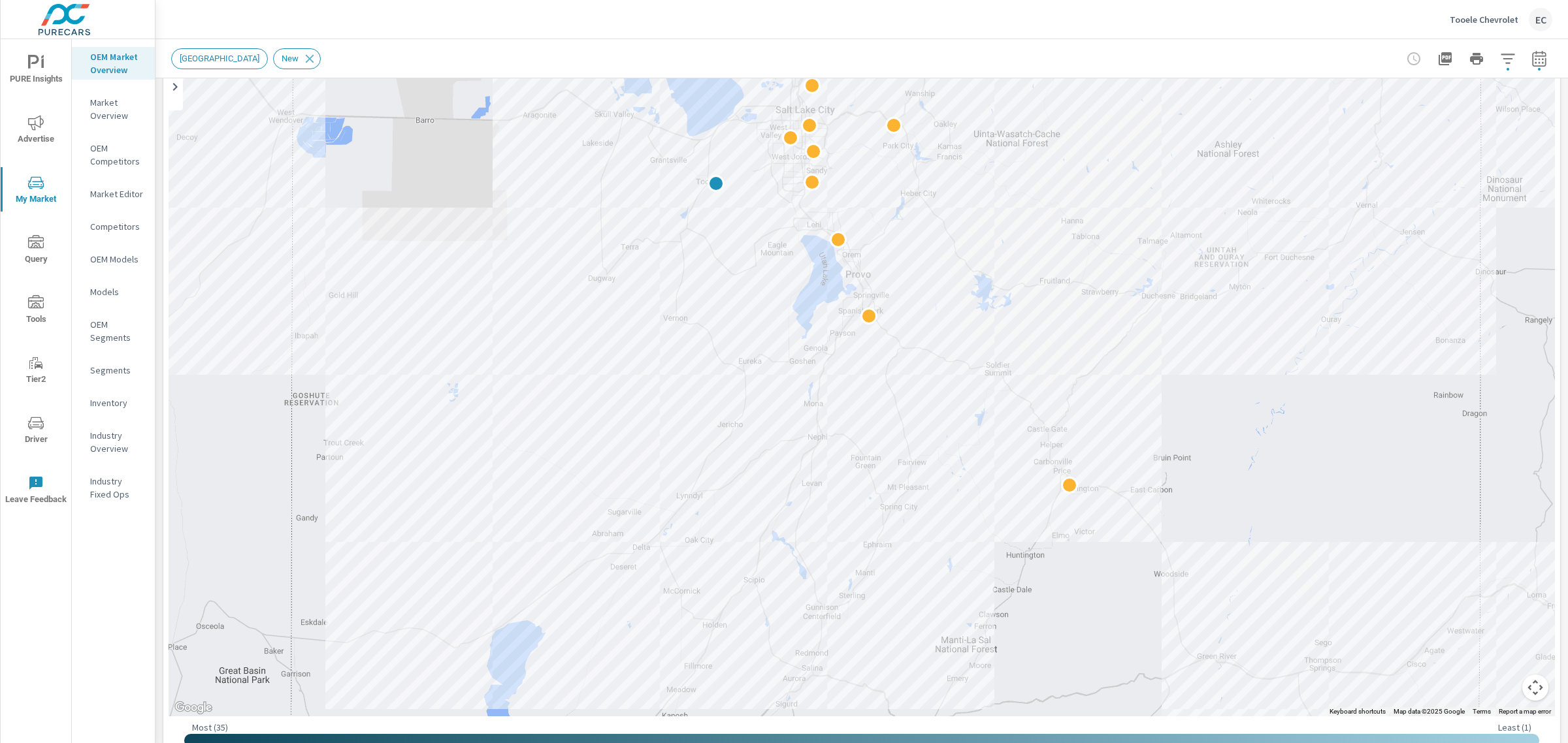
scroll to position [82, 0]
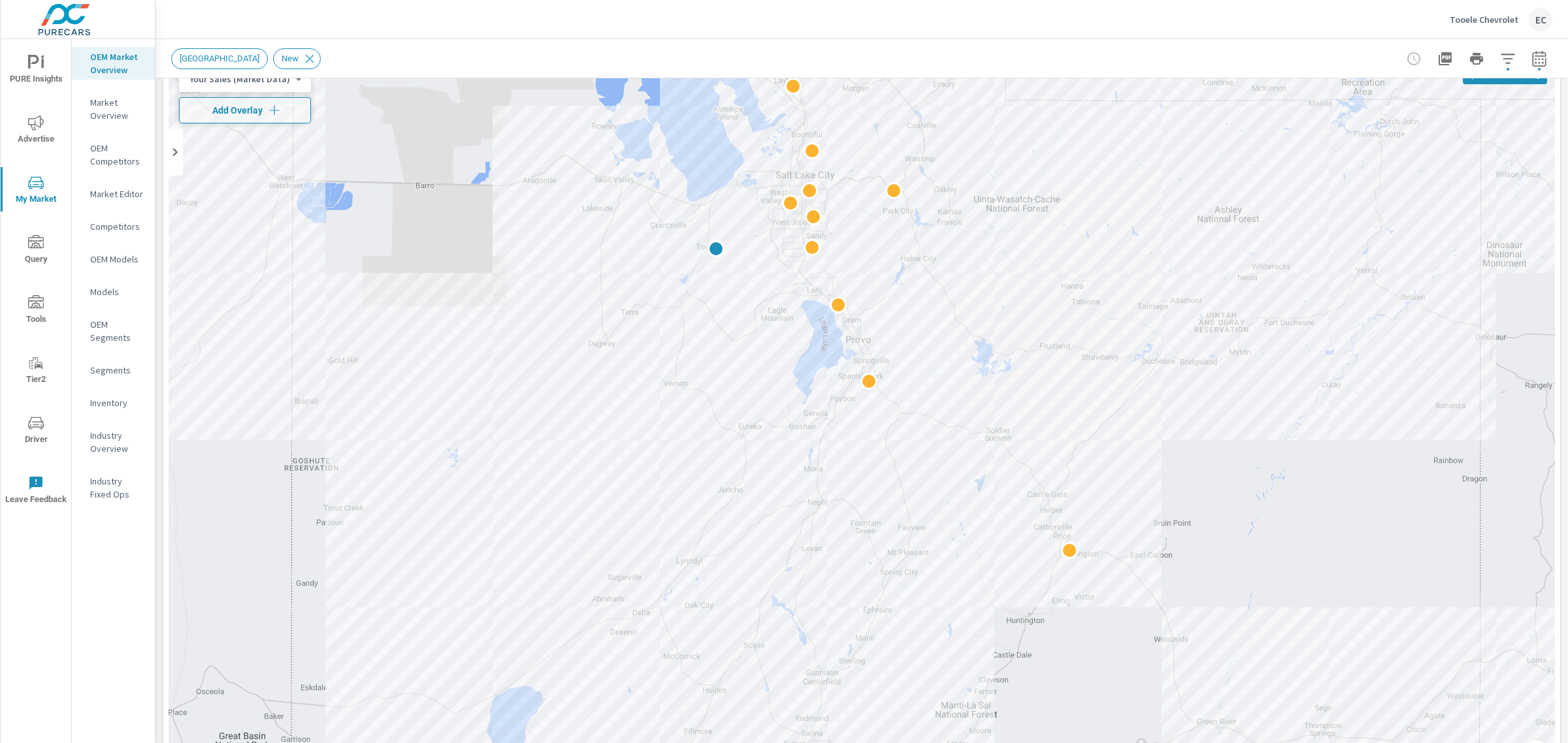
click at [1531, 53] on icon "button" at bounding box center [1539, 59] width 15 height 15
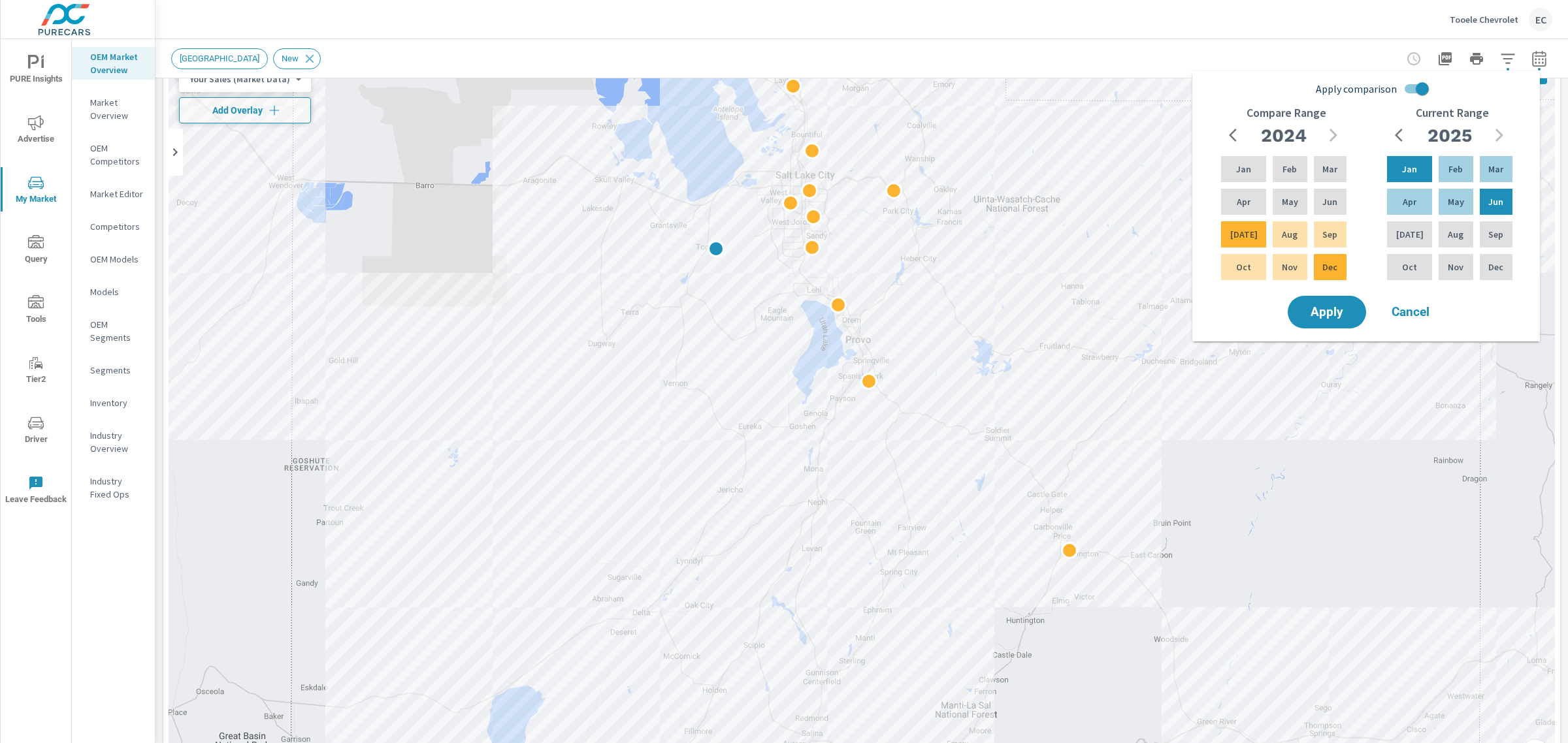
click at [1416, 90] on input "Apply comparison" at bounding box center [1422, 89] width 74 height 25
checkbox input "false"
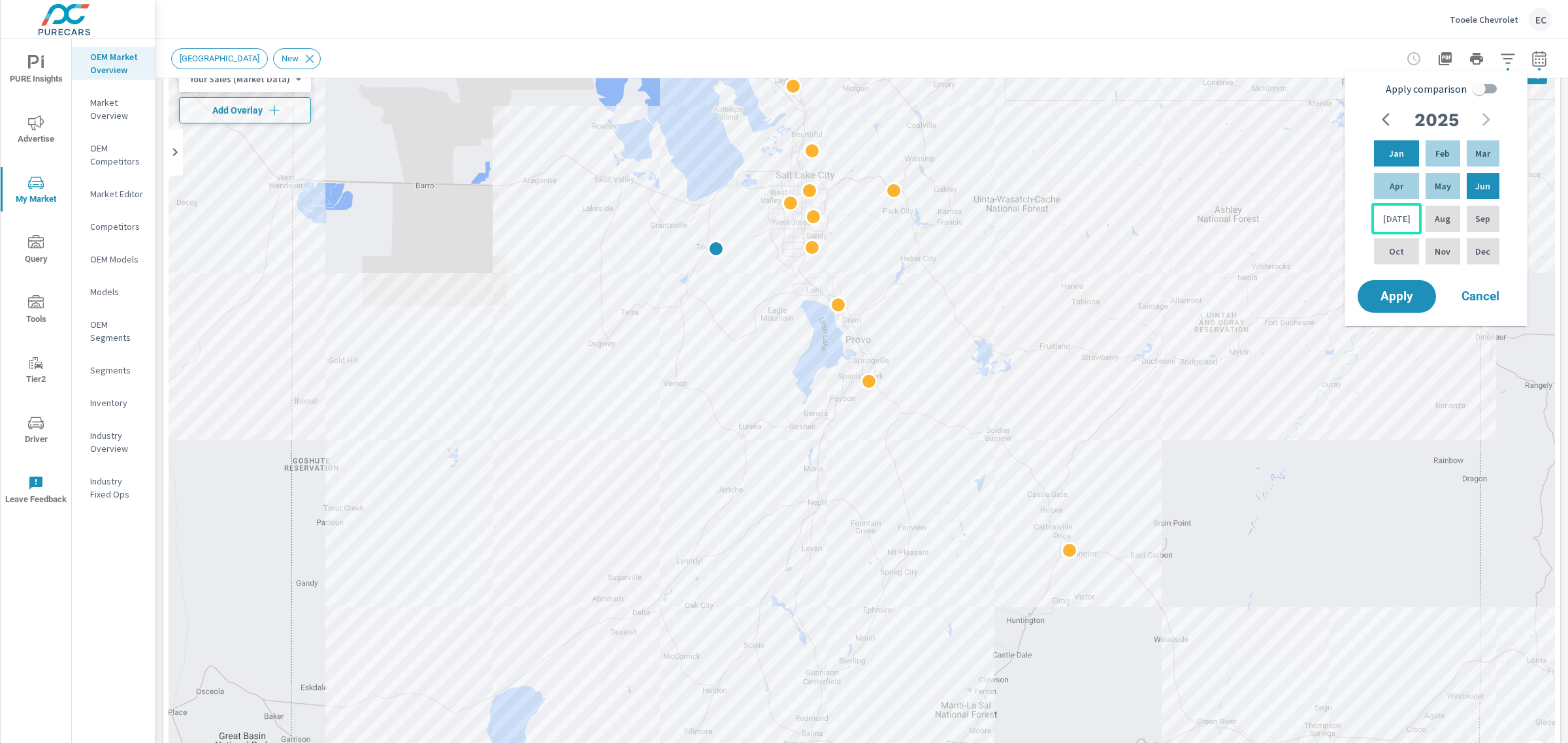
click at [1393, 216] on p "[DATE]" at bounding box center [1397, 218] width 27 height 13
click at [1386, 277] on div "Apply Cancel" at bounding box center [1439, 296] width 167 height 38
click at [1390, 208] on div "[DATE]" at bounding box center [1396, 219] width 50 height 31
click at [1408, 299] on span "Apply" at bounding box center [1396, 296] width 54 height 13
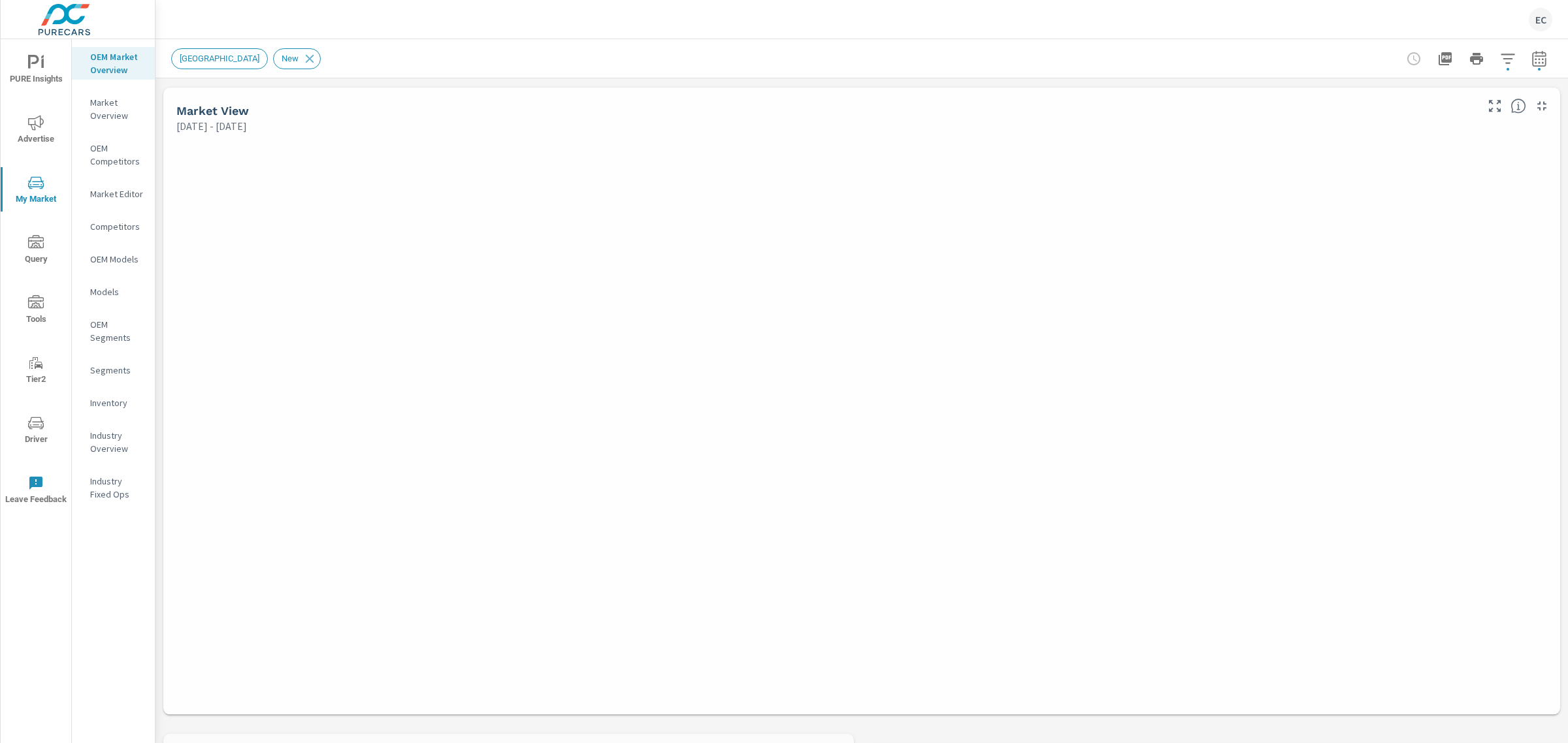
click at [1510, 64] on div at bounding box center [1476, 59] width 152 height 26
drag, startPoint x: 1510, startPoint y: 63, endPoint x: 1520, endPoint y: 63, distance: 10.0
click at [1531, 63] on icon "button" at bounding box center [1539, 59] width 15 height 15
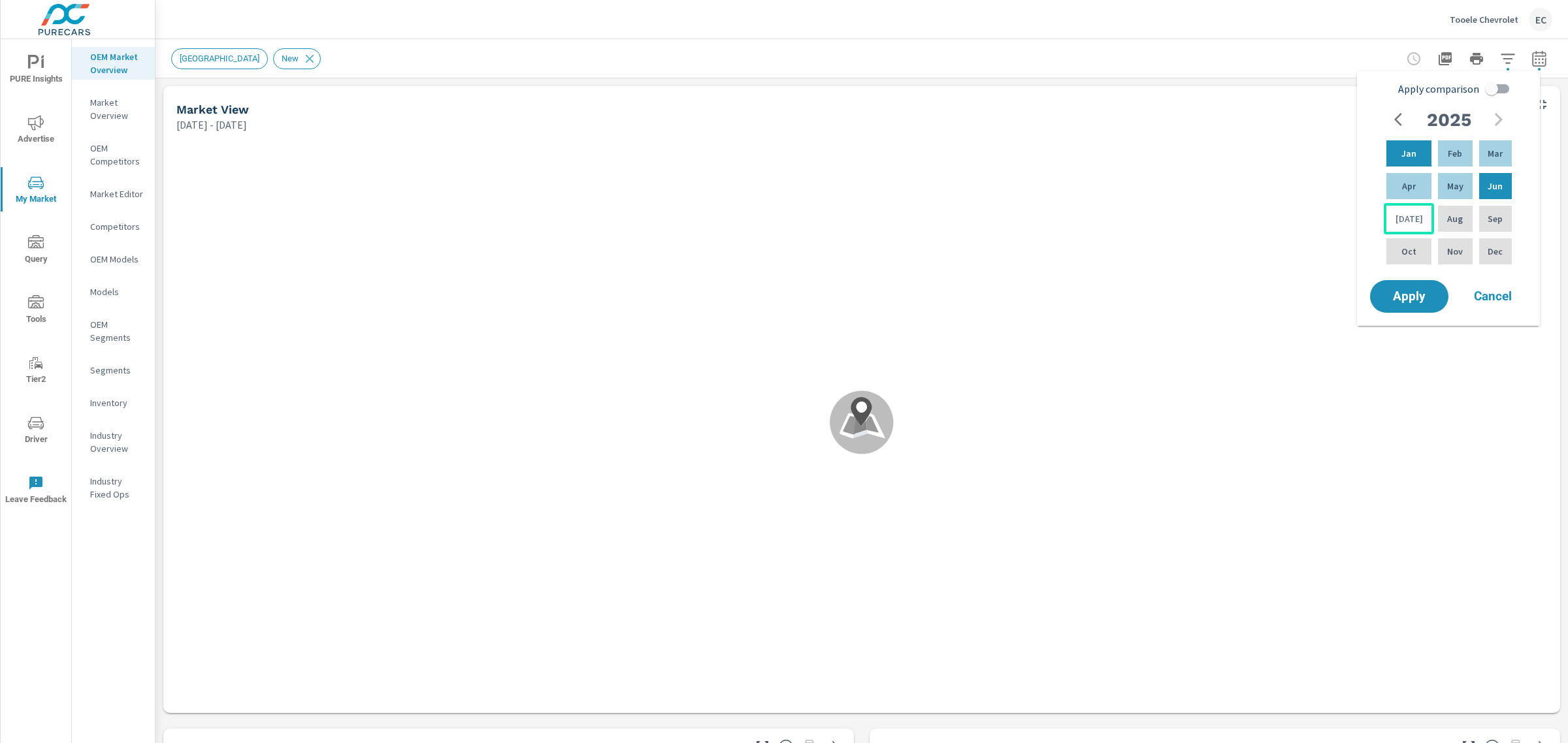
click at [1403, 212] on p "[DATE]" at bounding box center [1409, 218] width 27 height 13
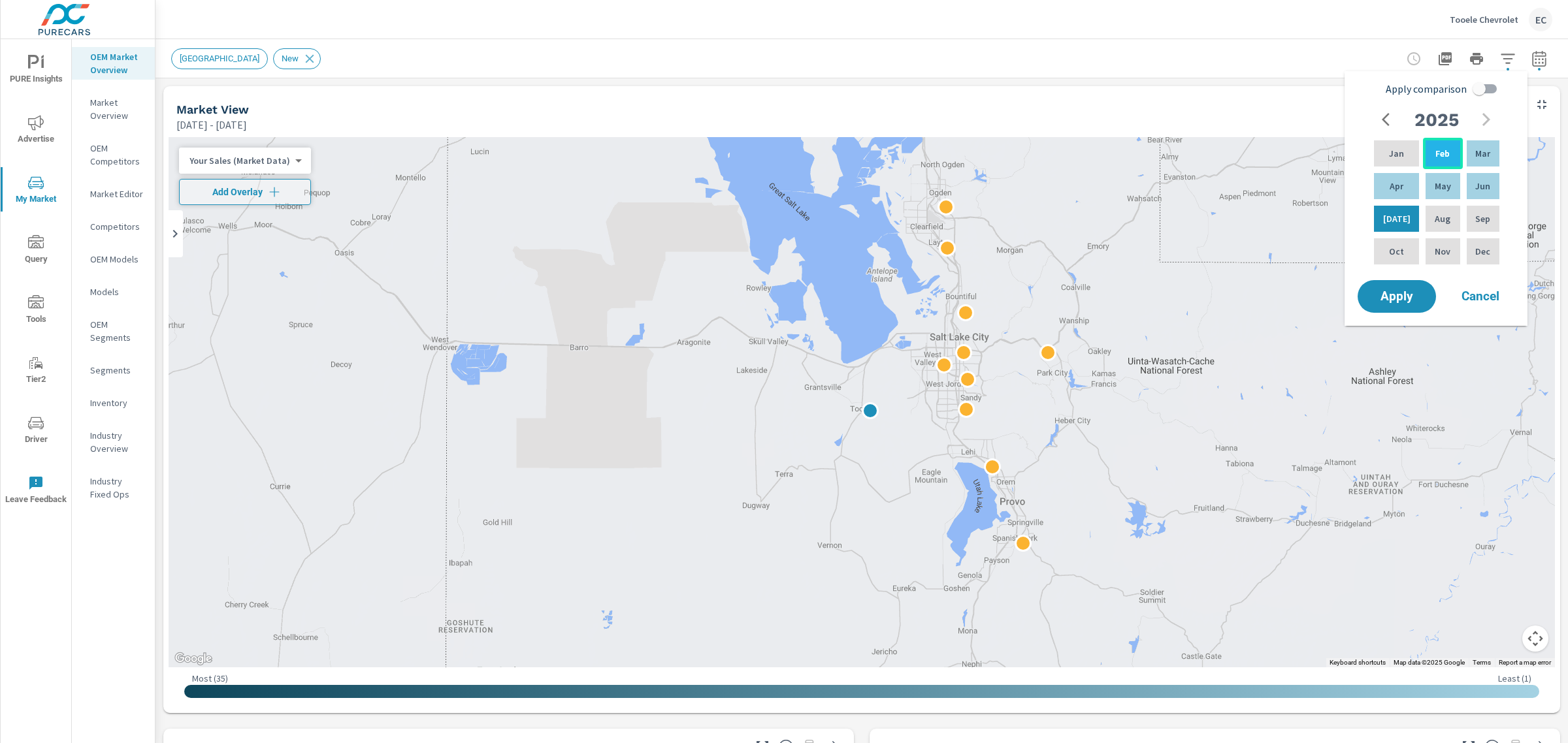
click at [1437, 154] on p "Feb" at bounding box center [1442, 153] width 14 height 13
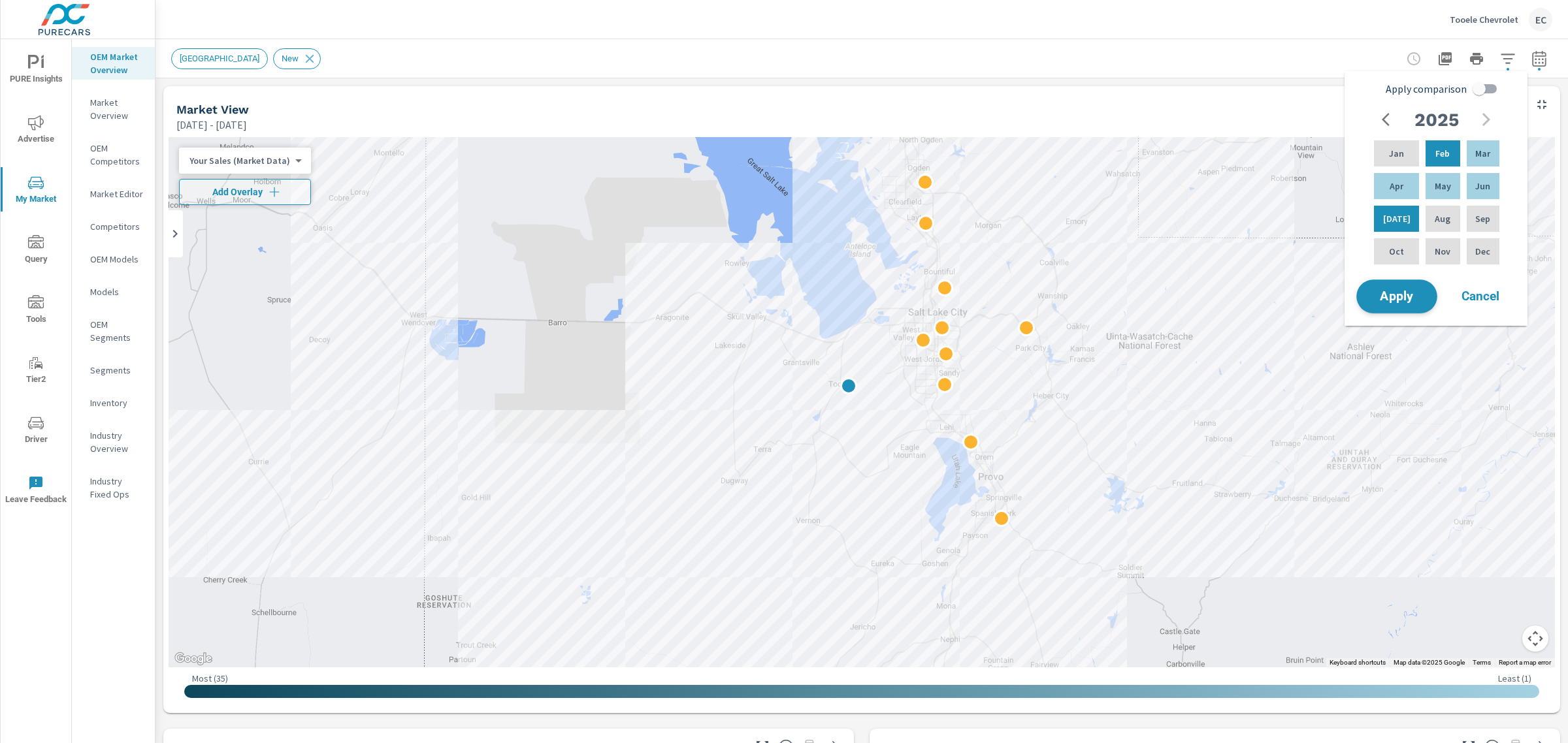
click at [1388, 290] on span "Apply" at bounding box center [1396, 296] width 54 height 13
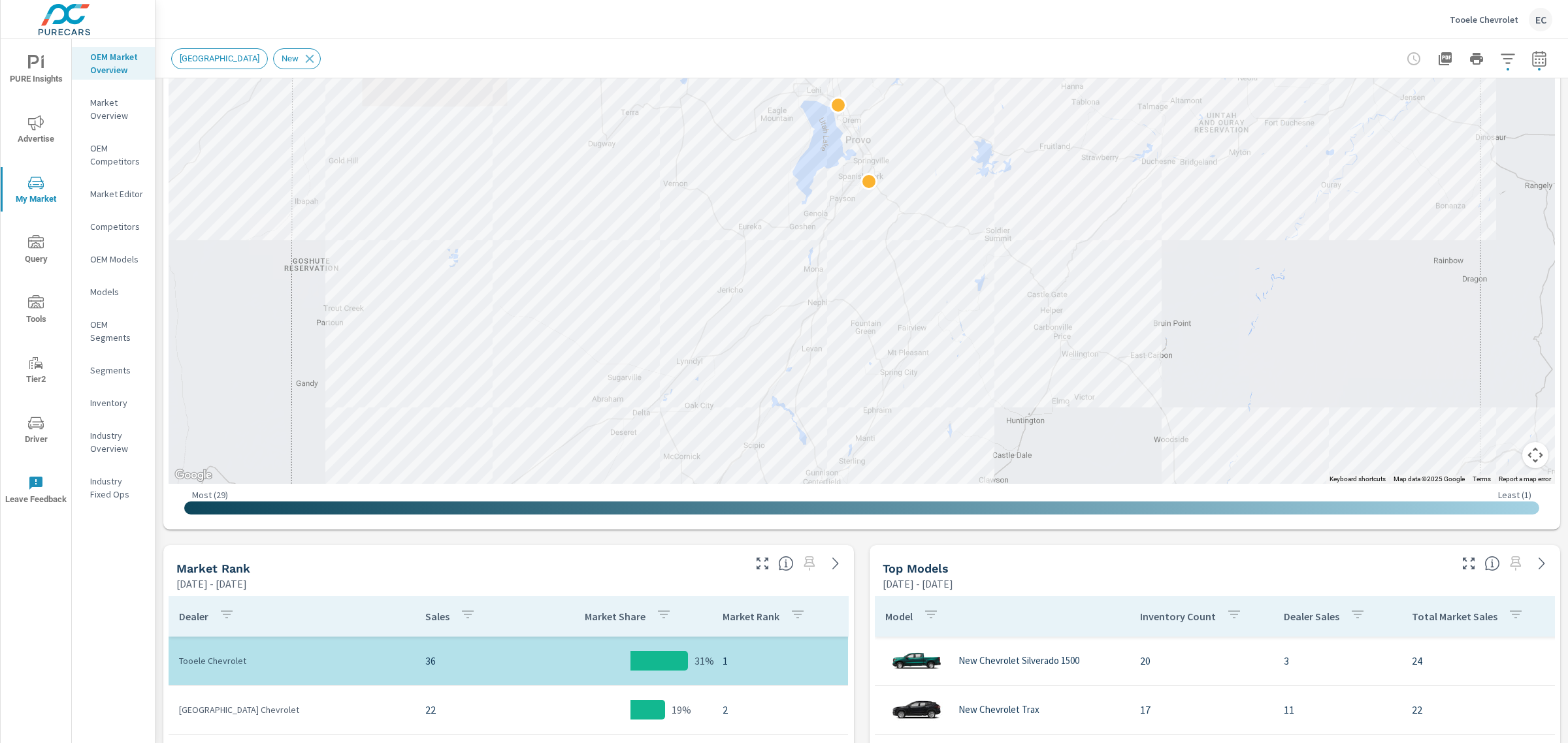
scroll to position [245, 0]
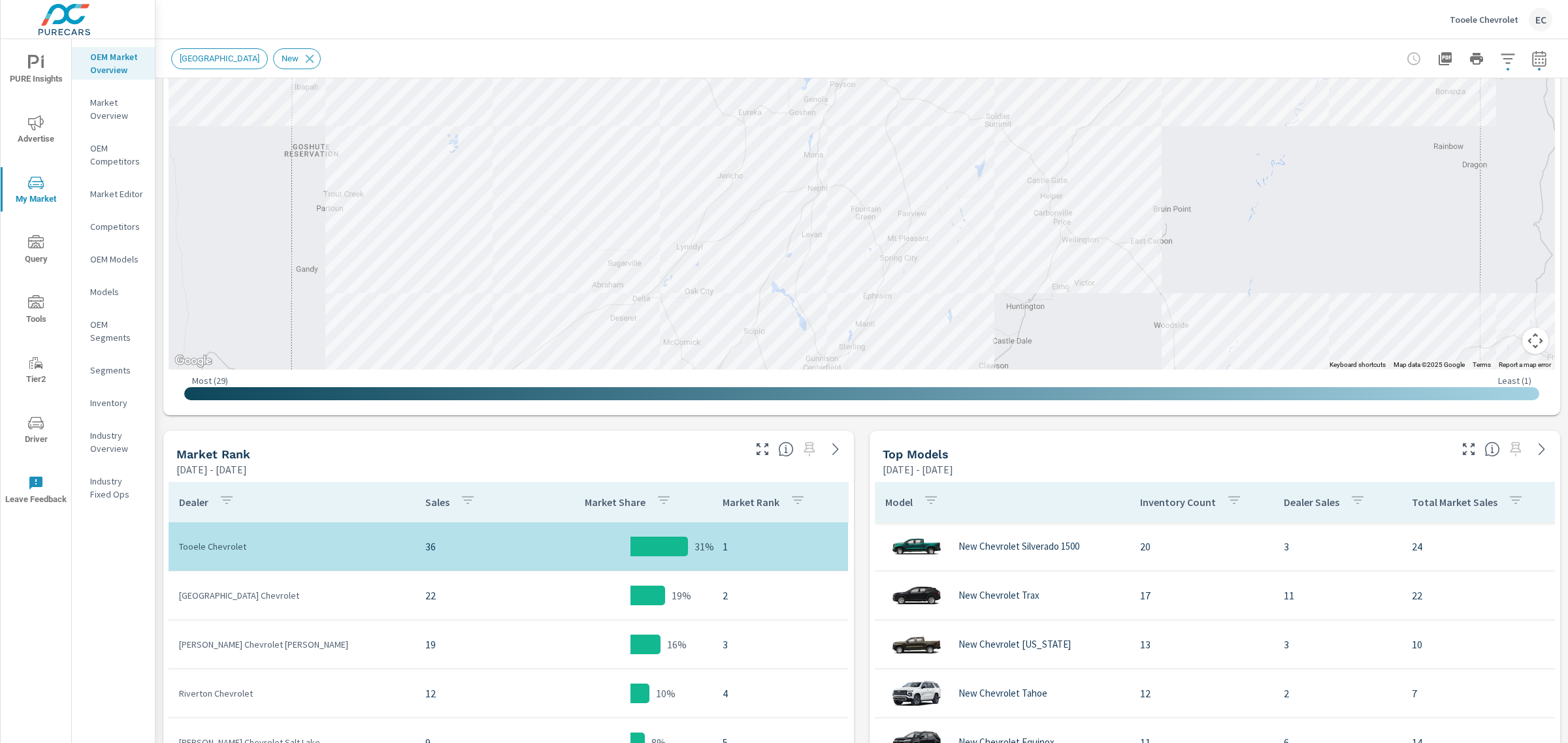
scroll to position [327, 0]
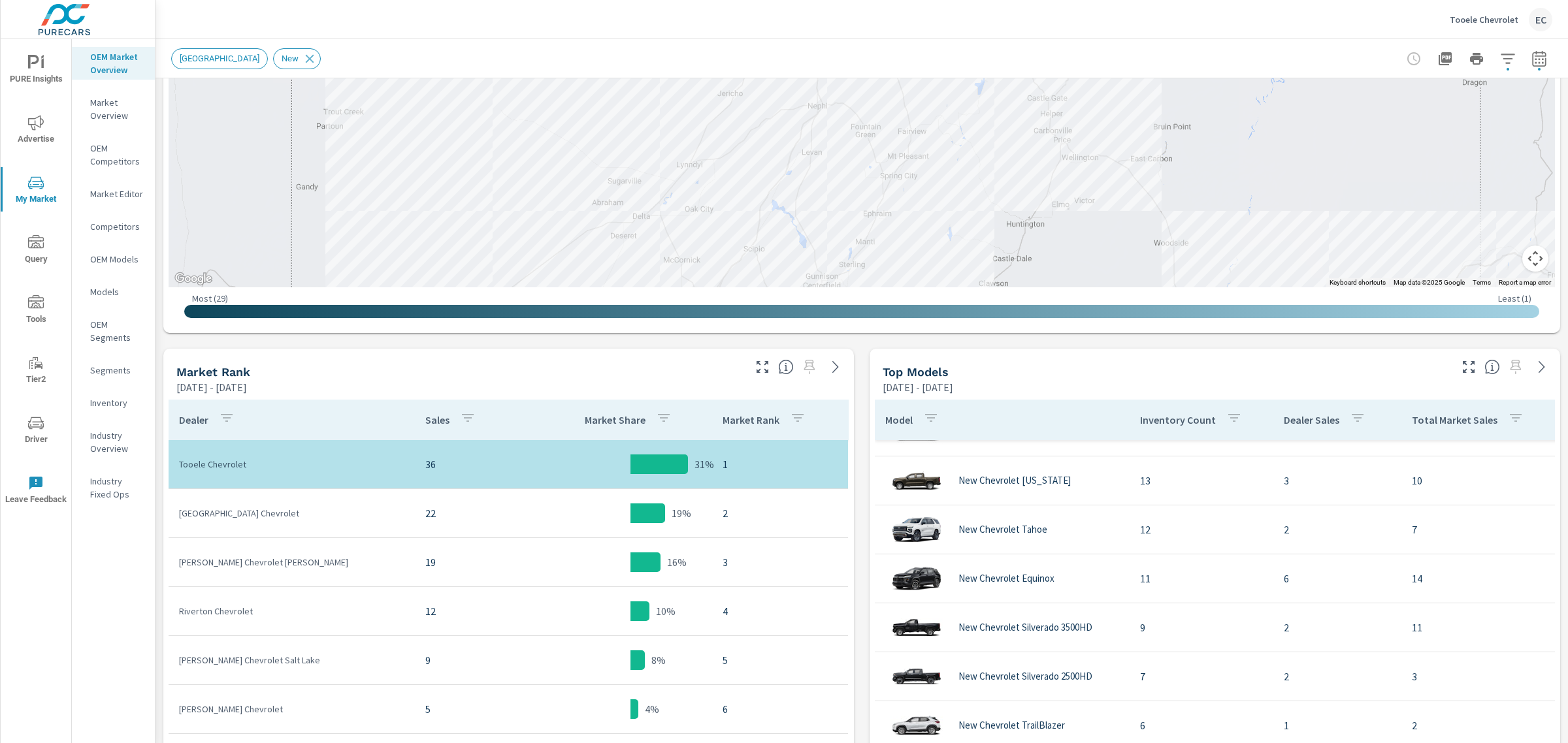
scroll to position [409, 0]
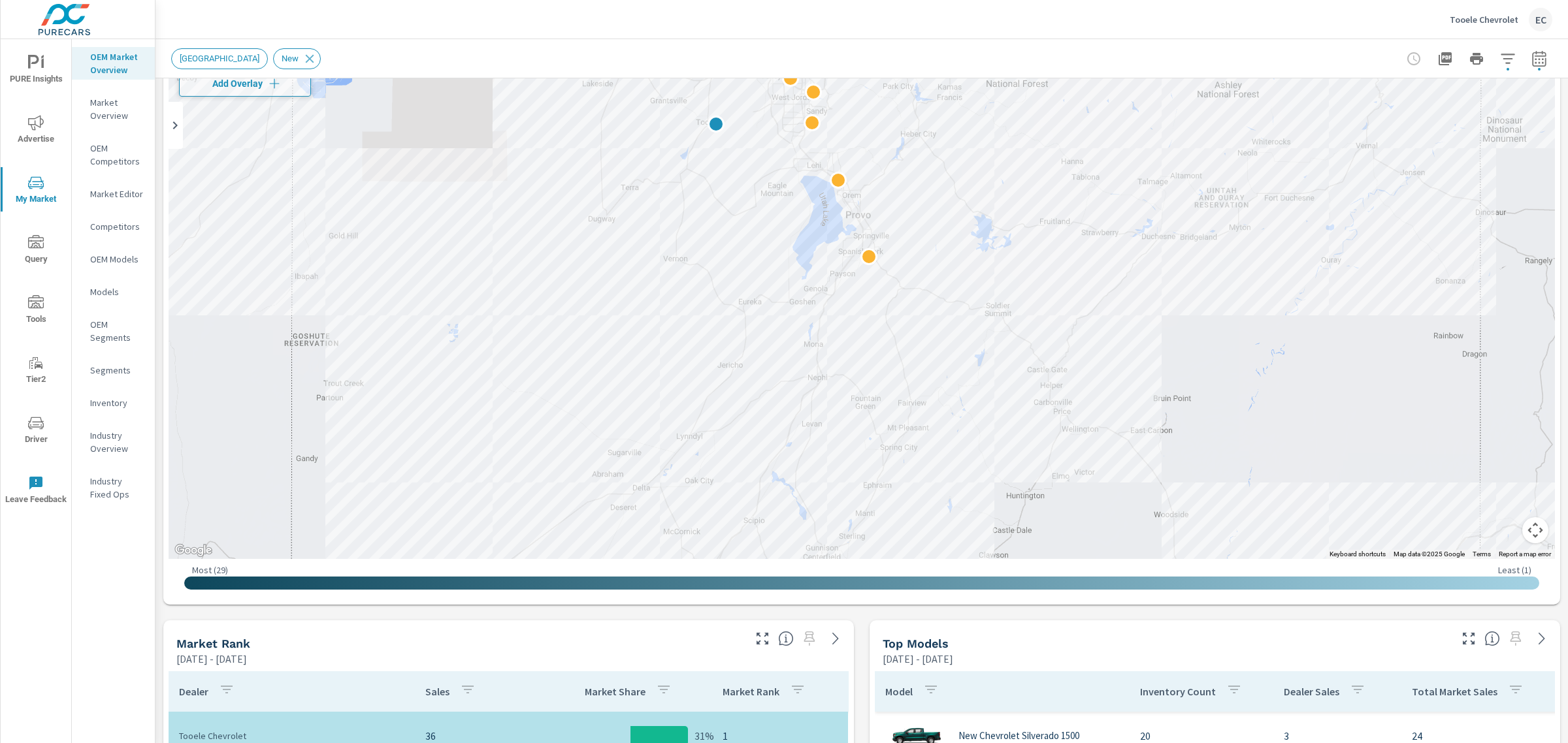
scroll to position [82, 0]
